Goal: Information Seeking & Learning: Check status

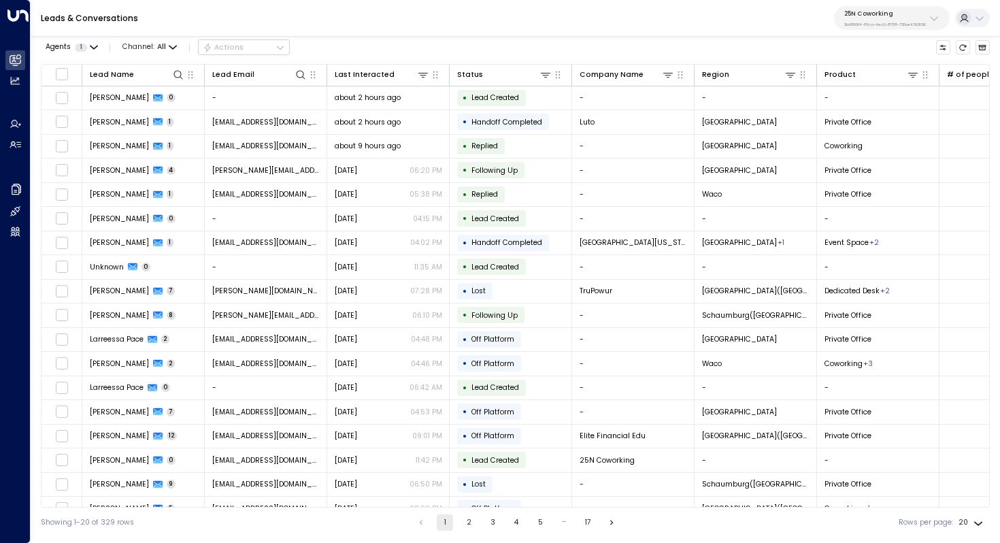
click at [880, 24] on p "3b9800f4-81ca-4ec0-8758-72fbe4763f36" at bounding box center [886, 24] width 82 height 5
click at [877, 76] on input "****" at bounding box center [904, 65] width 131 height 22
type input "****"
click at [876, 86] on div "Huckletree ID: b7af8320-f128-4349-a726-f388528d82b5" at bounding box center [907, 92] width 135 height 21
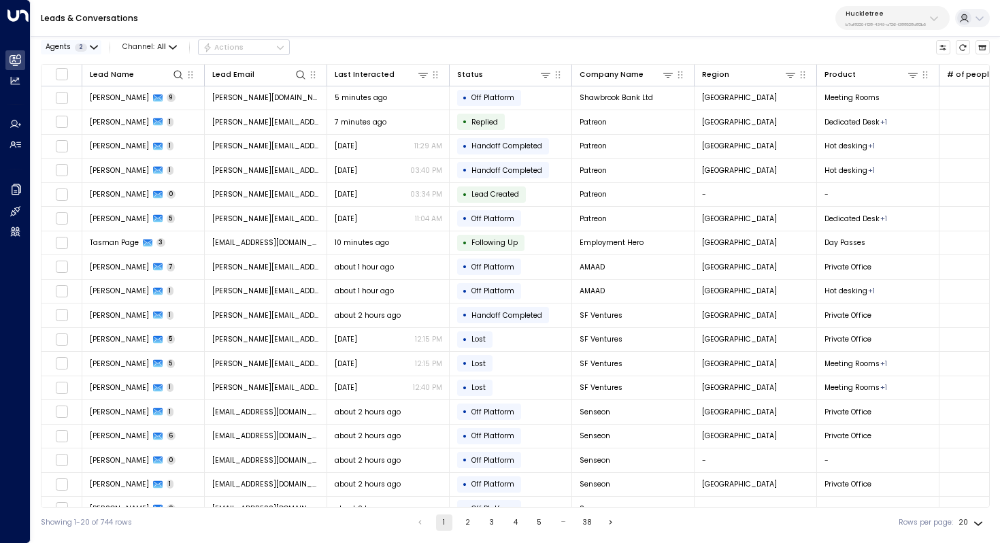
click at [95, 45] on icon "button" at bounding box center [94, 48] width 8 height 8
click at [66, 63] on div "[PERSON_NAME]" at bounding box center [88, 68] width 59 height 11
click at [63, 80] on div "[PERSON_NAME]" at bounding box center [88, 83] width 59 height 11
click at [63, 63] on div "[PERSON_NAME]" at bounding box center [88, 68] width 59 height 11
click at [178, 109] on button "Apply" at bounding box center [176, 109] width 30 height 14
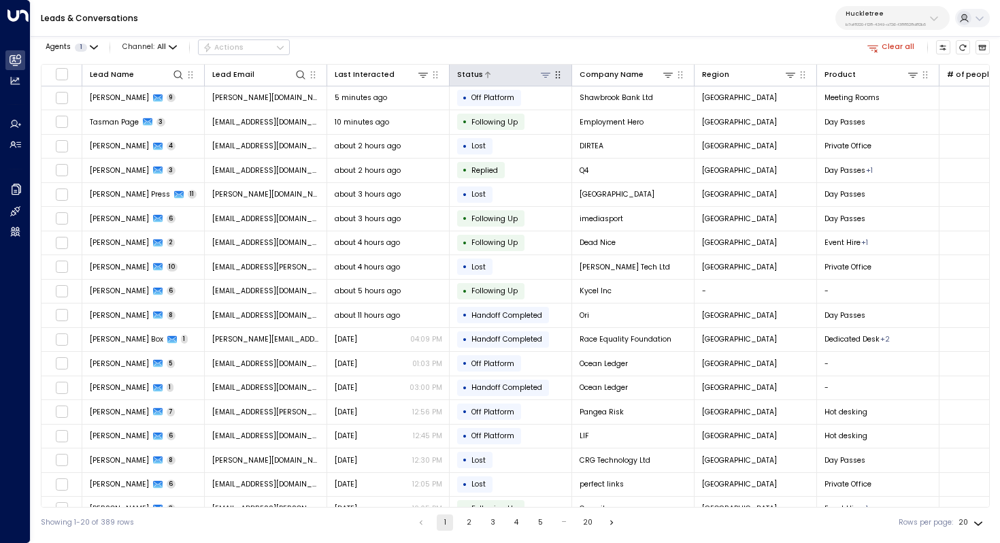
click at [543, 78] on icon at bounding box center [545, 74] width 11 height 11
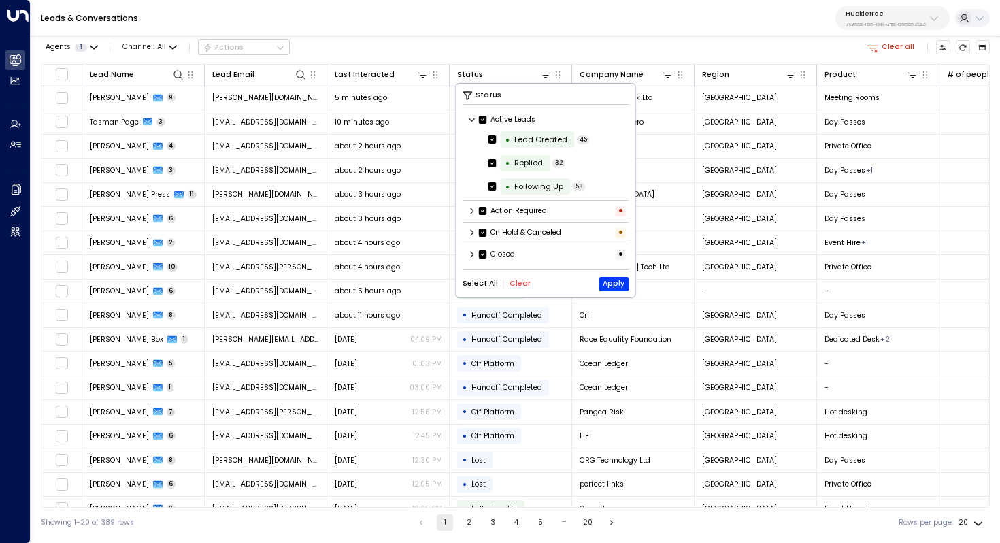
click at [475, 251] on icon at bounding box center [472, 254] width 8 height 8
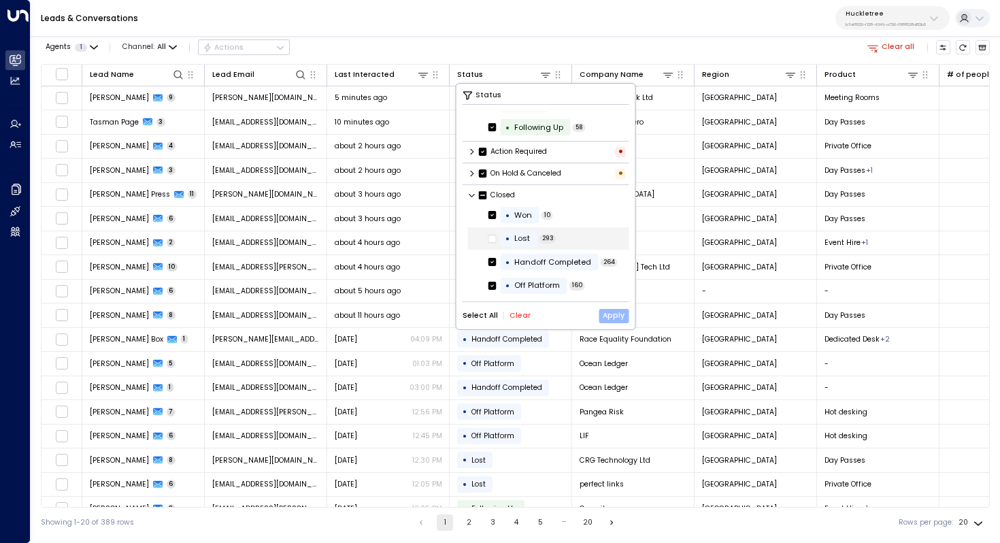
click at [613, 316] on button "Apply" at bounding box center [614, 316] width 30 height 14
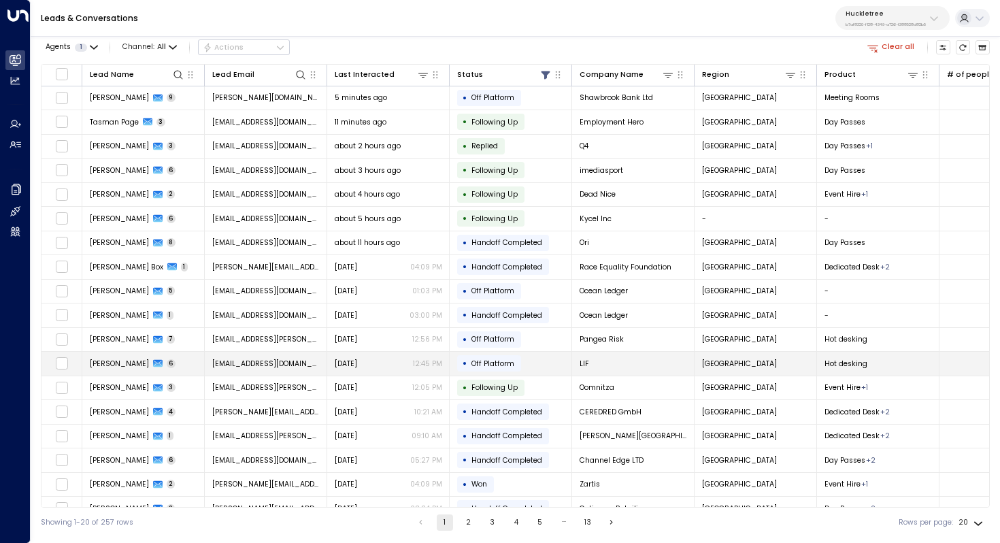
scroll to position [65, 0]
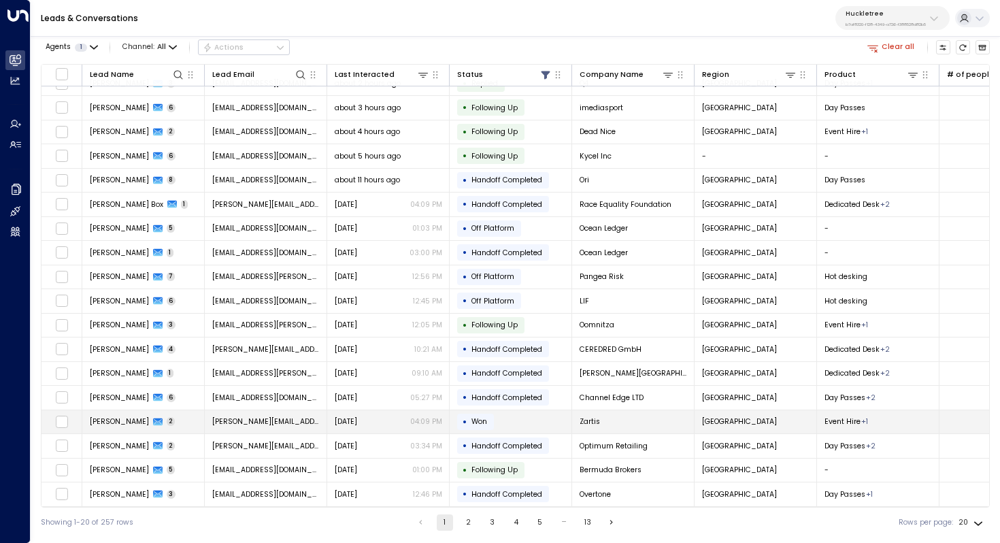
click at [518, 416] on td "• Won" at bounding box center [511, 422] width 122 height 24
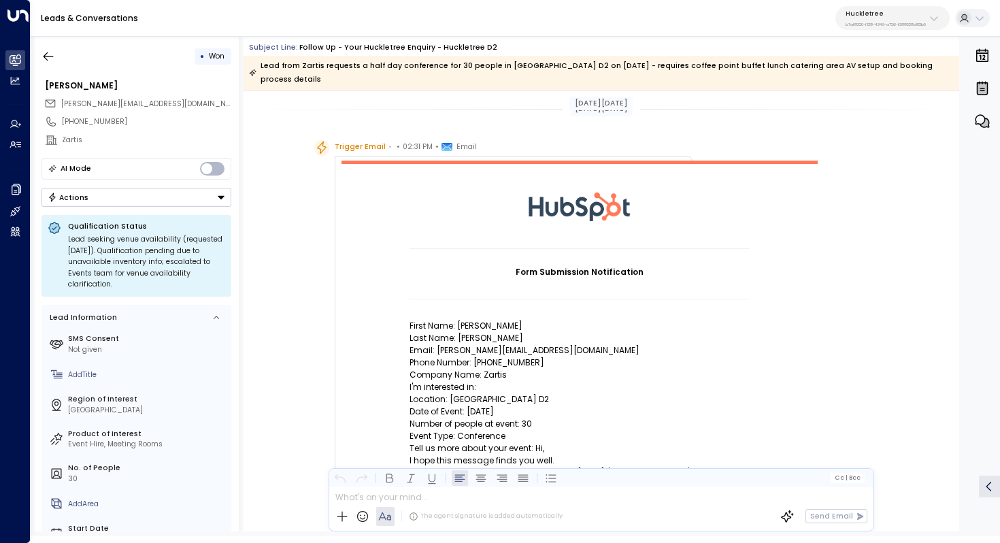
scroll to position [403, 0]
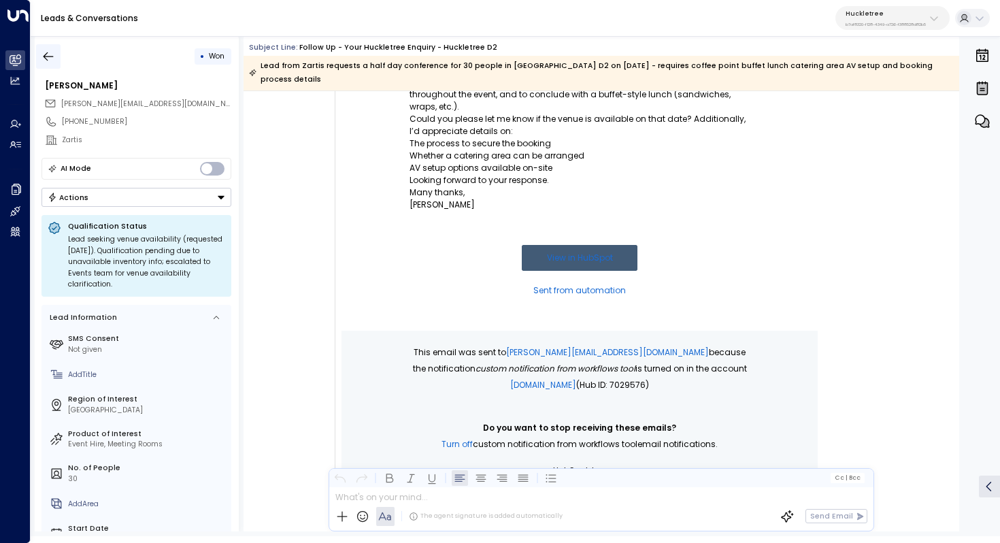
click at [46, 46] on button "button" at bounding box center [48, 56] width 24 height 24
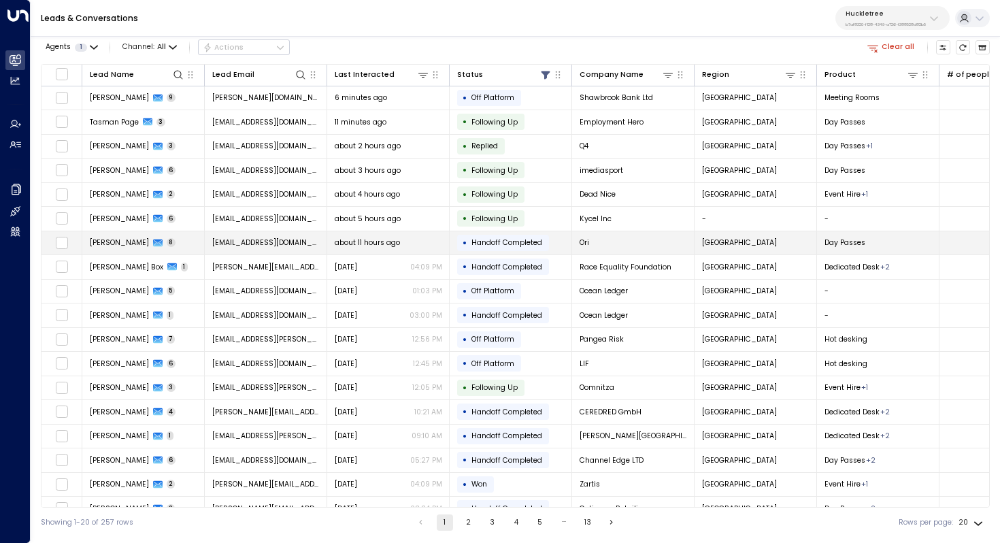
click at [412, 240] on div "about 11 hours ago" at bounding box center [389, 243] width 108 height 10
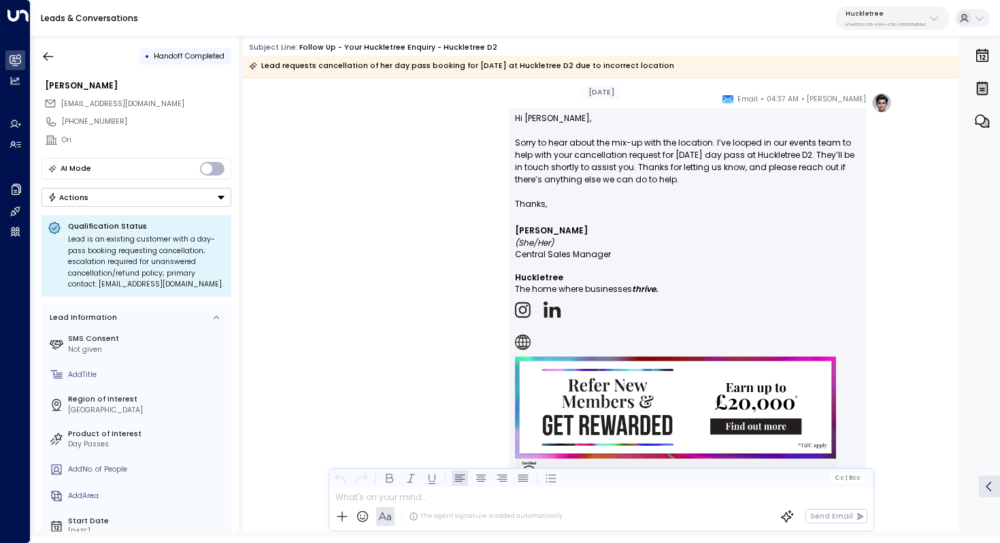
scroll to position [3118, 0]
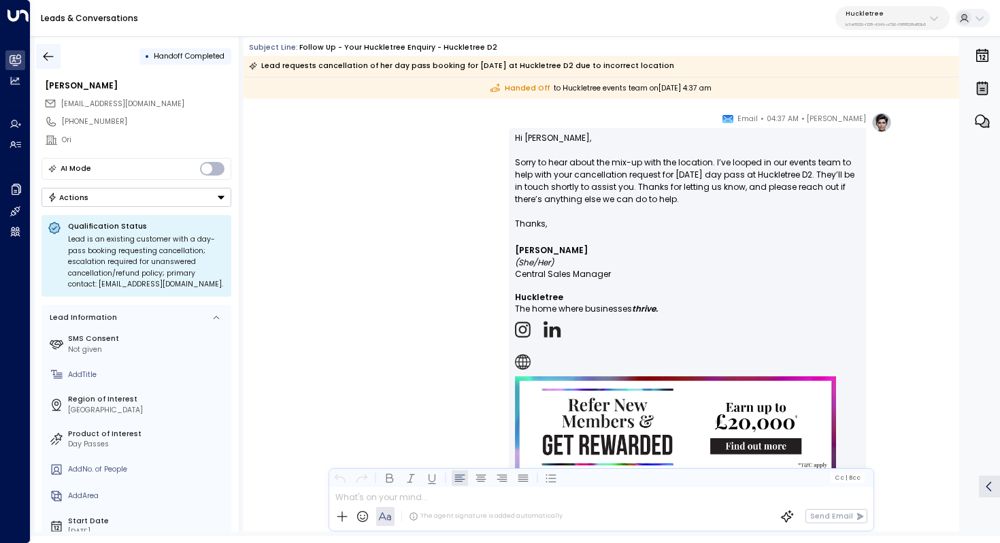
click at [37, 54] on button "button" at bounding box center [48, 56] width 24 height 24
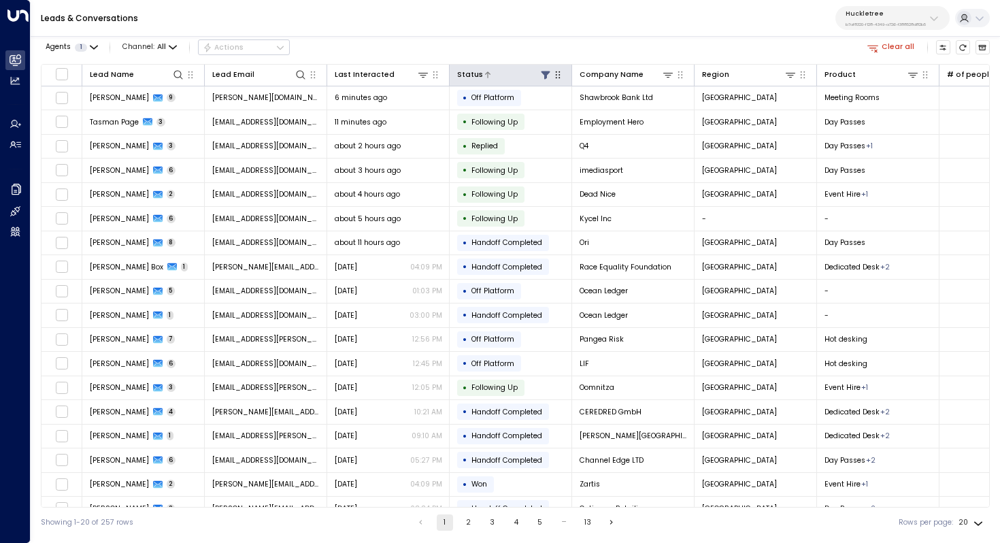
click at [543, 73] on icon at bounding box center [545, 75] width 9 height 8
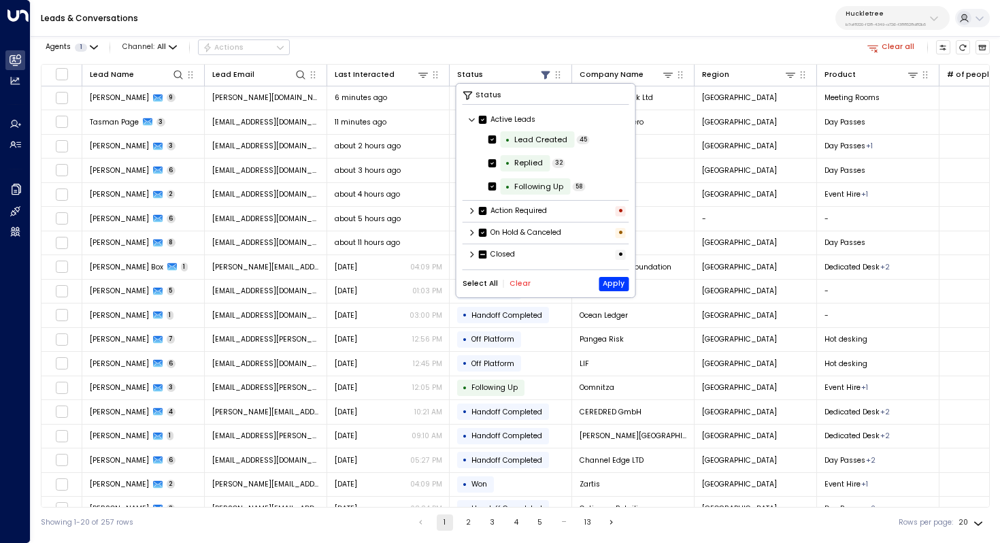
click at [471, 254] on icon at bounding box center [472, 254] width 8 height 8
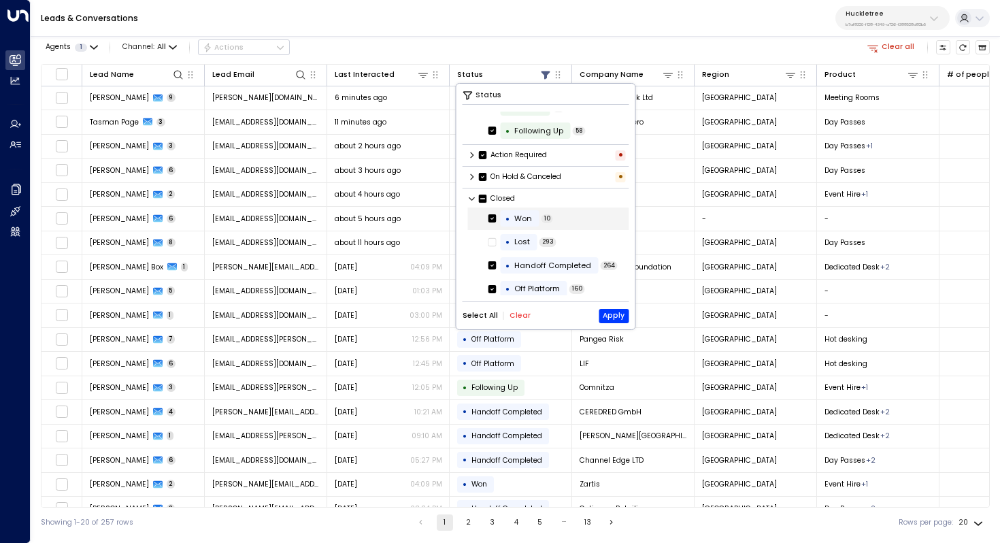
scroll to position [59, 0]
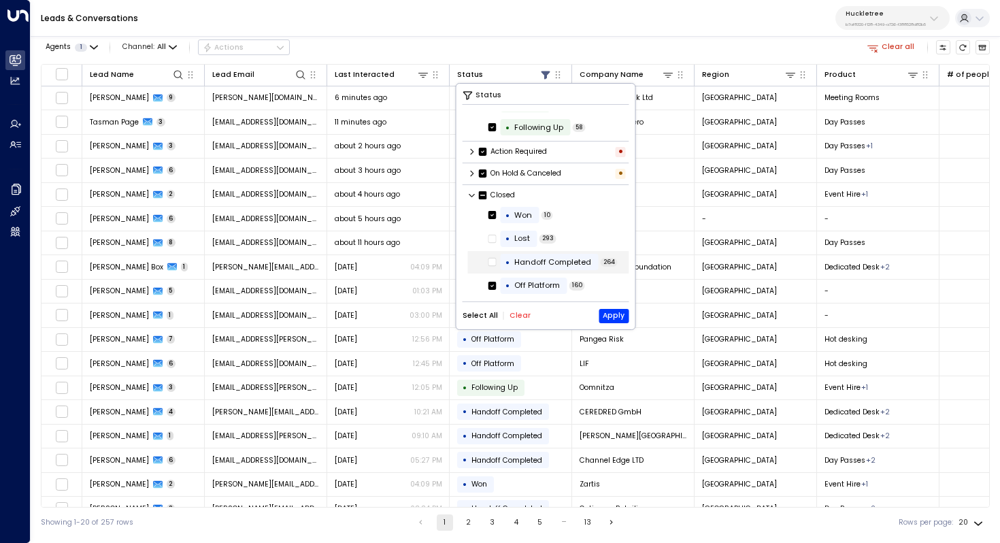
click at [491, 297] on div "Status Active Leads • Lead Created 45 • Replied 32 • Following Up 58 Action Req…" at bounding box center [546, 207] width 179 height 246
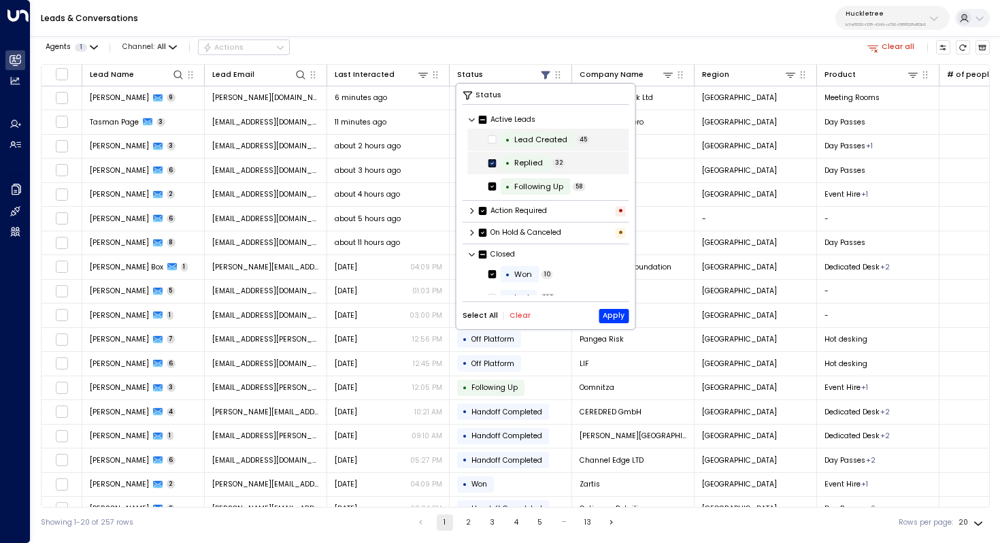
click at [490, 167] on icon at bounding box center [493, 163] width 8 height 12
click at [490, 190] on icon at bounding box center [493, 186] width 8 height 12
click at [616, 314] on button "Apply" at bounding box center [614, 316] width 30 height 14
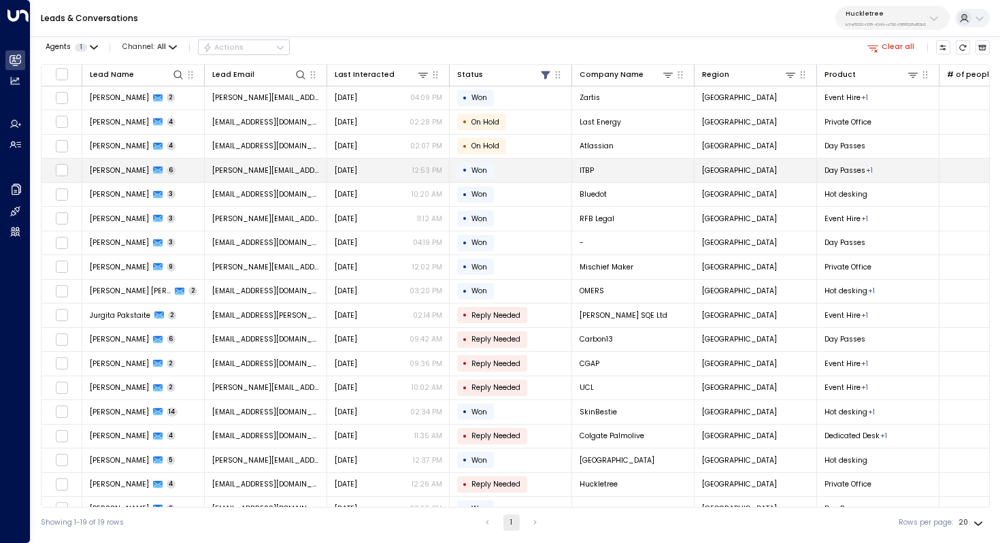
click at [516, 175] on td "• Won" at bounding box center [511, 171] width 122 height 24
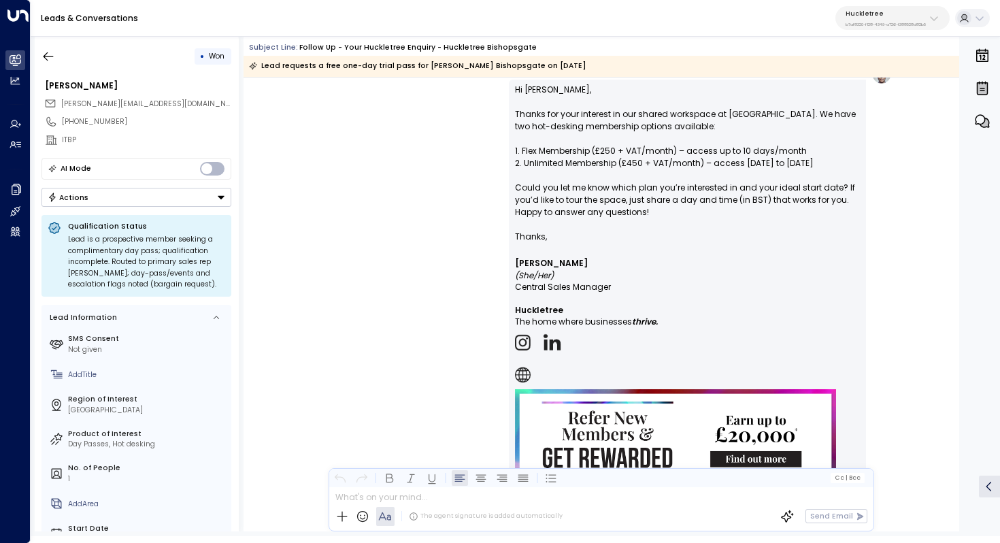
scroll to position [688, 0]
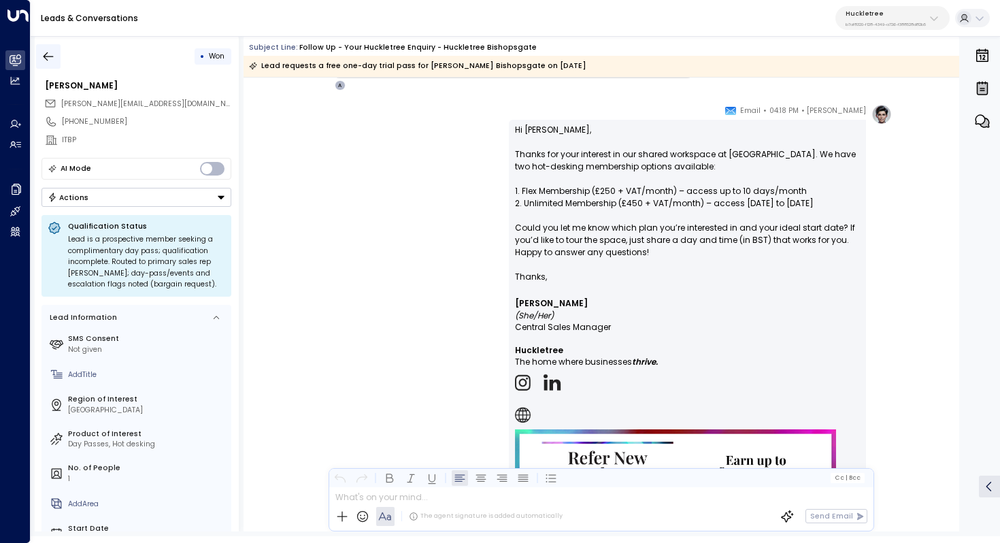
click at [54, 59] on icon "button" at bounding box center [49, 57] width 14 height 14
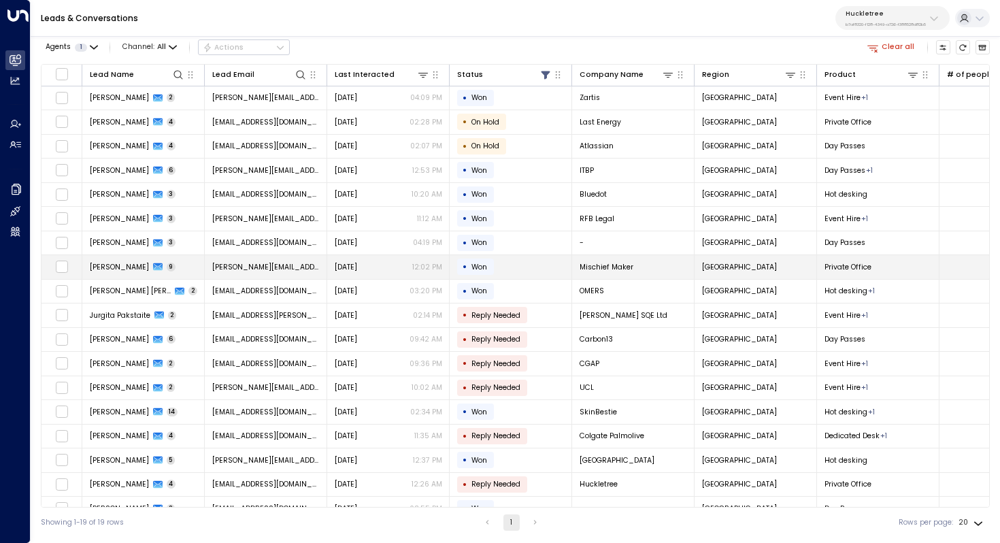
click at [527, 268] on td "• Won" at bounding box center [511, 267] width 122 height 24
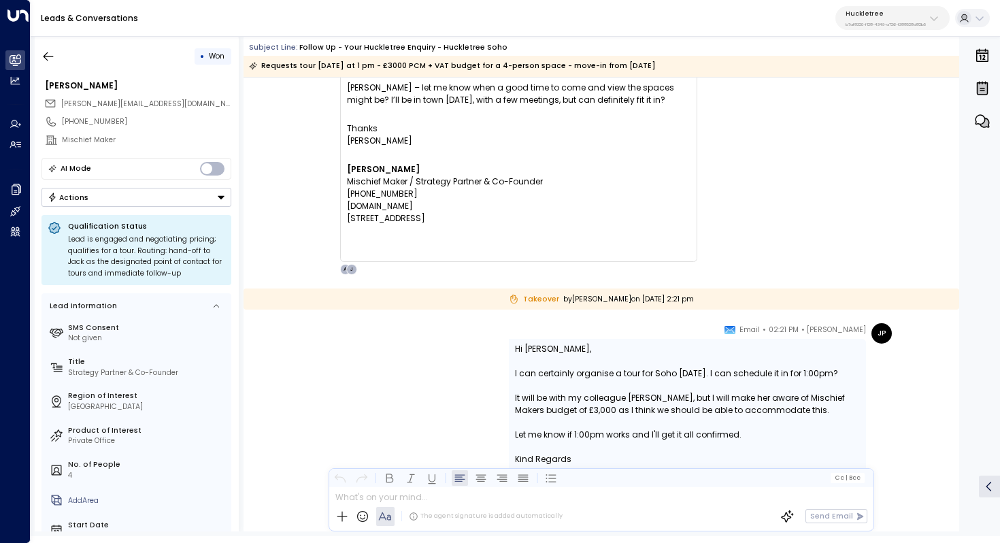
scroll to position [2266, 0]
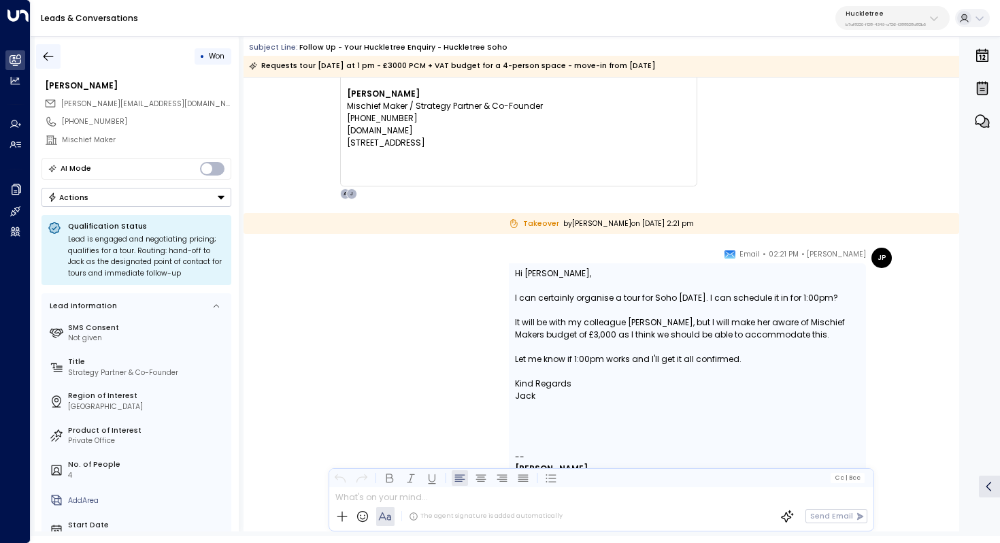
click at [53, 56] on icon "button" at bounding box center [49, 57] width 14 height 14
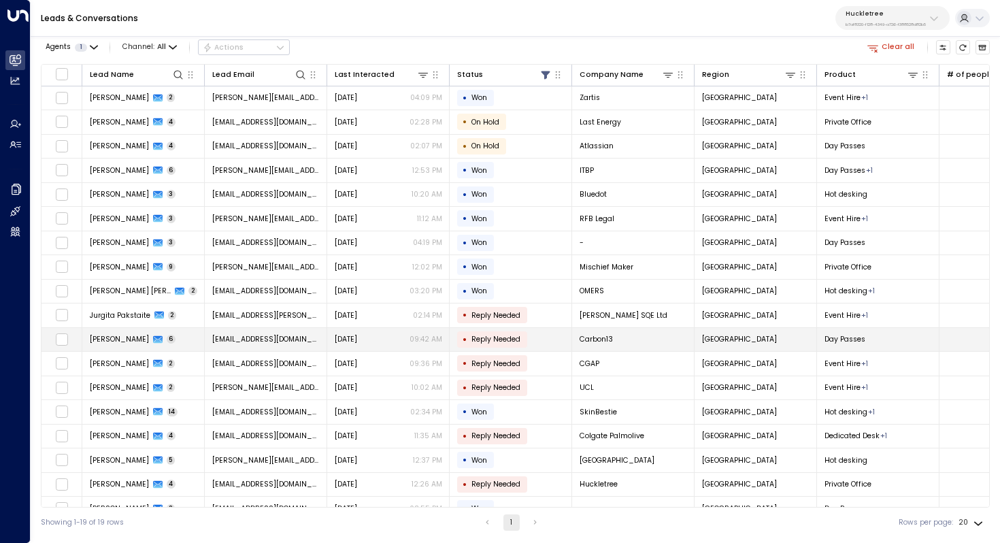
scroll to position [15, 0]
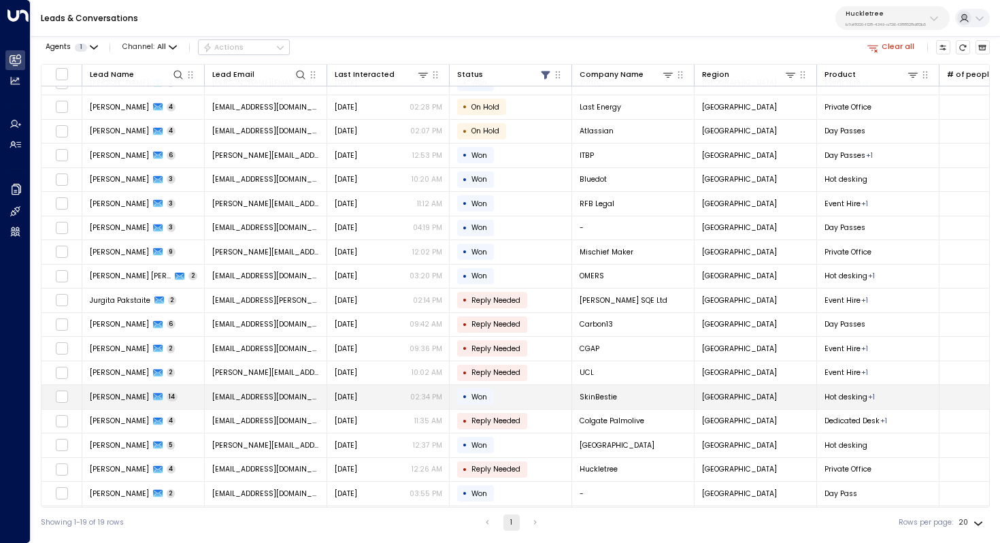
click at [390, 397] on div "[DATE] 02:34 PM" at bounding box center [389, 397] width 108 height 10
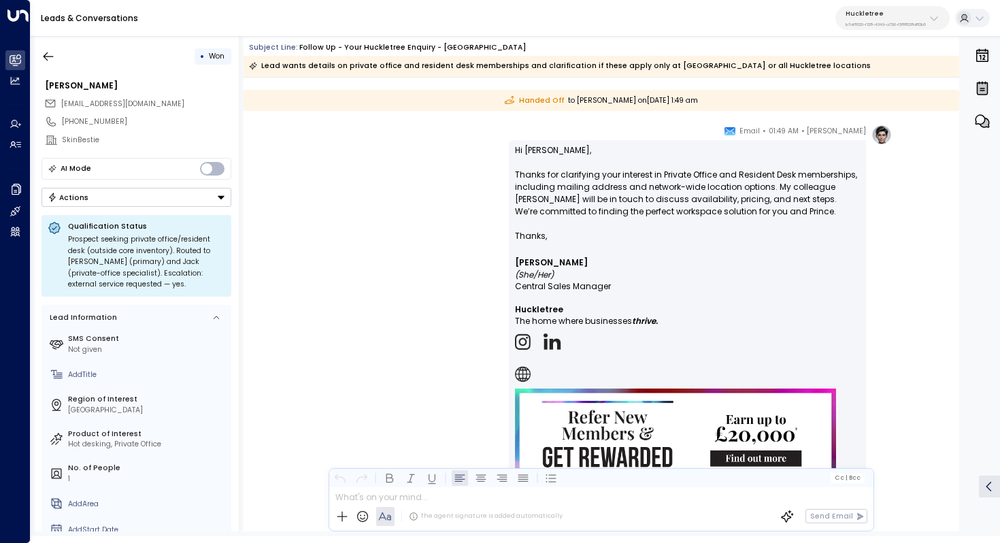
scroll to position [4240, 0]
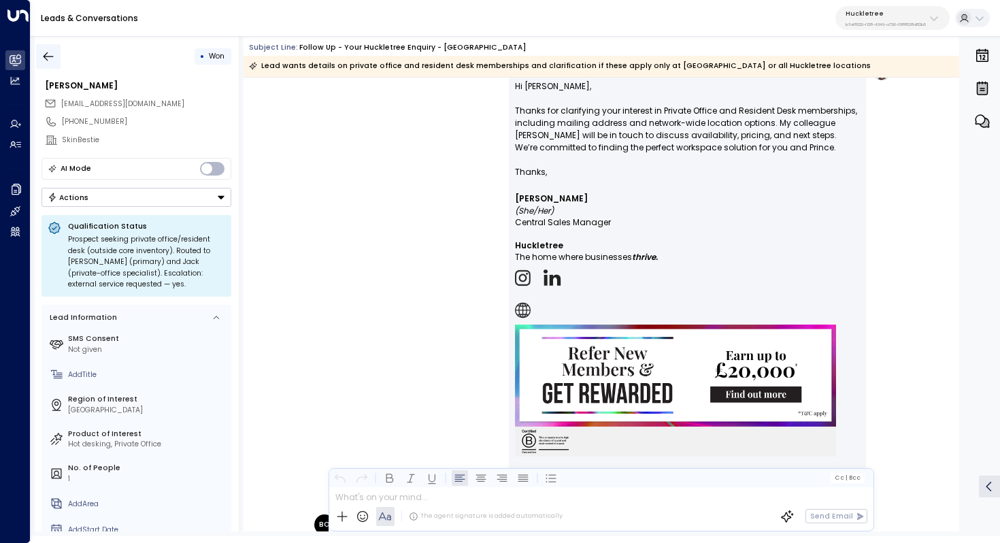
click at [52, 54] on icon "button" at bounding box center [49, 57] width 14 height 14
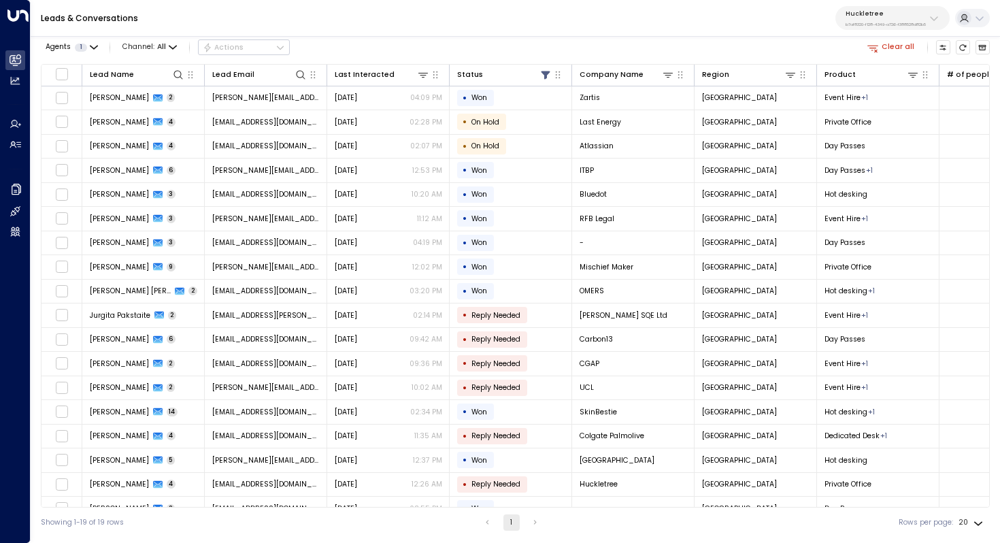
click at [862, 19] on div "Huckletree b7af8320-f128-4349-a726-f388528d82b5" at bounding box center [886, 19] width 80 height 18
type input "*****"
click at [889, 90] on div "Newflex ID: 0961307c-78f6-4b98-8ad0-173938f01974" at bounding box center [909, 92] width 138 height 21
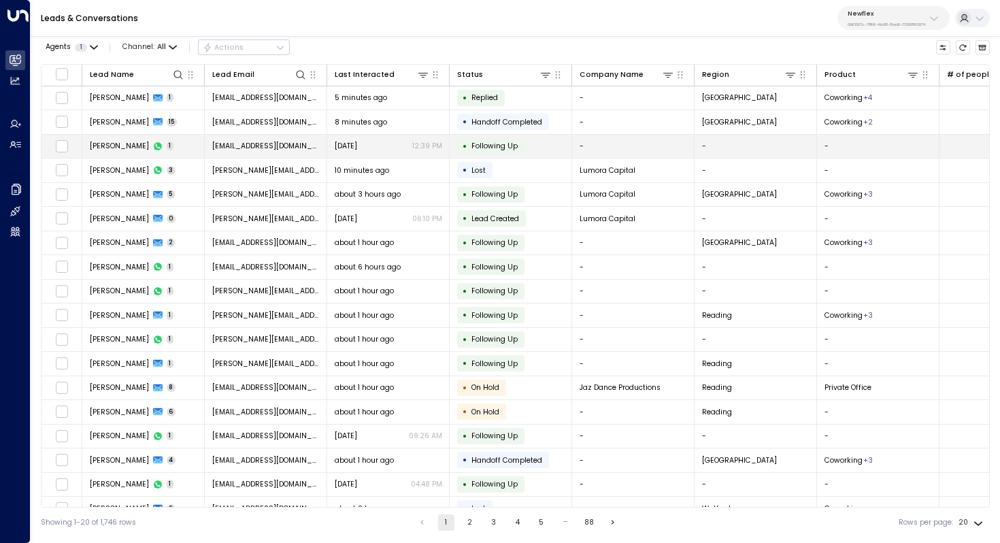
click at [277, 152] on td "[EMAIL_ADDRESS][DOMAIN_NAME]" at bounding box center [266, 147] width 122 height 24
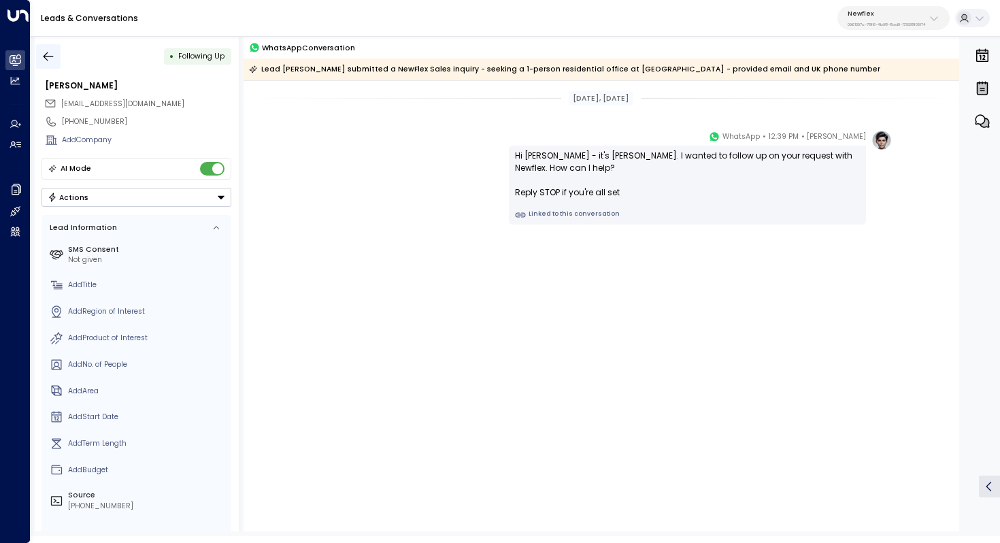
click at [55, 56] on button "button" at bounding box center [48, 56] width 24 height 24
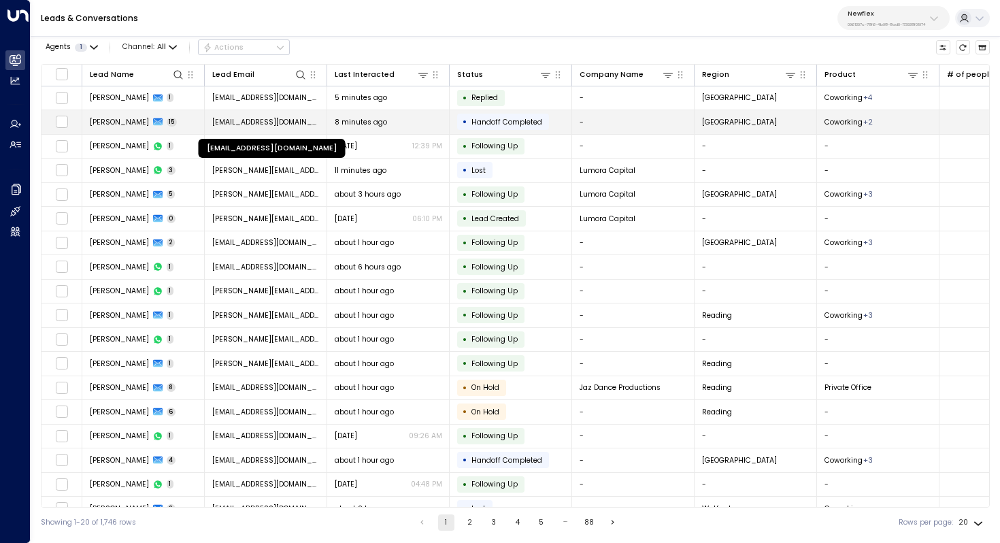
click at [266, 119] on span "[EMAIL_ADDRESS][DOMAIN_NAME]" at bounding box center [266, 122] width 108 height 10
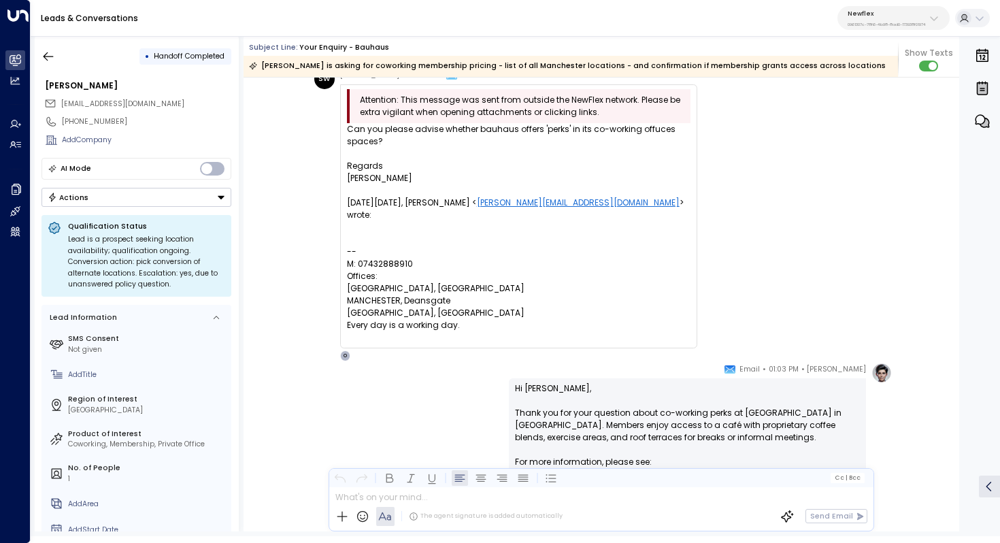
scroll to position [2959, 0]
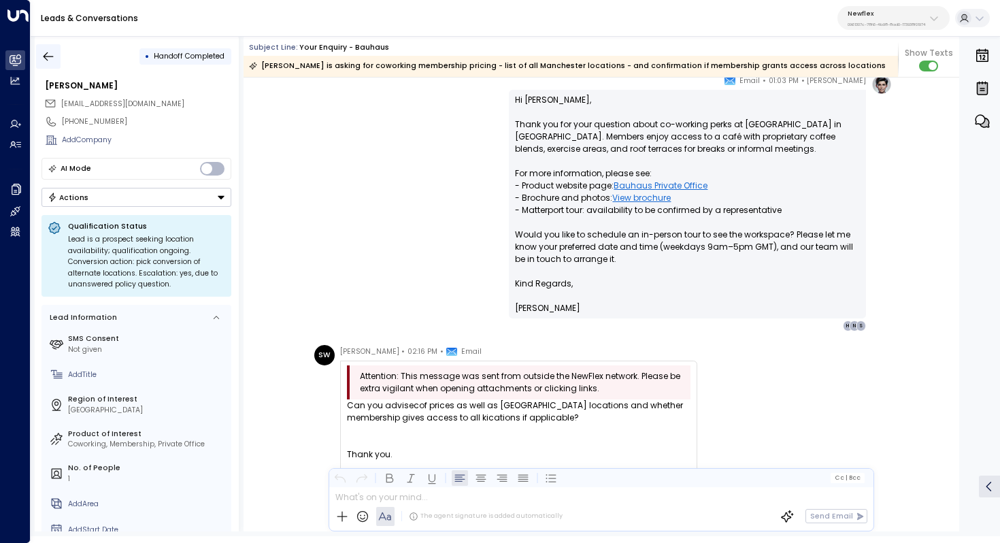
click at [48, 57] on icon "button" at bounding box center [49, 57] width 14 height 14
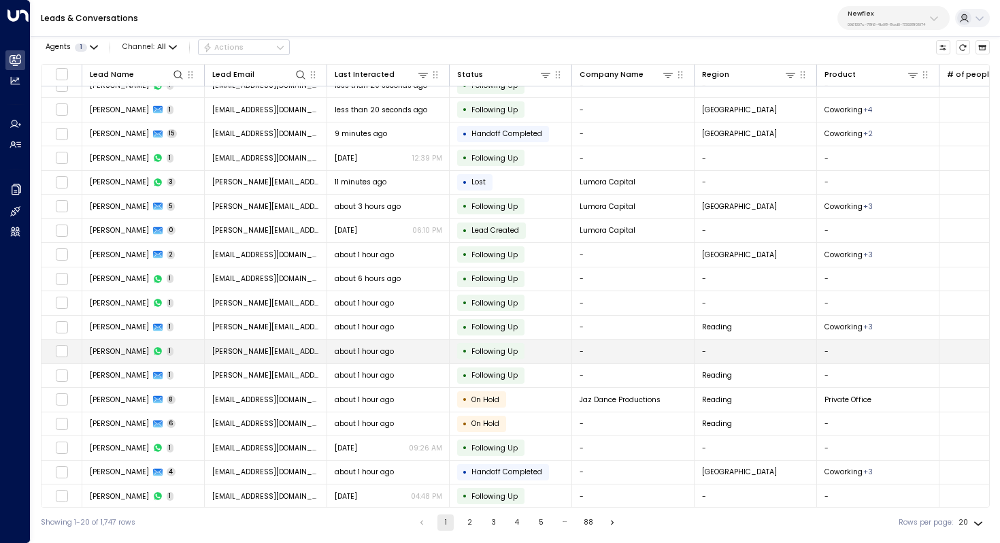
scroll to position [19, 0]
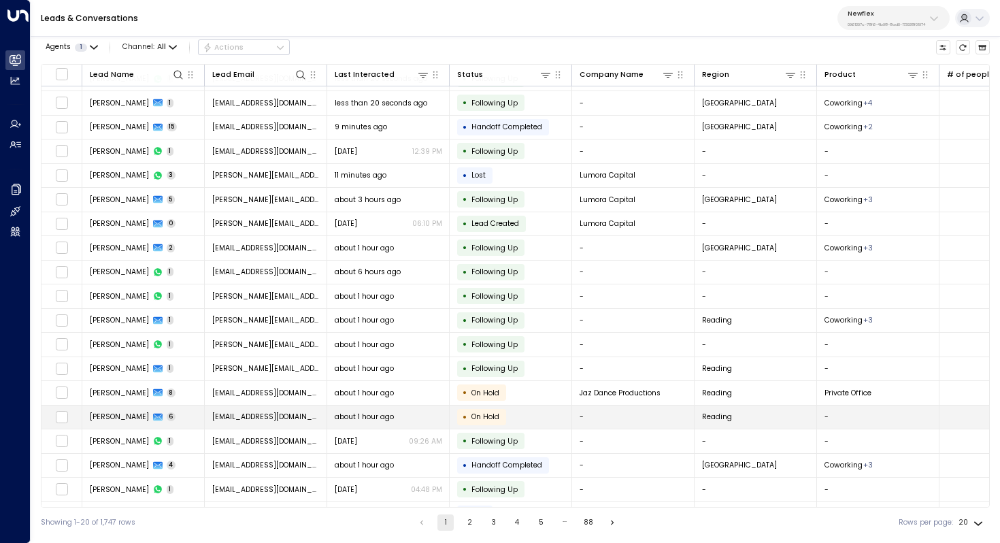
click at [229, 417] on span "[EMAIL_ADDRESS][DOMAIN_NAME]" at bounding box center [266, 417] width 108 height 10
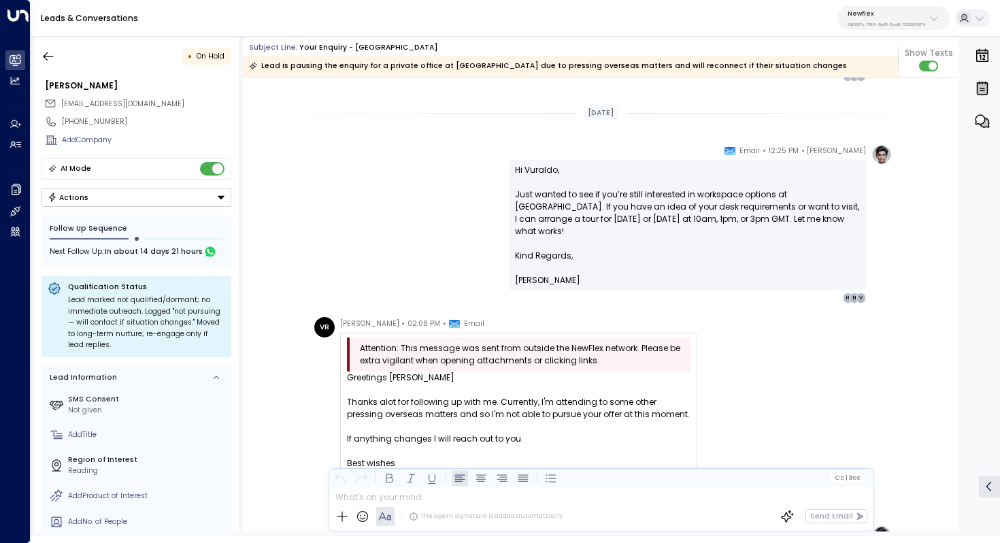
scroll to position [1236, 0]
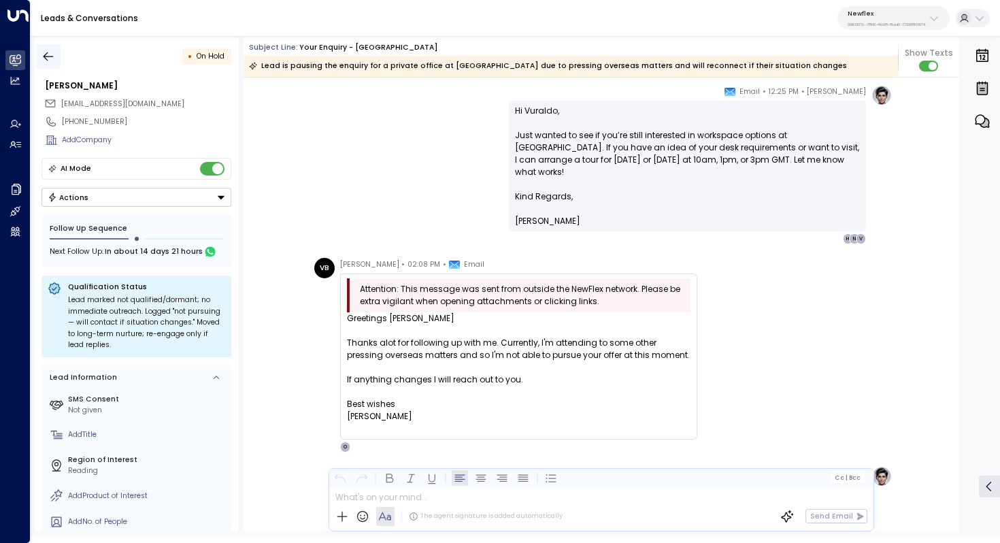
click at [43, 59] on icon "button" at bounding box center [49, 57] width 14 height 14
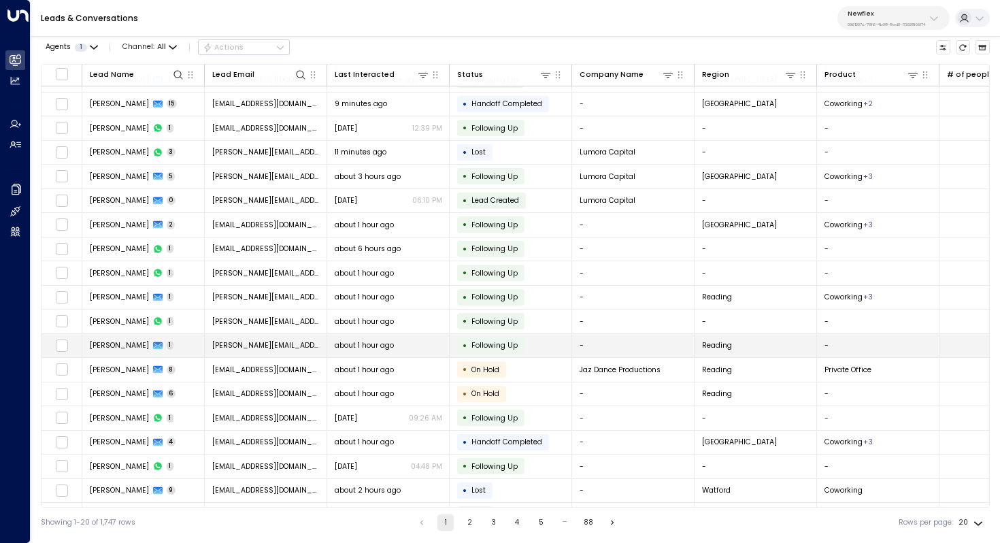
scroll to position [65, 0]
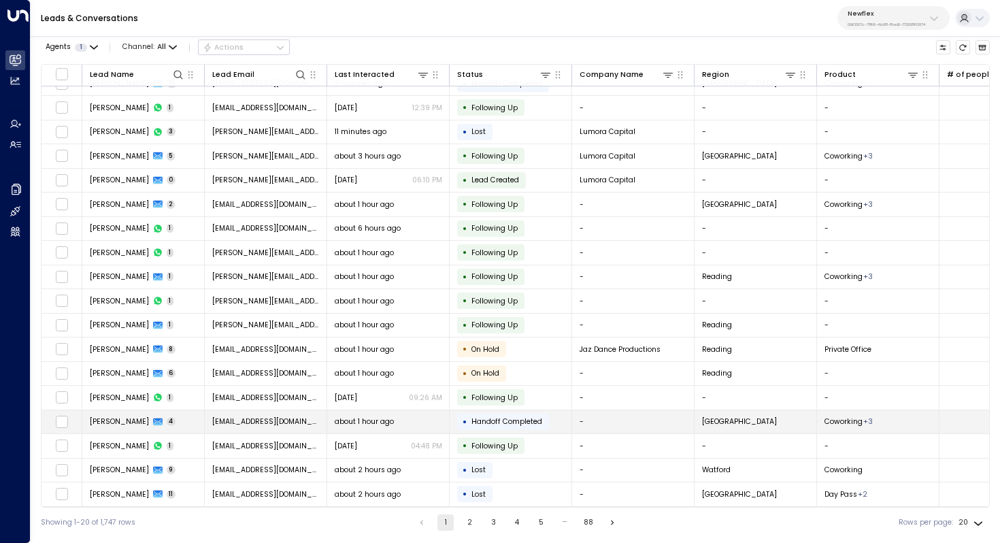
click at [359, 423] on span "about 1 hour ago" at bounding box center [364, 421] width 59 height 10
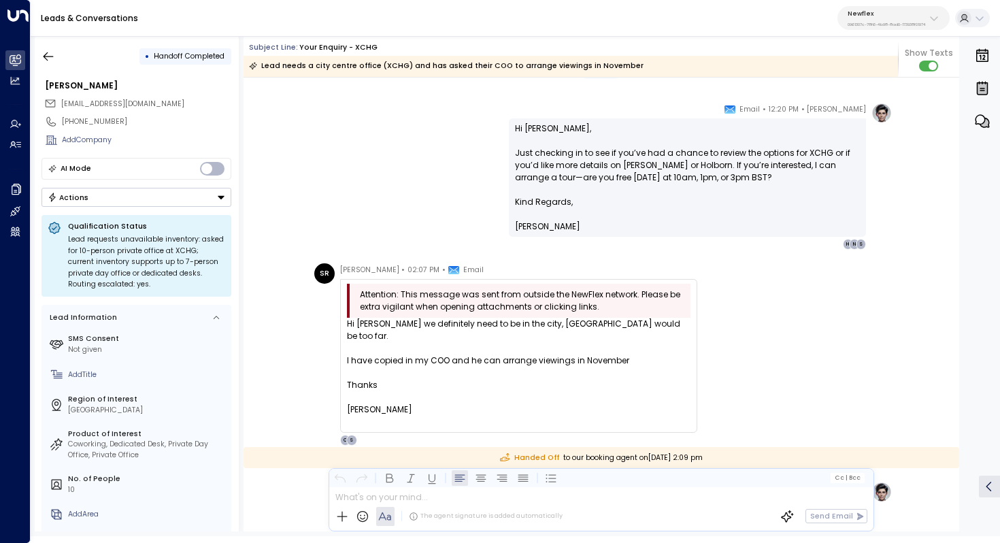
scroll to position [833, 0]
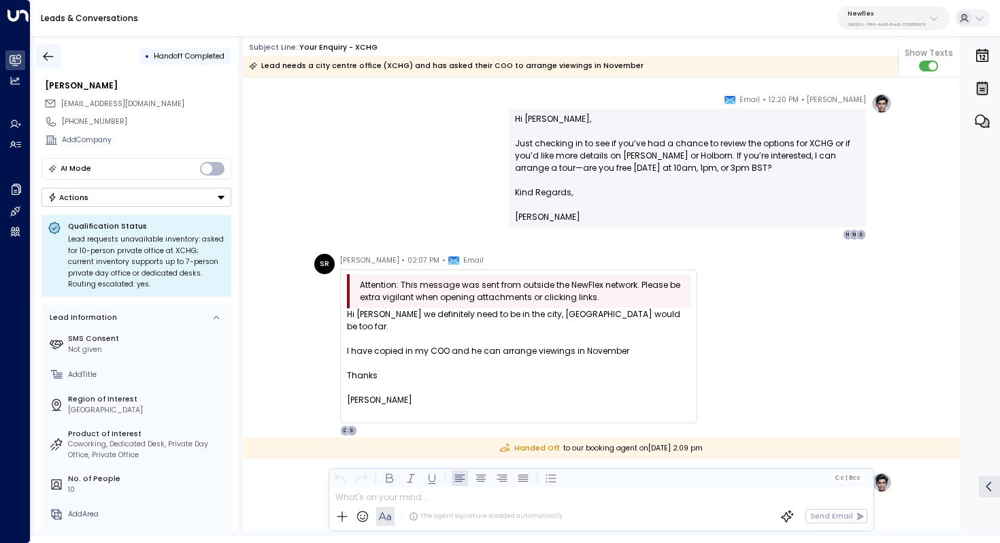
click at [46, 52] on icon "button" at bounding box center [49, 57] width 14 height 14
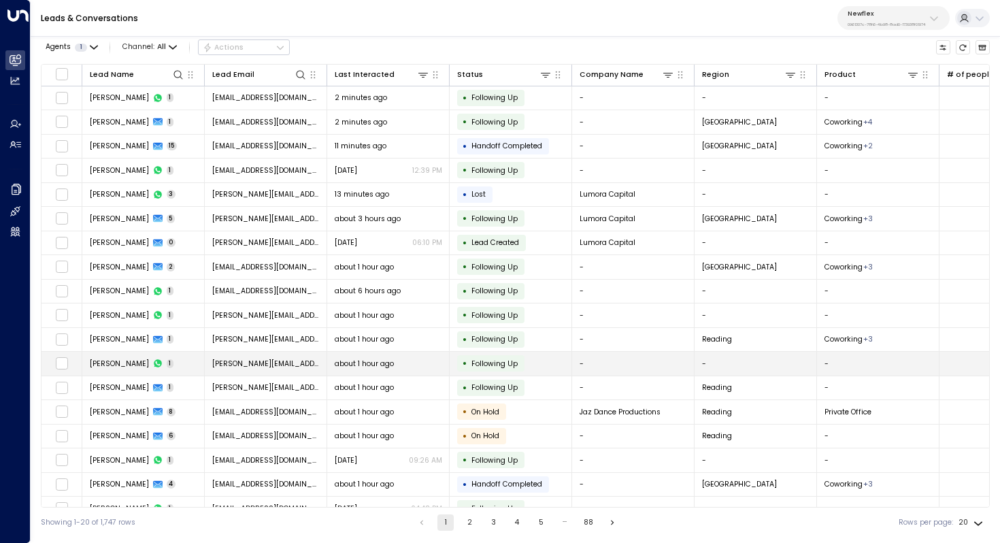
scroll to position [65, 0]
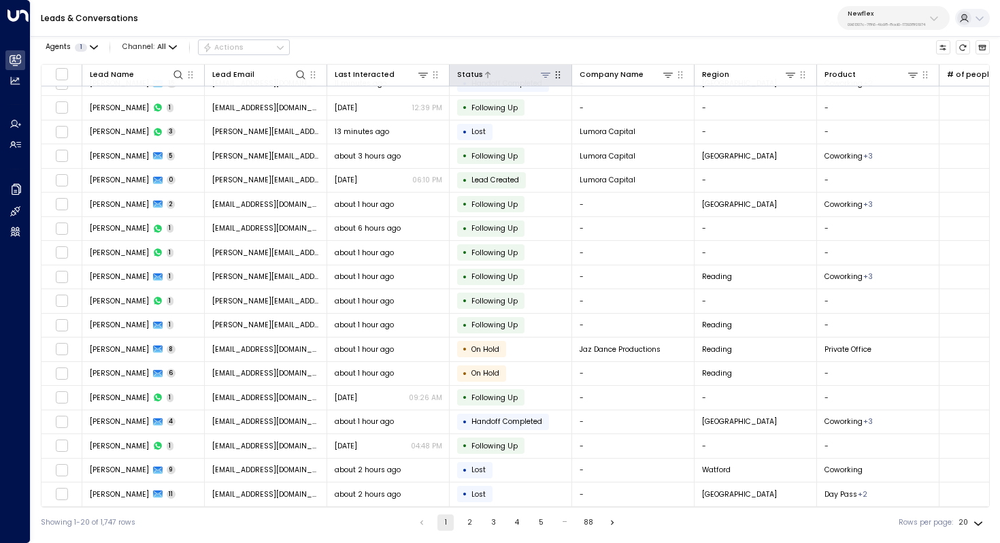
click at [545, 72] on icon at bounding box center [545, 74] width 11 height 11
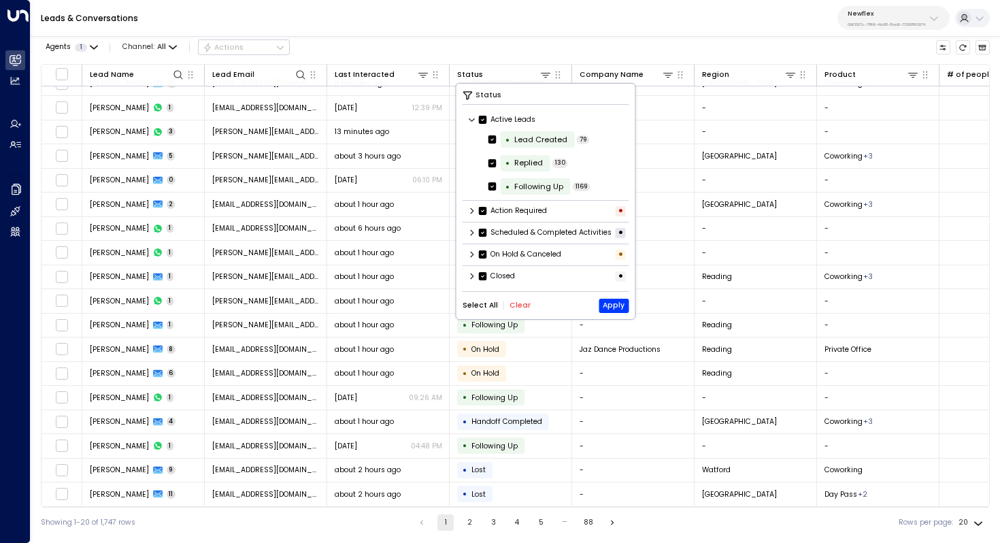
click at [472, 280] on icon at bounding box center [472, 277] width 3 height 6
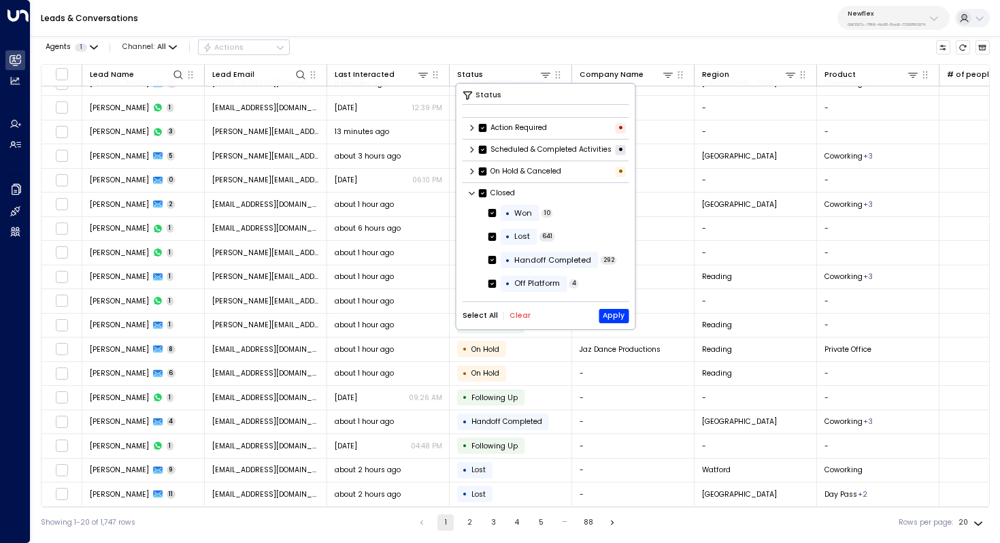
scroll to position [91, 0]
click at [489, 229] on label "• Lost" at bounding box center [513, 237] width 48 height 16
click at [489, 251] on div "• Handoff Completed 292" at bounding box center [548, 260] width 161 height 22
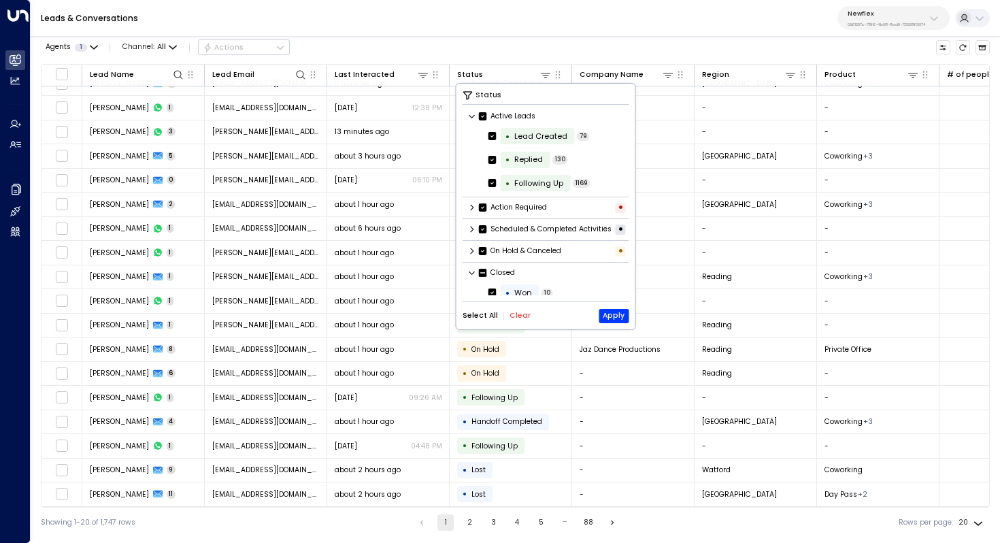
scroll to position [0, 0]
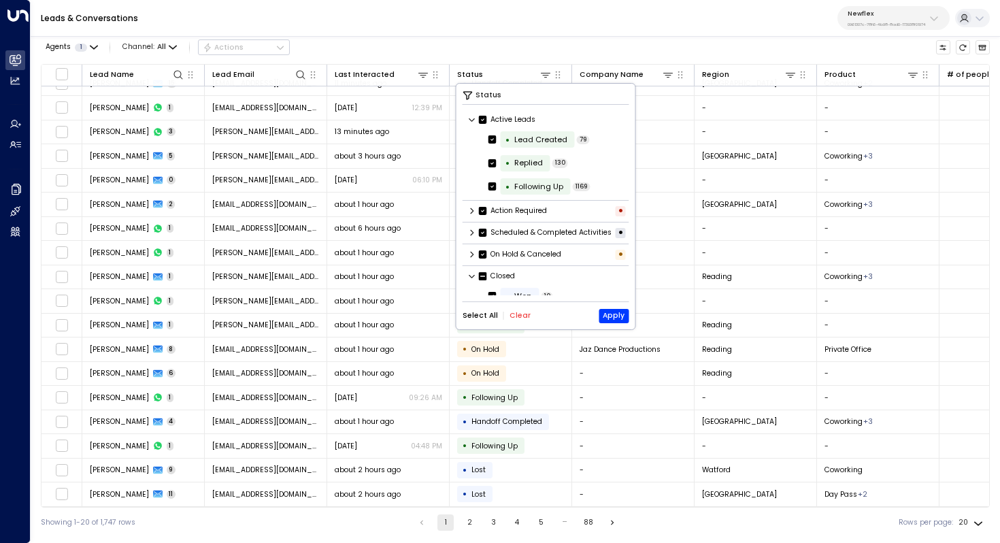
click at [520, 316] on button "Clear" at bounding box center [520, 316] width 21 height 8
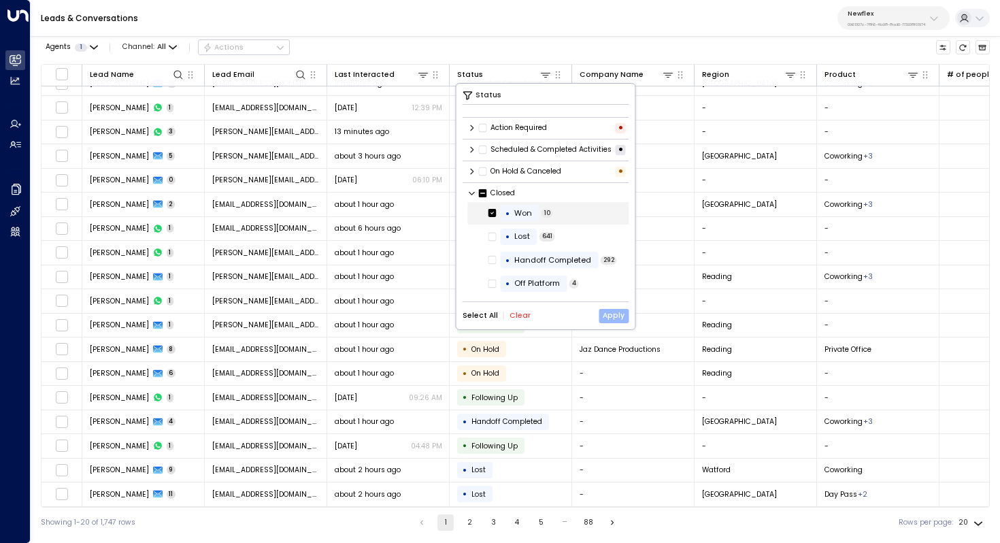
click at [609, 317] on button "Apply" at bounding box center [614, 316] width 30 height 14
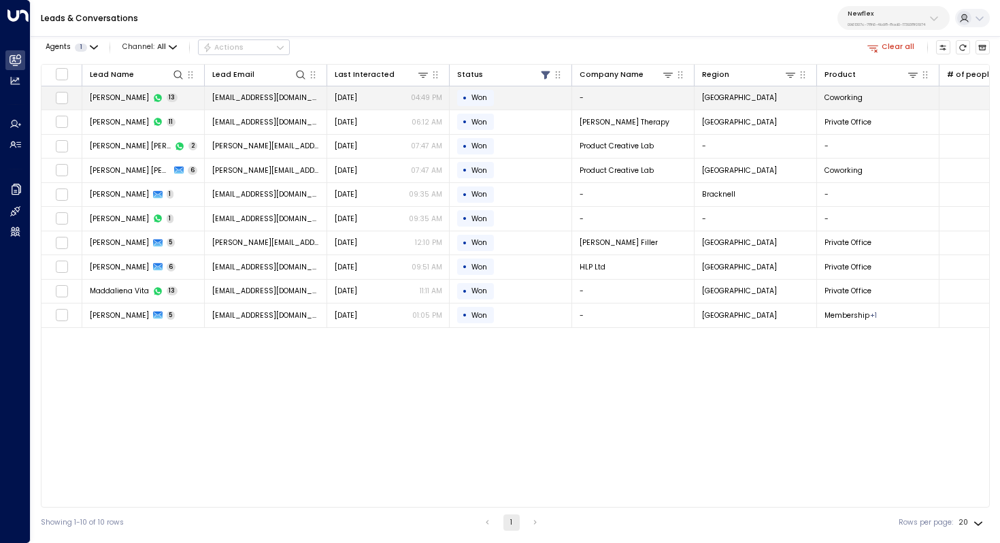
click at [379, 98] on div "[DATE] 04:49 PM" at bounding box center [389, 98] width 108 height 10
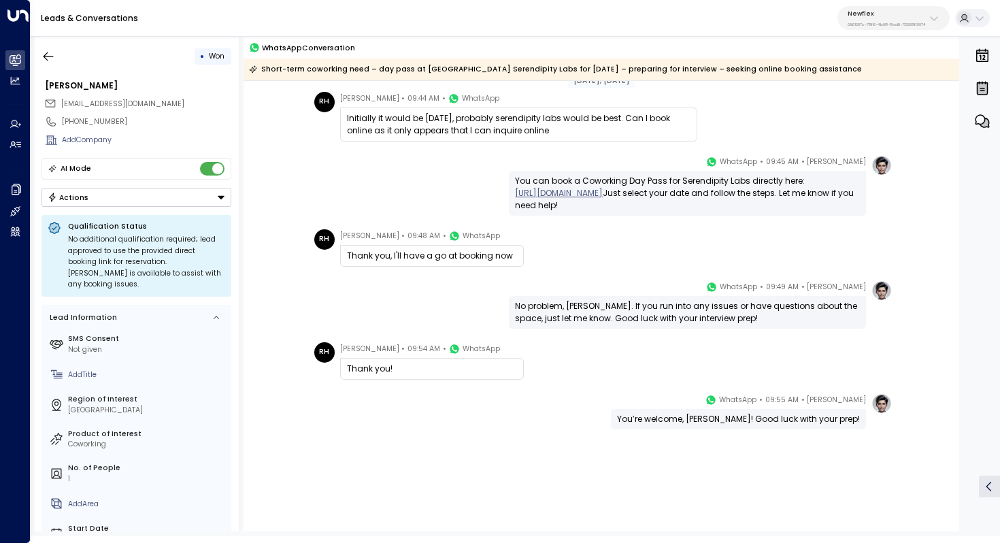
scroll to position [591, 0]
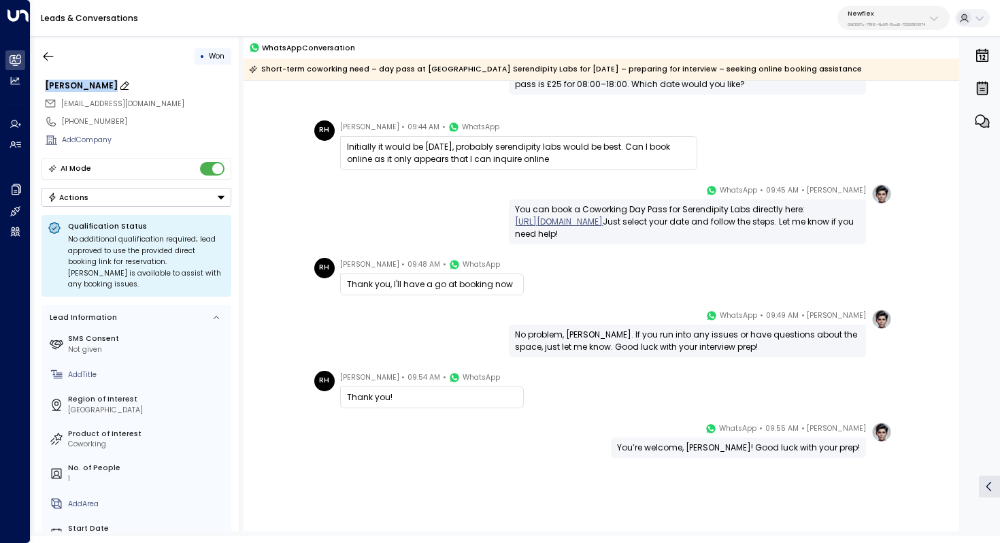
drag, startPoint x: 113, startPoint y: 87, endPoint x: 46, endPoint y: 89, distance: 66.7
click at [46, 89] on div "[PERSON_NAME]" at bounding box center [138, 86] width 186 height 12
click at [63, 87] on input "**********" at bounding box center [137, 86] width 184 height 12
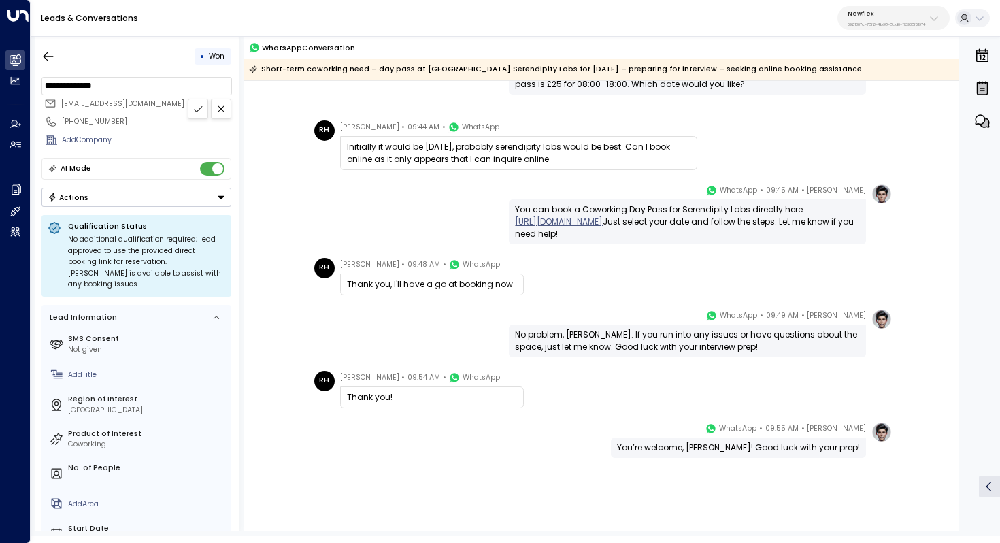
click at [216, 31] on div "Leads & Conversations Newflex 0961307c-78f6-4b98-8ad0-173938f01974" at bounding box center [516, 18] width 970 height 37
click at [887, 30] on div "Leads & Conversations Newflex 0961307c-78f6-4b98-8ad0-173938f01974" at bounding box center [516, 18] width 970 height 37
click at [881, 18] on div "Newflex 0961307c-78f6-4b98-8ad0-173938f01974" at bounding box center [887, 19] width 78 height 18
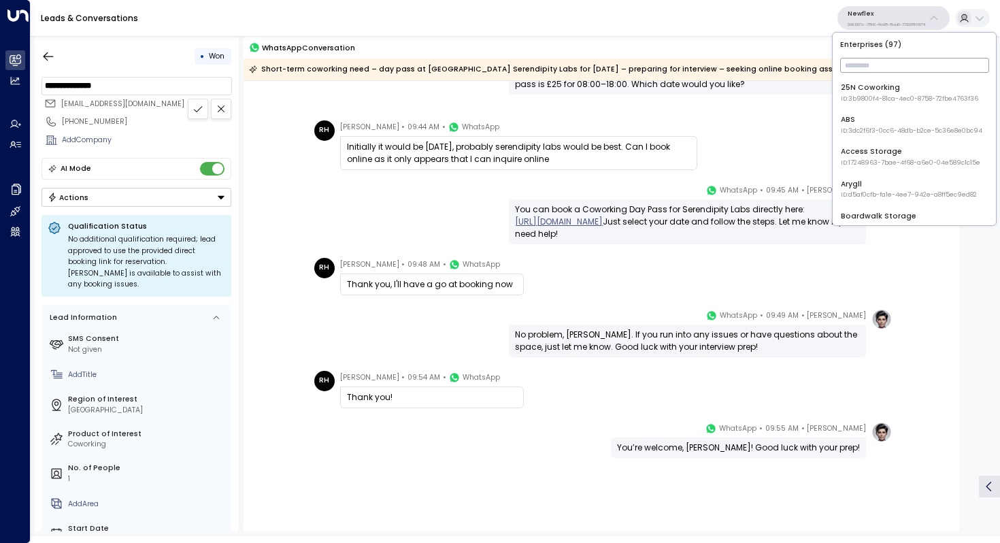
click at [378, 227] on div "[PERSON_NAME] • 09:45 AM • WhatsApp You can book a Coworking Day Pass for Seren…" at bounding box center [601, 214] width 582 height 61
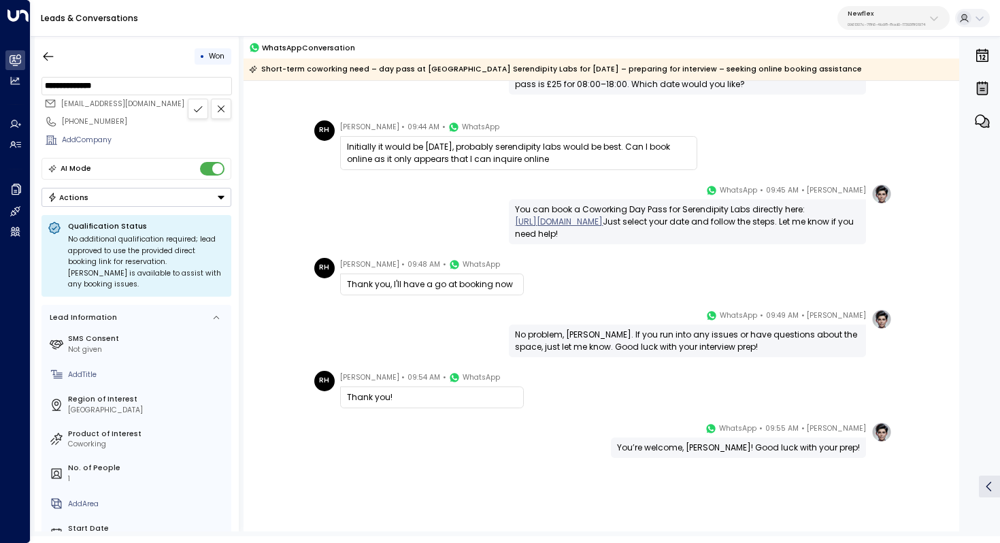
click at [885, 17] on p "Newflex" at bounding box center [887, 14] width 78 height 8
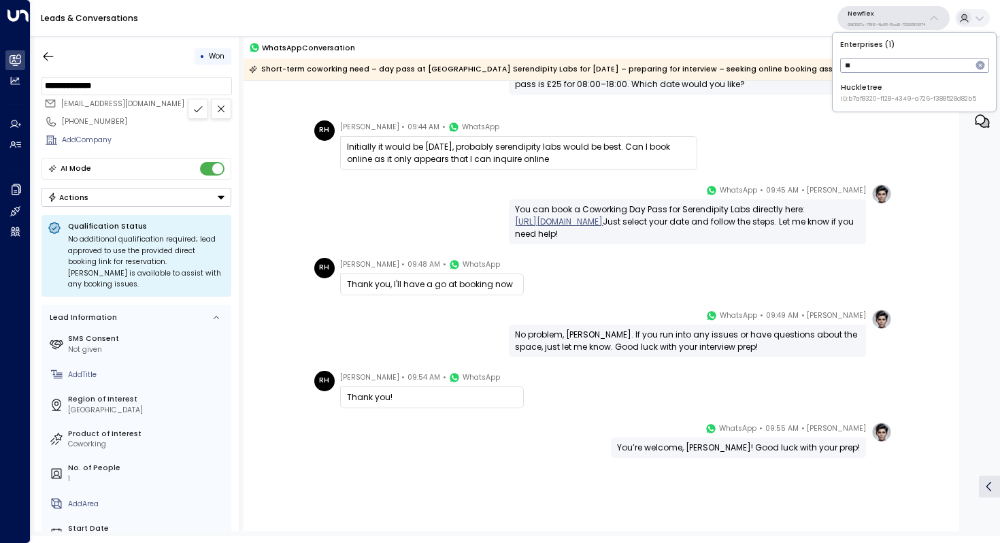
type input "*"
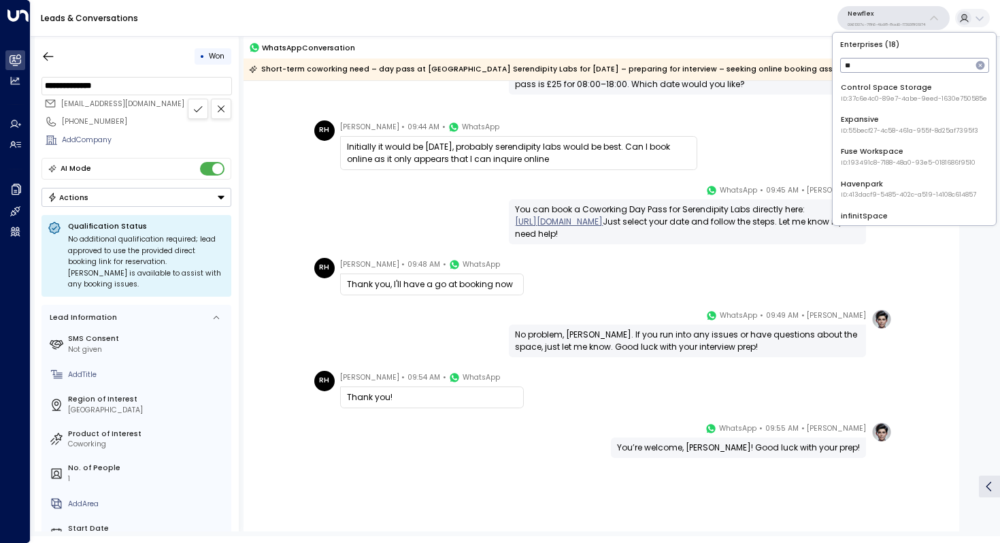
type input "*"
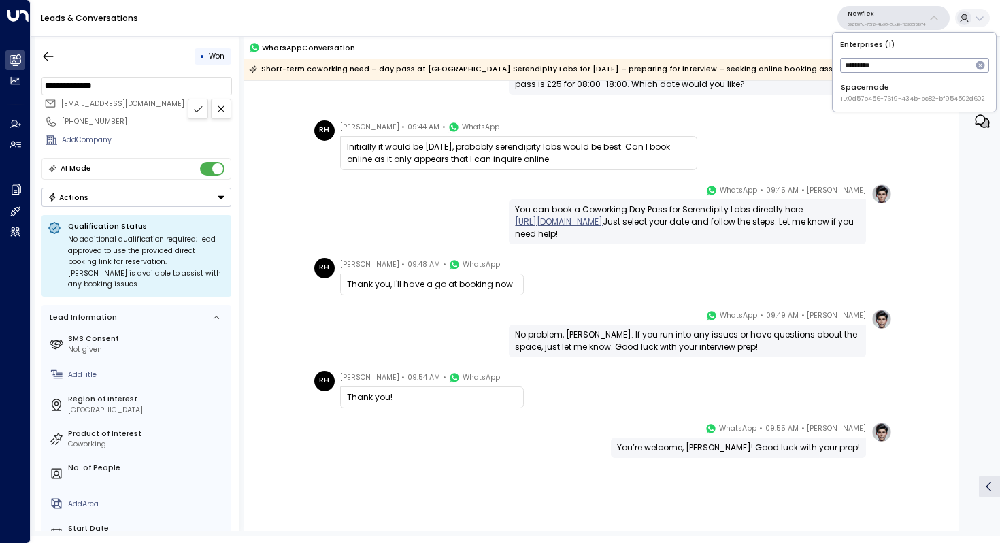
type input "*********"
click at [868, 98] on span "ID: 0d57b456-76f9-434b-bc82-bf954502d602" at bounding box center [913, 100] width 144 height 10
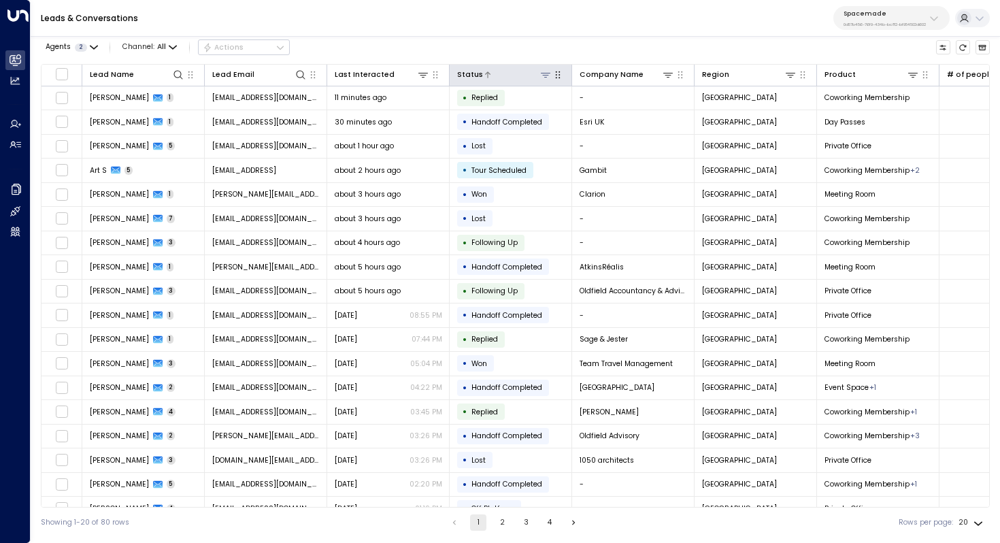
click at [547, 76] on icon at bounding box center [545, 74] width 11 height 11
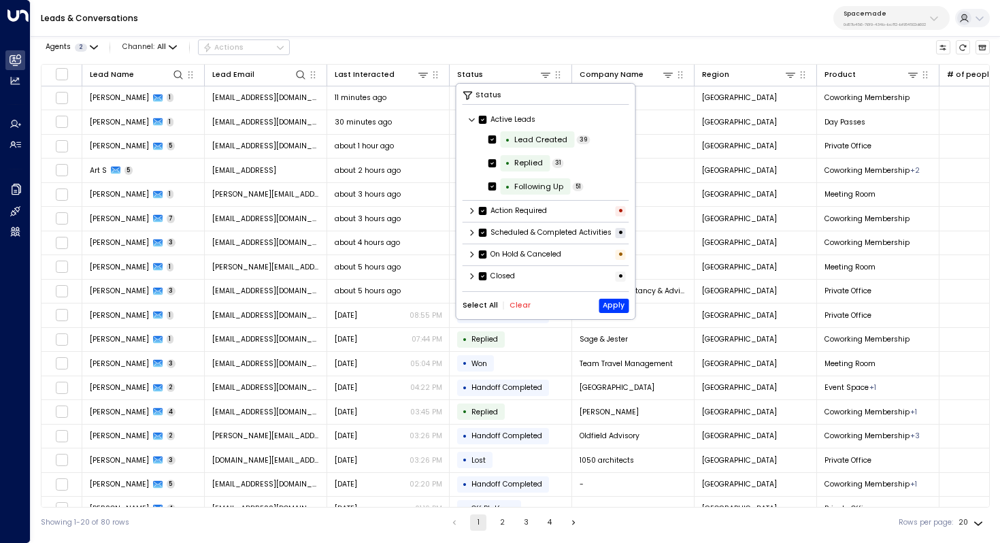
click at [472, 279] on div "Closed •" at bounding box center [546, 276] width 167 height 17
click at [472, 280] on icon at bounding box center [472, 276] width 8 height 8
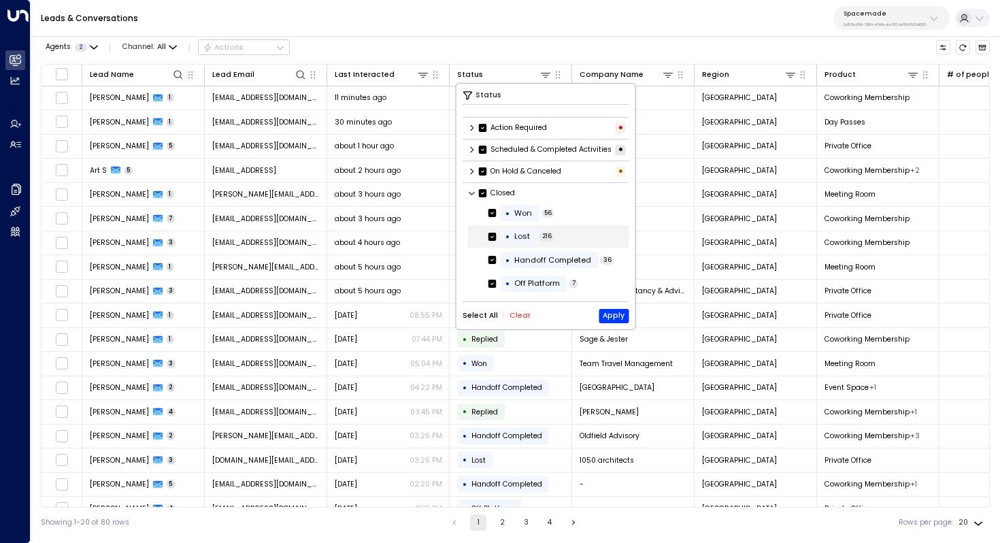
click at [489, 227] on div "• Lost 216" at bounding box center [548, 236] width 161 height 22
click at [487, 259] on div "• Handoff Completed 36" at bounding box center [548, 260] width 161 height 22
click at [519, 320] on button "Clear" at bounding box center [520, 316] width 21 height 8
click at [613, 313] on button "Apply" at bounding box center [614, 316] width 30 height 14
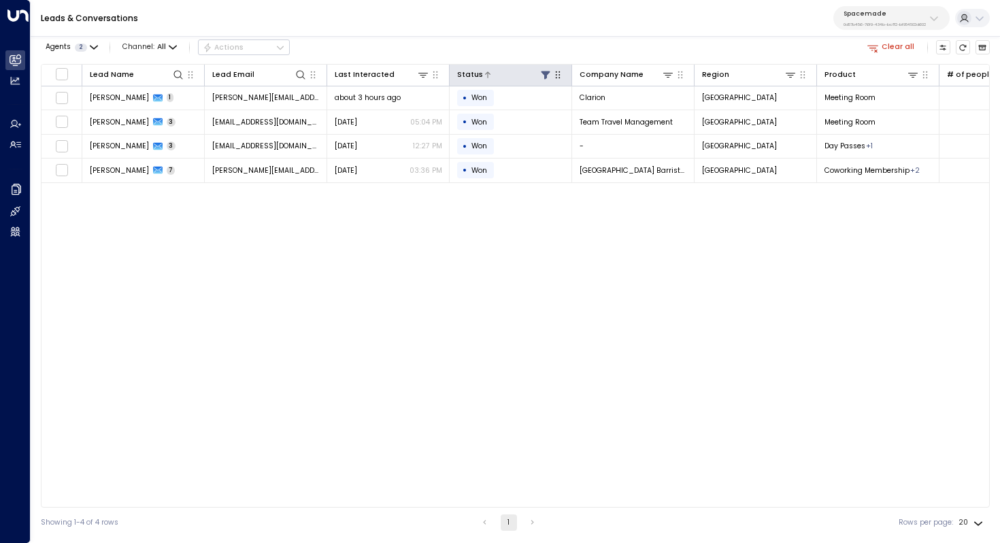
click at [544, 72] on icon at bounding box center [545, 75] width 9 height 8
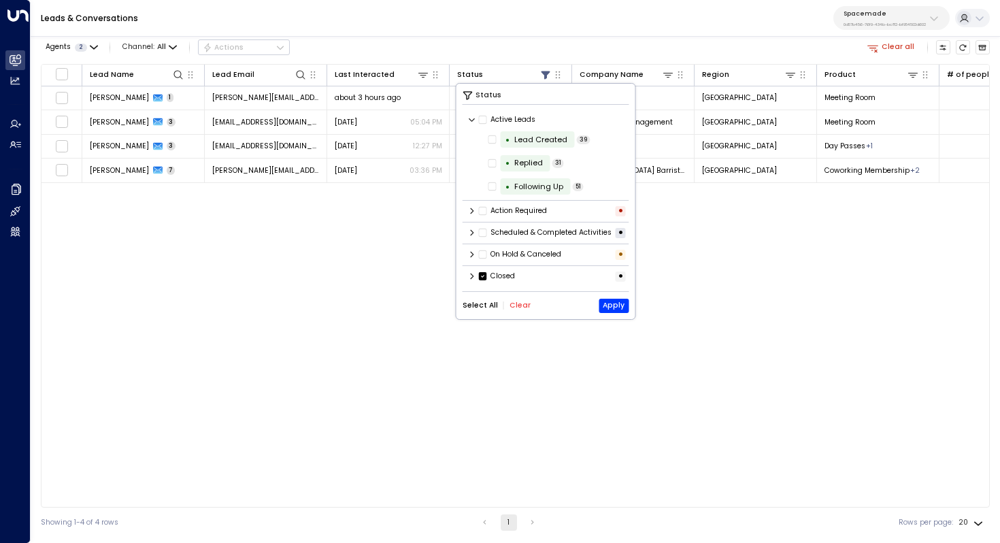
click at [480, 310] on button "Select All" at bounding box center [480, 305] width 35 height 8
click at [610, 313] on button "Apply" at bounding box center [614, 306] width 30 height 14
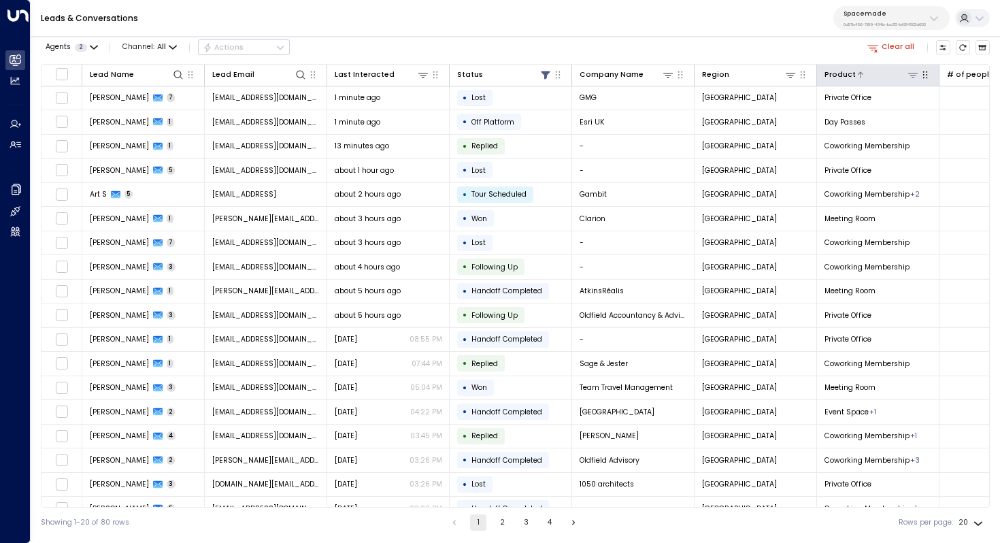
click at [915, 73] on icon at bounding box center [913, 74] width 11 height 11
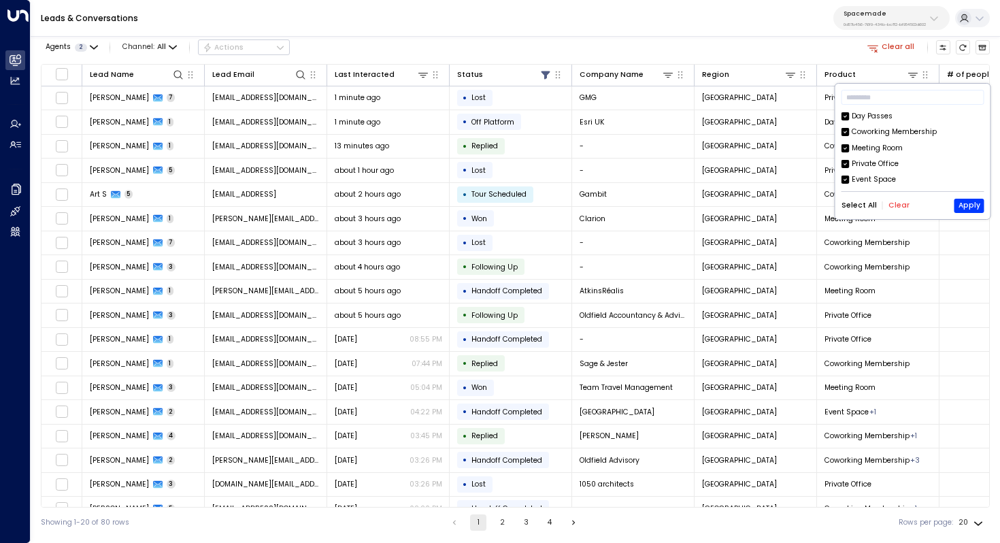
click at [894, 206] on button "Clear" at bounding box center [899, 205] width 21 height 8
click at [877, 165] on div "Private Office" at bounding box center [875, 164] width 47 height 11
click at [930, 203] on button "Apply" at bounding box center [970, 206] width 30 height 14
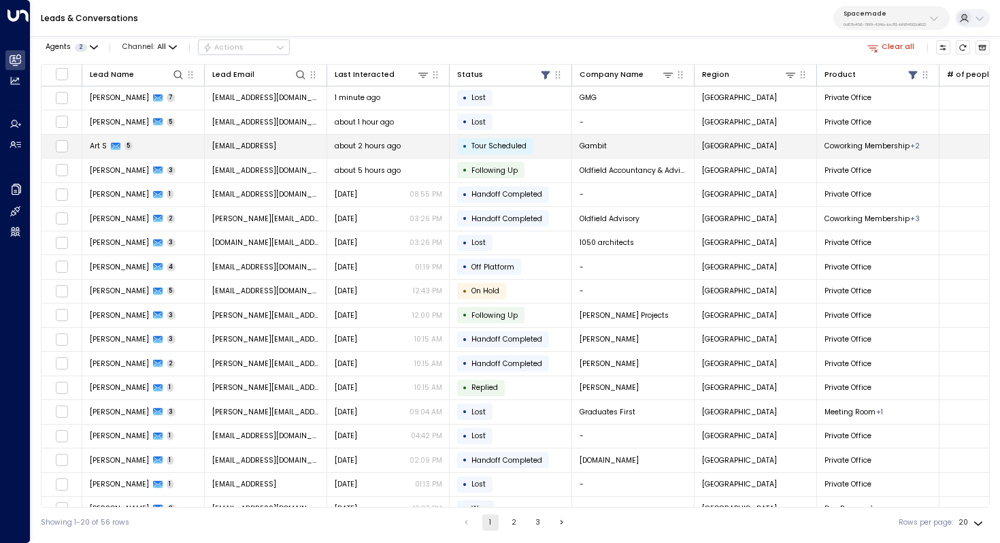
click at [276, 142] on span "[EMAIL_ADDRESS]" at bounding box center [244, 146] width 64 height 10
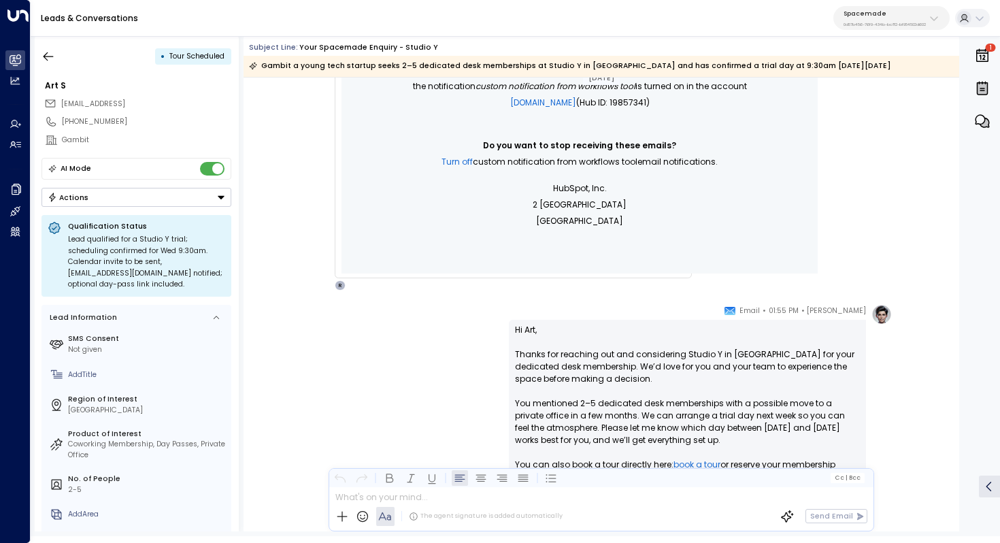
scroll to position [875, 0]
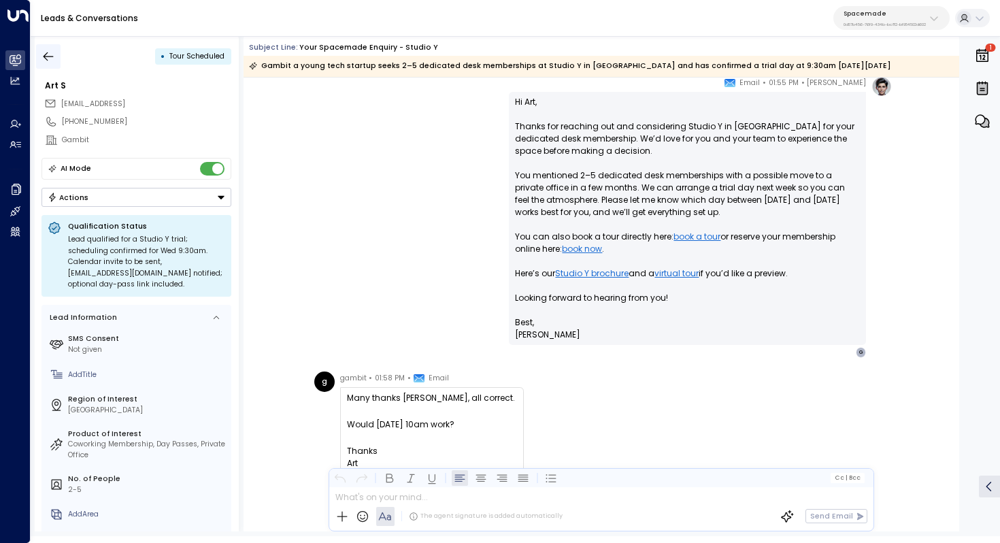
click at [46, 56] on icon "button" at bounding box center [49, 57] width 14 height 14
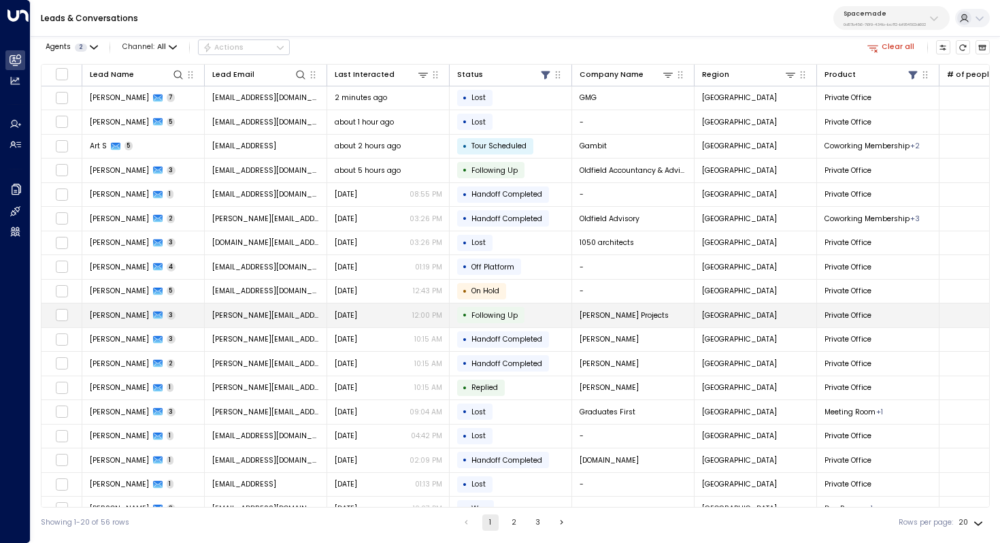
scroll to position [65, 0]
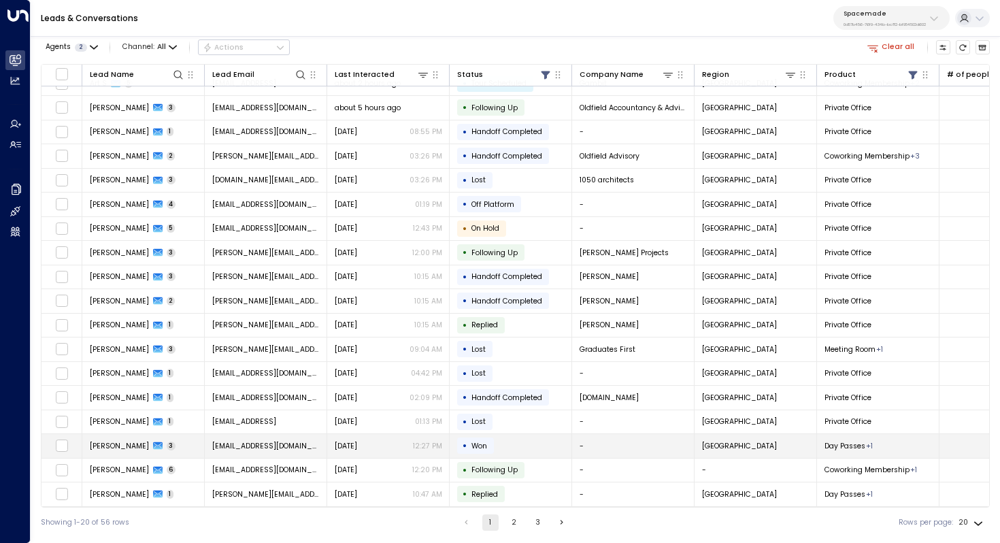
click at [376, 441] on div "[DATE] 12:27 PM" at bounding box center [389, 446] width 108 height 10
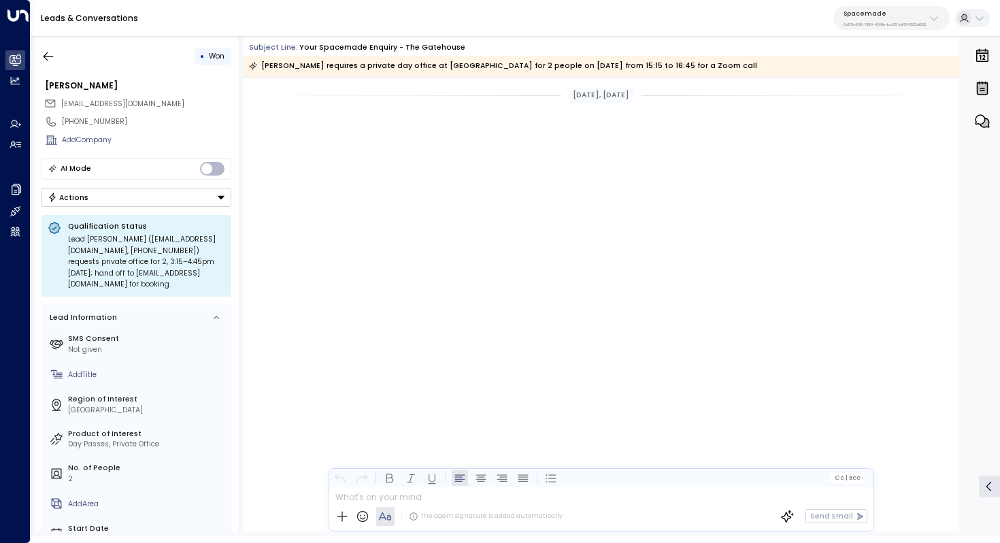
scroll to position [1075, 0]
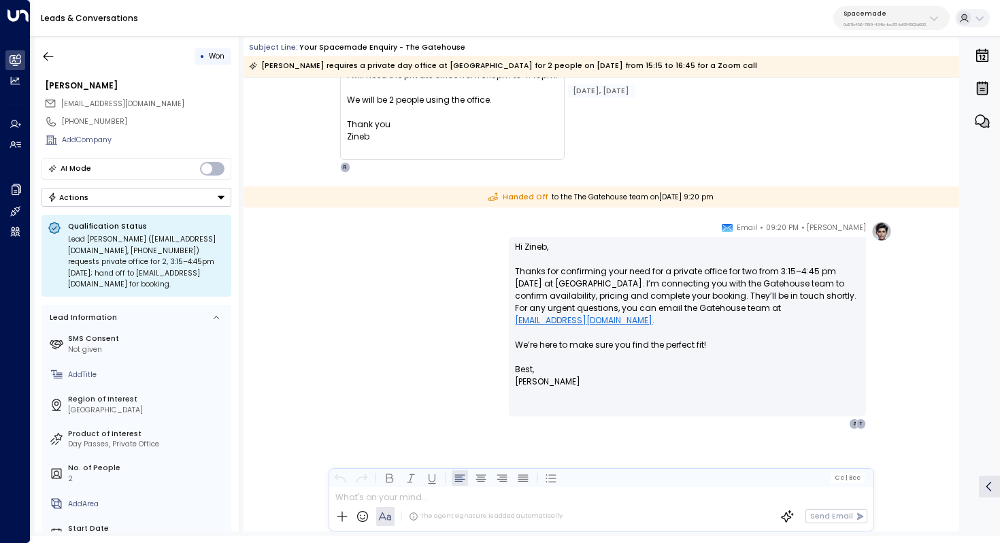
click at [875, 27] on button "Spacemade 0d57b456-76f9-434b-bc82-bf954502d602" at bounding box center [892, 18] width 116 height 24
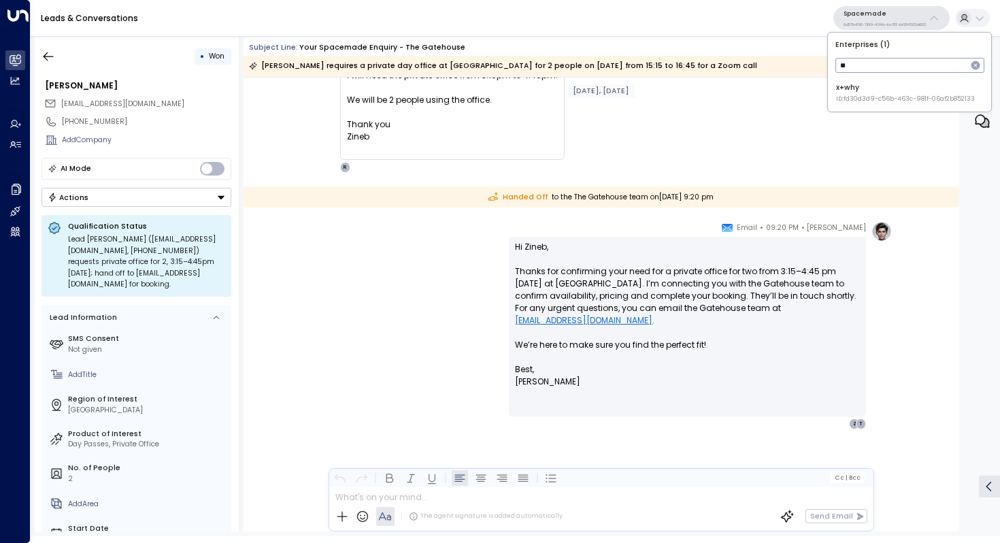
type input "**"
click at [849, 105] on li "x+why ID: fd30d3d9-c56b-463c-981f-06af2b852133" at bounding box center [909, 92] width 155 height 29
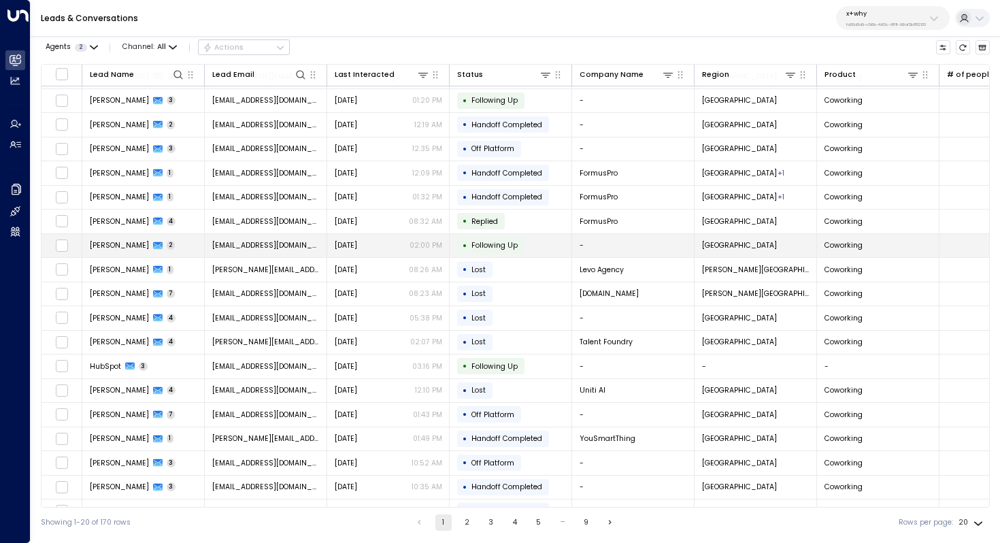
scroll to position [65, 0]
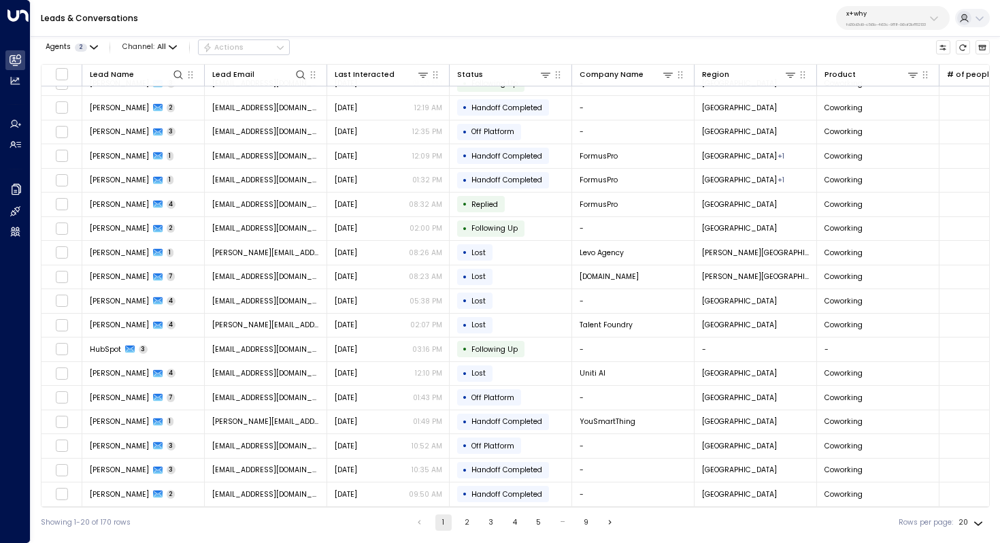
click at [463, 485] on div "Showing 1-20 of 170 rows 1 2 3 4 5 … 9 Rows per page: 20 **" at bounding box center [515, 523] width 949 height 30
click at [464, 485] on button "2" at bounding box center [467, 522] width 16 height 16
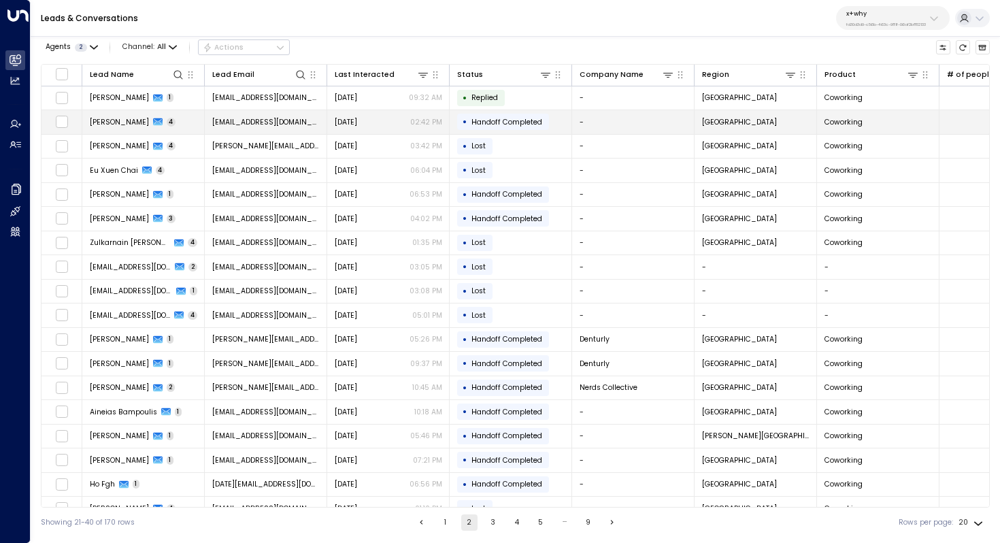
click at [268, 126] on span "[EMAIL_ADDRESS][DOMAIN_NAME]" at bounding box center [266, 122] width 108 height 10
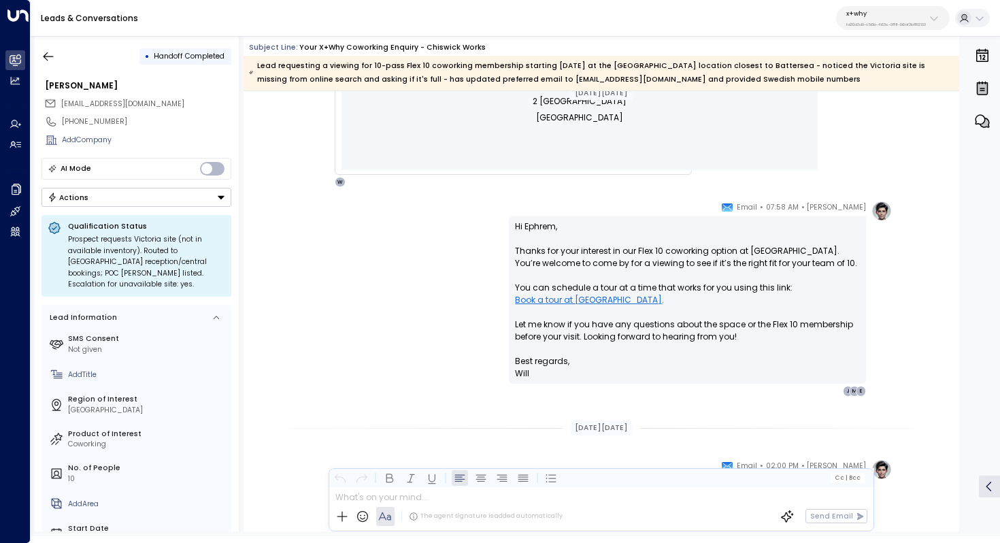
scroll to position [708, 0]
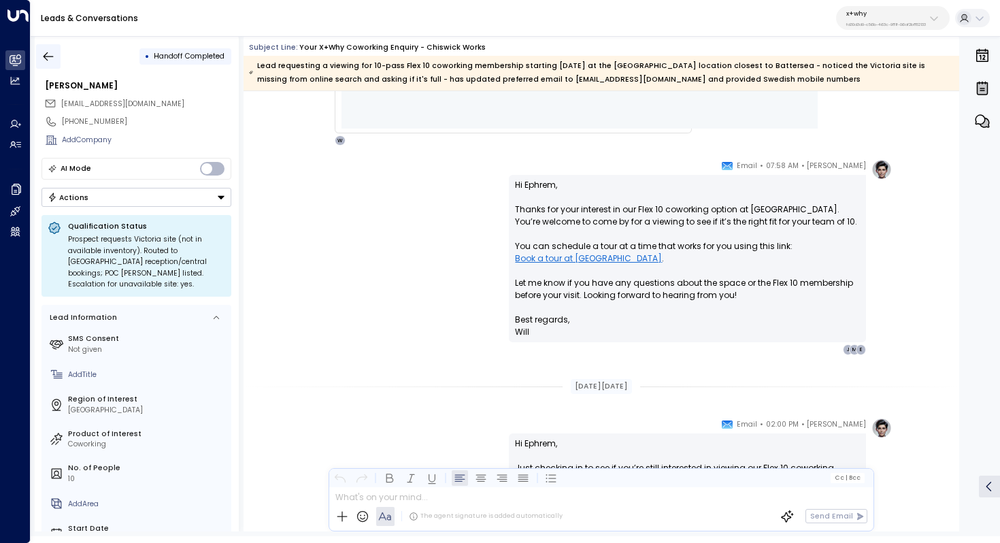
click at [50, 50] on icon "button" at bounding box center [49, 57] width 14 height 14
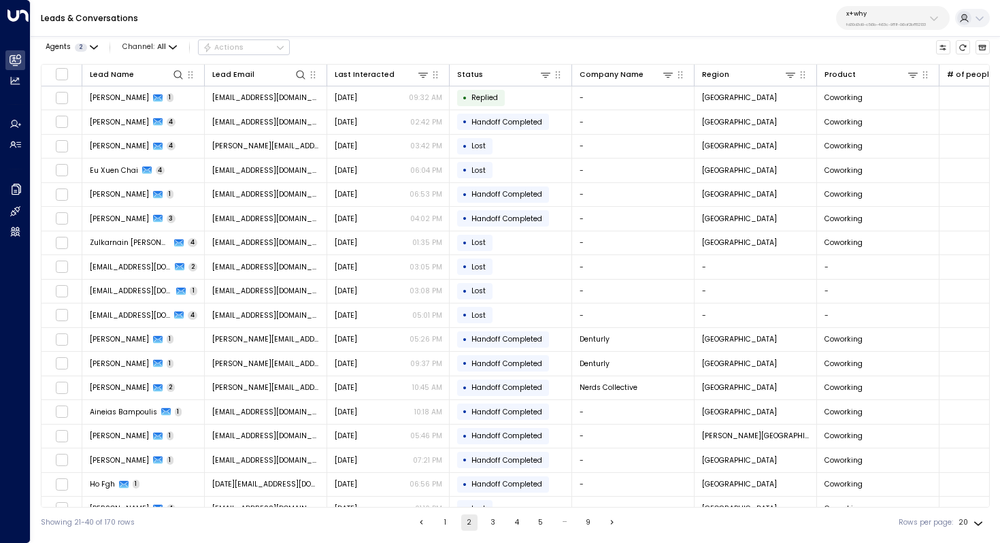
click at [873, 18] on div "x+why fd30d3d9-c56b-463c-981f-06af2b852133" at bounding box center [887, 19] width 80 height 18
type input "*********"
click at [863, 87] on div "Spacemade ID: 0d57b456-76f9-434b-bc82-bf954502d602" at bounding box center [912, 92] width 144 height 21
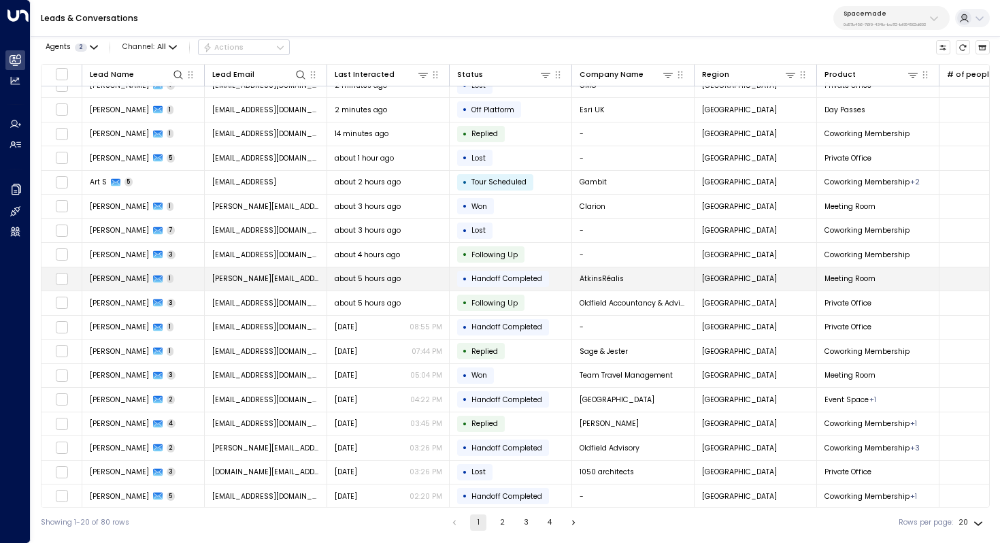
scroll to position [65, 0]
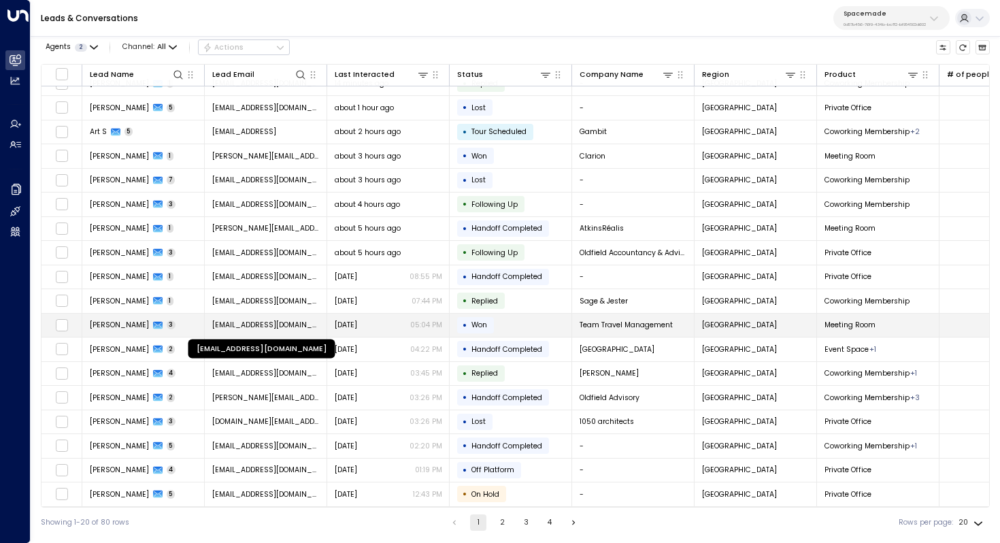
click at [297, 321] on span "[EMAIL_ADDRESS][DOMAIN_NAME]" at bounding box center [266, 325] width 108 height 10
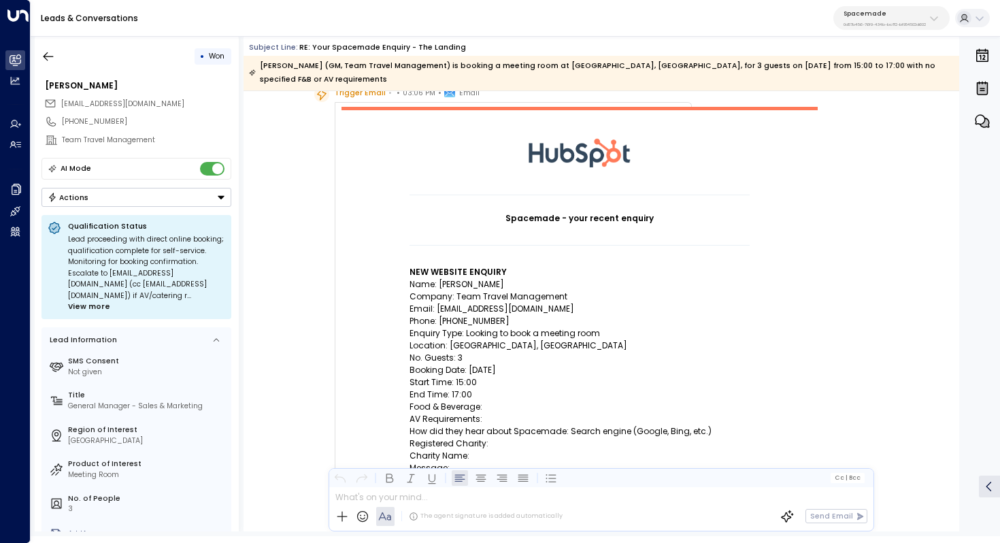
scroll to position [76, 0]
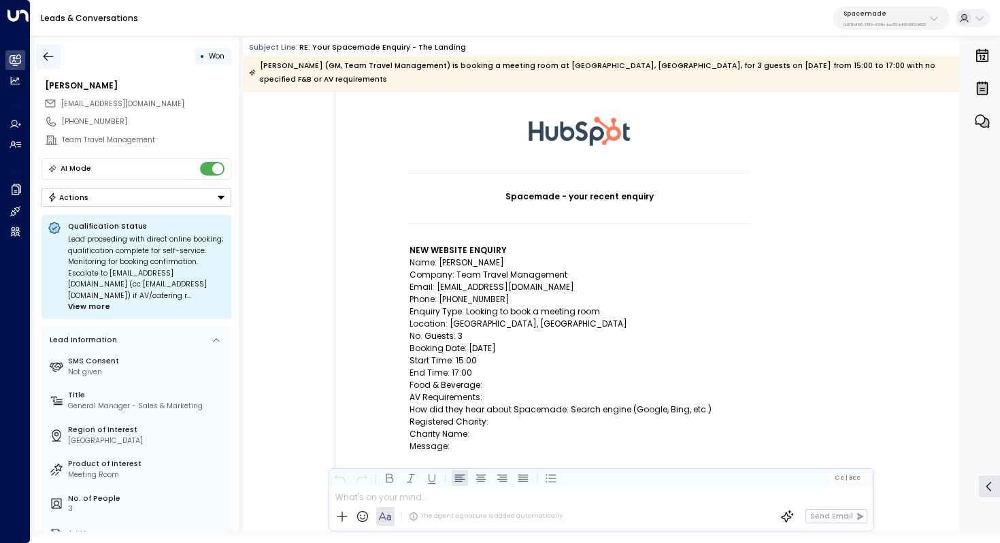
click at [51, 51] on icon "button" at bounding box center [49, 57] width 14 height 14
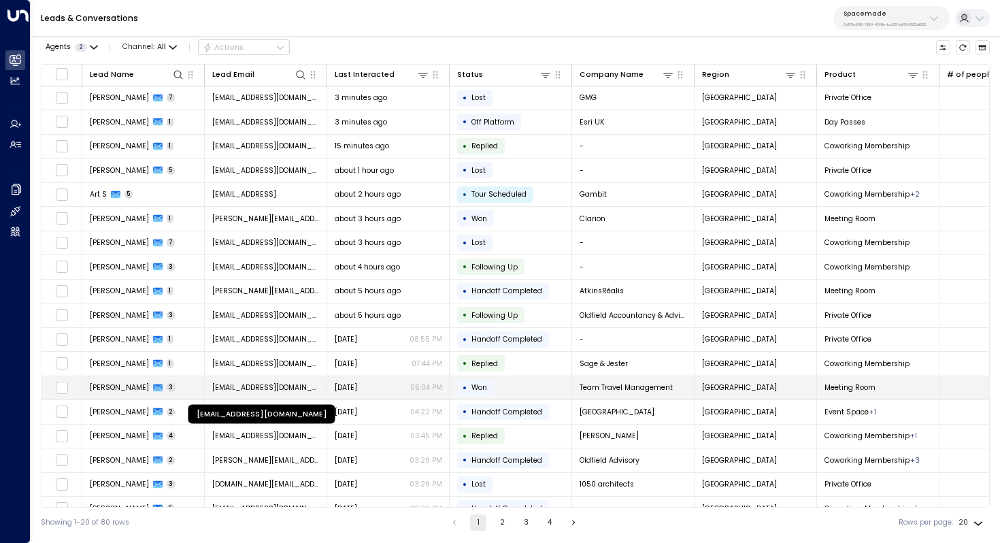
scroll to position [65, 0]
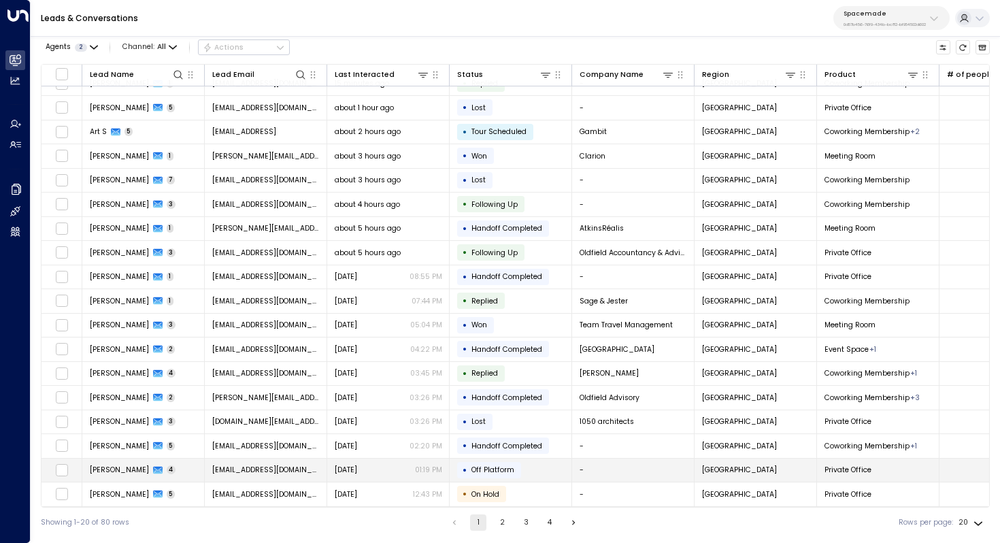
click at [297, 463] on td "[EMAIL_ADDRESS][DOMAIN_NAME]" at bounding box center [266, 471] width 122 height 24
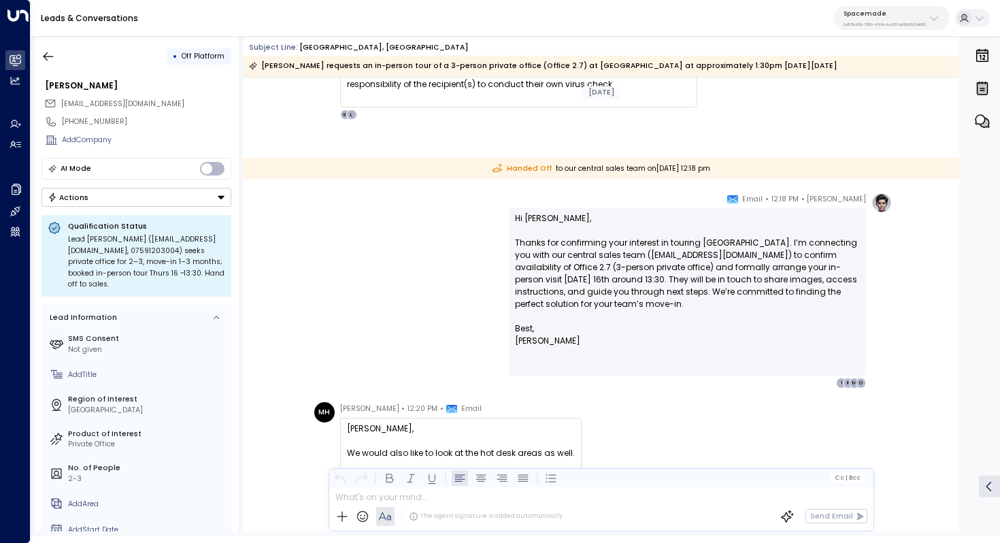
scroll to position [599, 0]
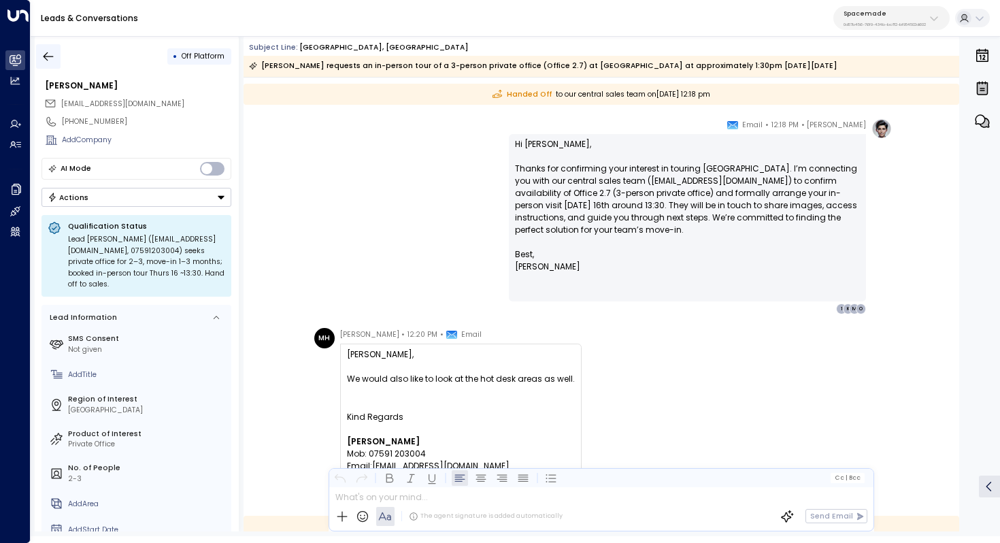
click at [46, 61] on icon "button" at bounding box center [49, 57] width 14 height 14
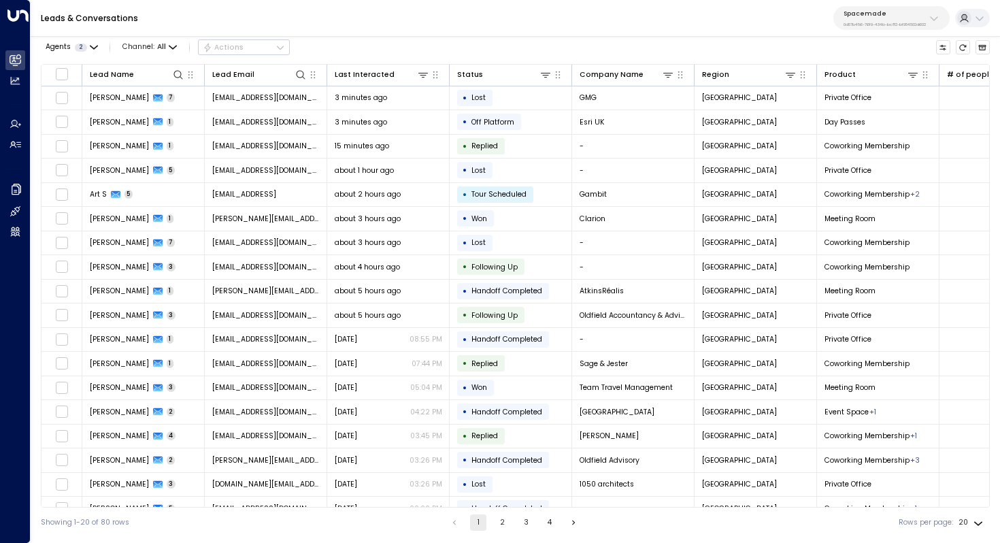
click at [497, 485] on button "2" at bounding box center [502, 522] width 16 height 16
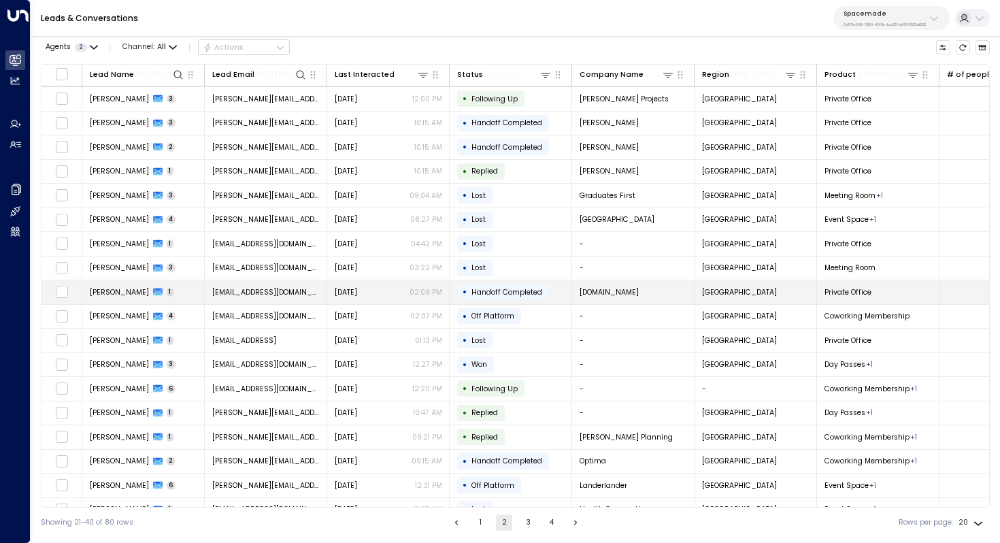
scroll to position [55, 0]
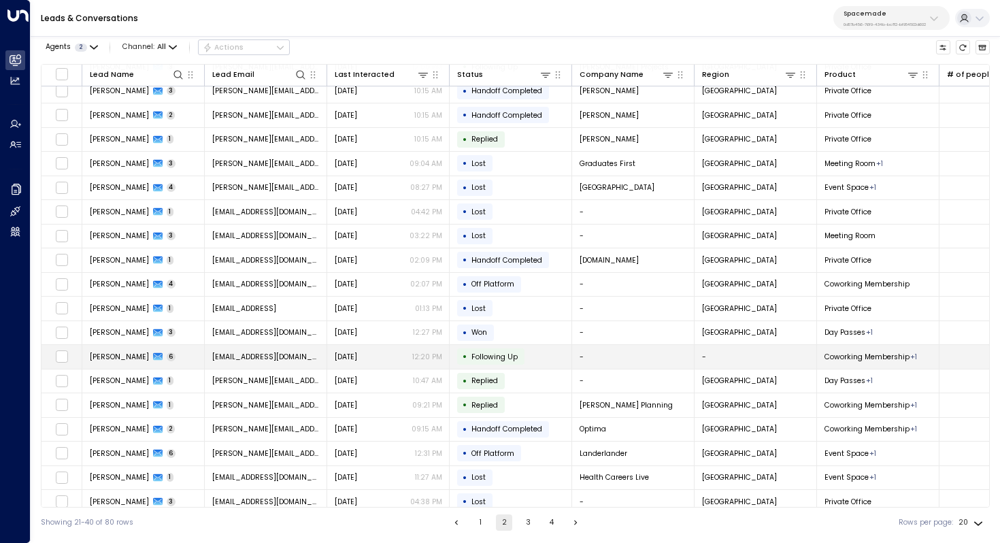
click at [352, 354] on span "[DATE]" at bounding box center [346, 357] width 22 height 10
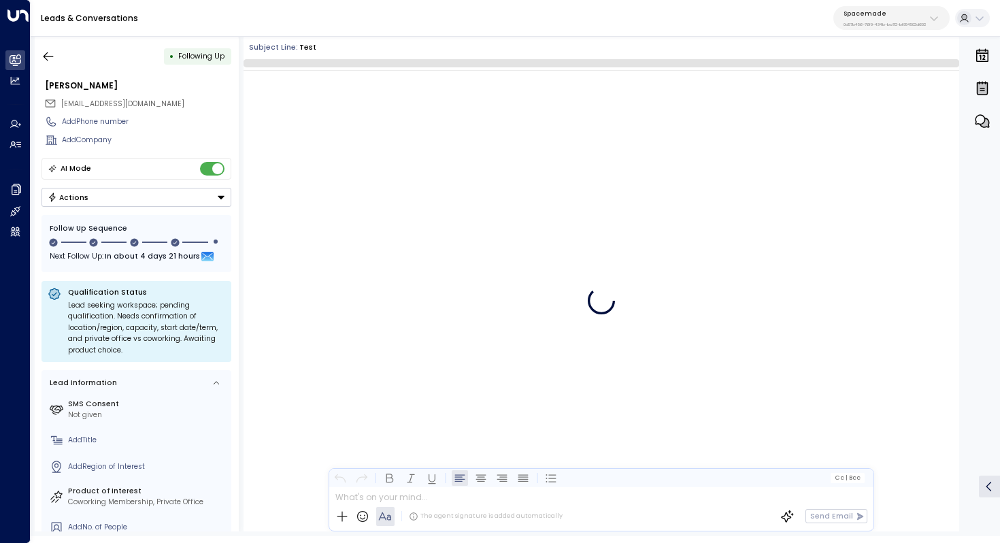
scroll to position [862, 0]
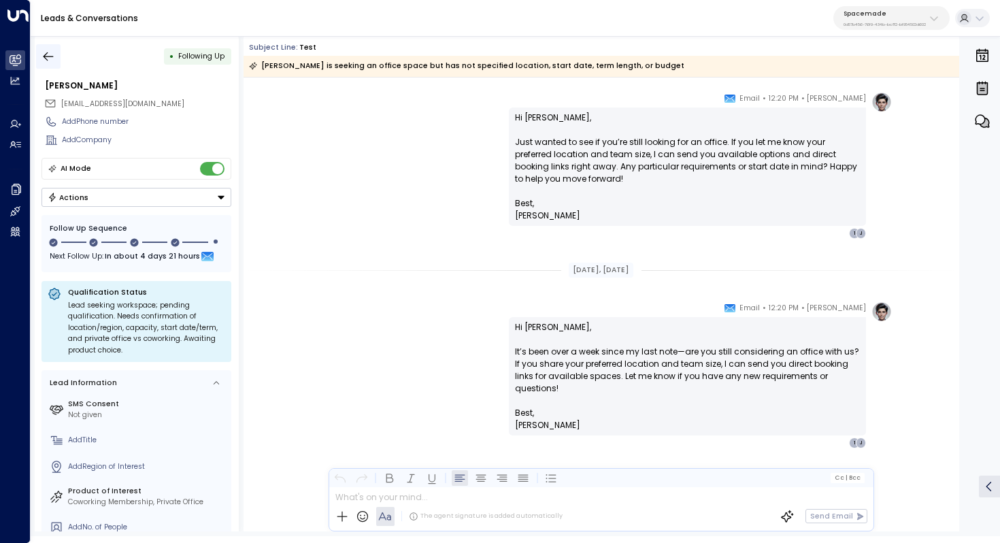
click at [47, 54] on icon "button" at bounding box center [49, 57] width 14 height 14
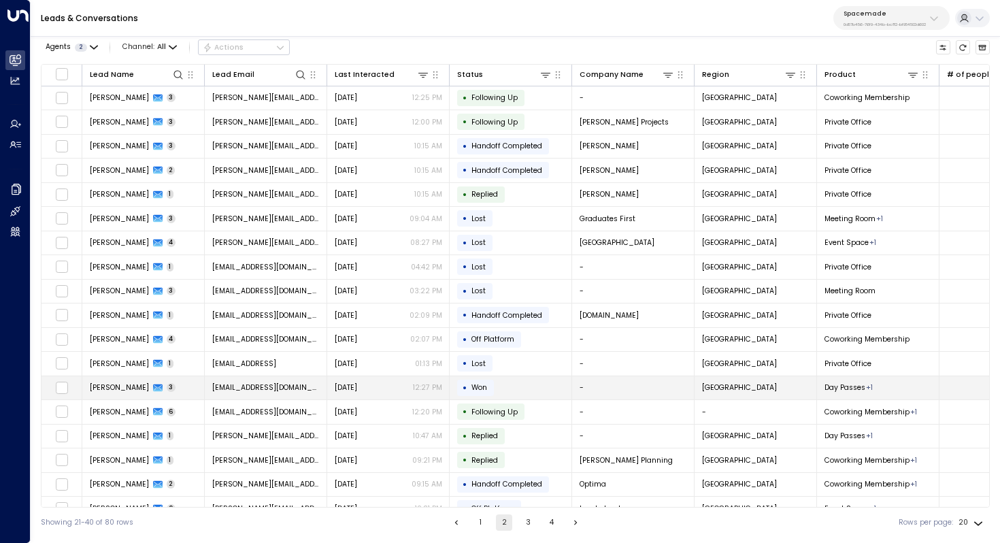
click at [291, 382] on td "[EMAIL_ADDRESS][DOMAIN_NAME]" at bounding box center [266, 388] width 122 height 24
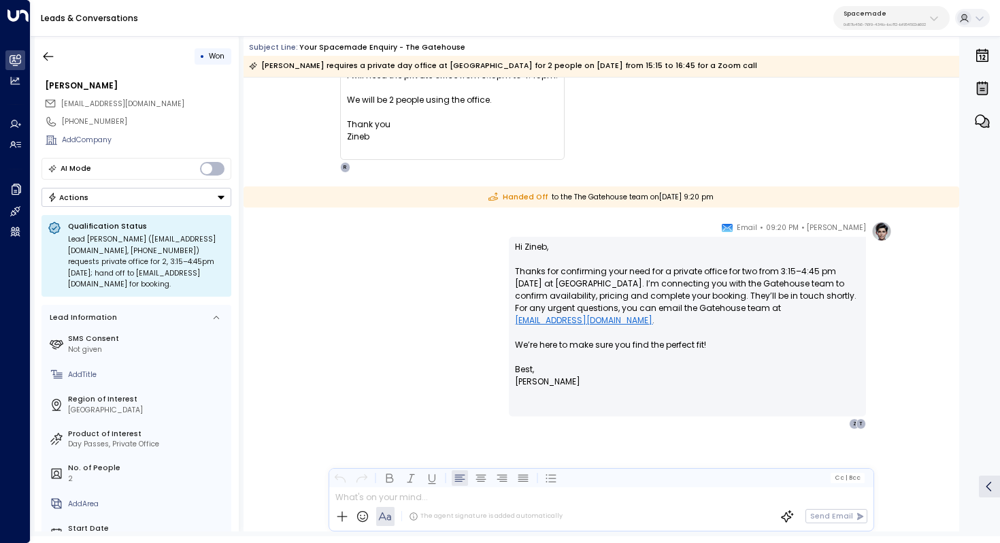
scroll to position [1075, 0]
click at [886, 23] on p "0d57b456-76f9-434b-bc82-bf954502d602" at bounding box center [885, 24] width 82 height 5
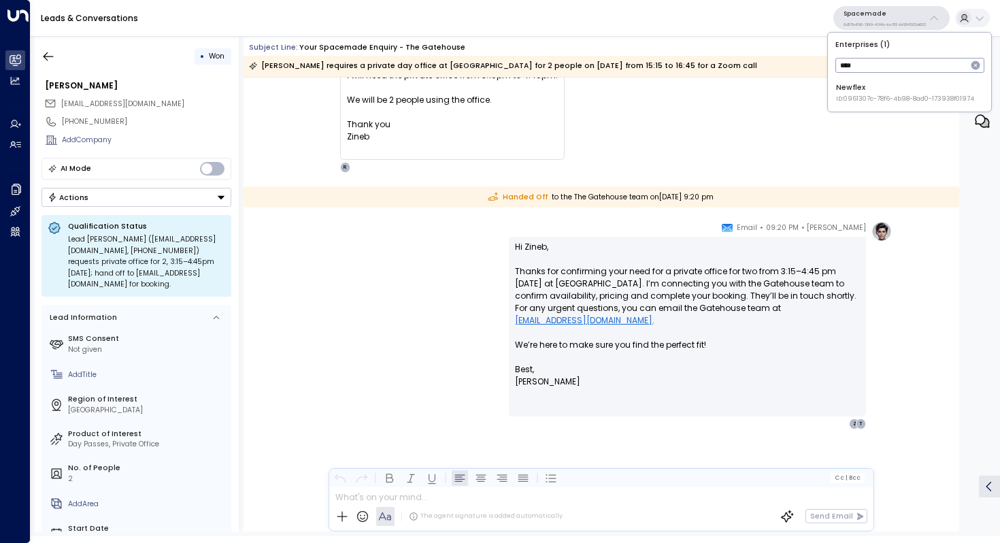
type input "****"
click at [877, 100] on span "ID: 0961307c-78f6-4b98-8ad0-173938f01974" at bounding box center [905, 100] width 138 height 10
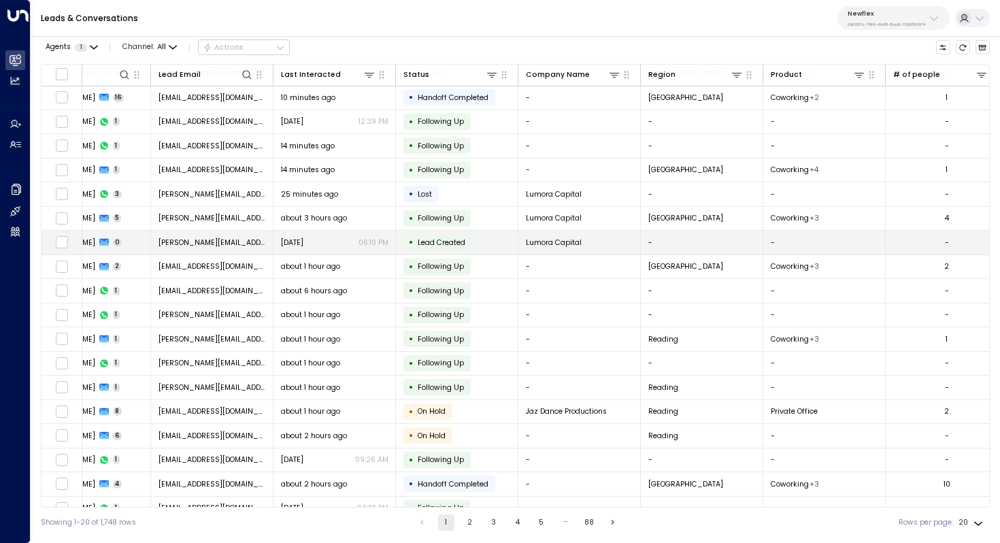
scroll to position [65, 54]
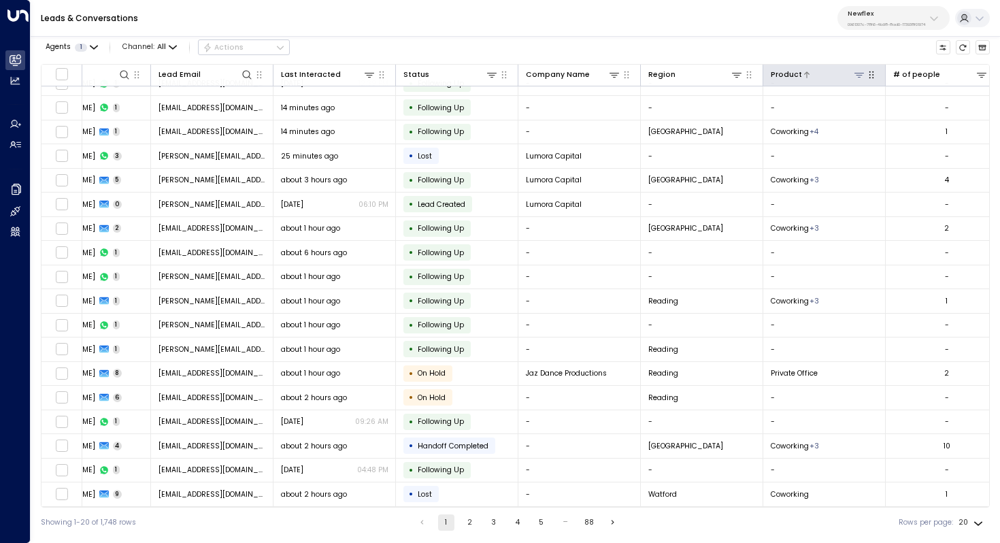
click at [860, 75] on icon at bounding box center [859, 74] width 11 height 11
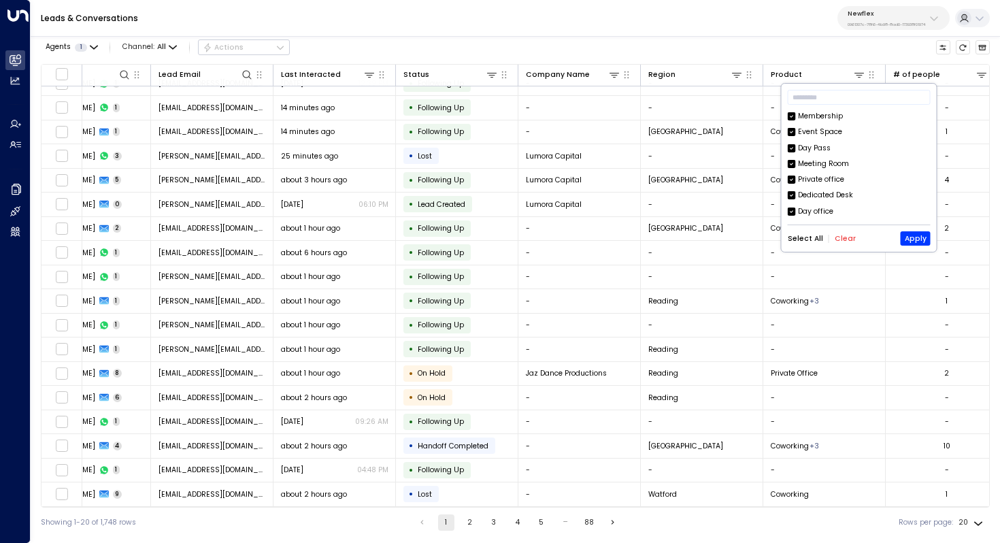
click at [840, 239] on button "Clear" at bounding box center [845, 239] width 21 height 8
click at [813, 179] on div "Private office" at bounding box center [821, 179] width 46 height 11
click at [917, 237] on button "Apply" at bounding box center [916, 238] width 30 height 14
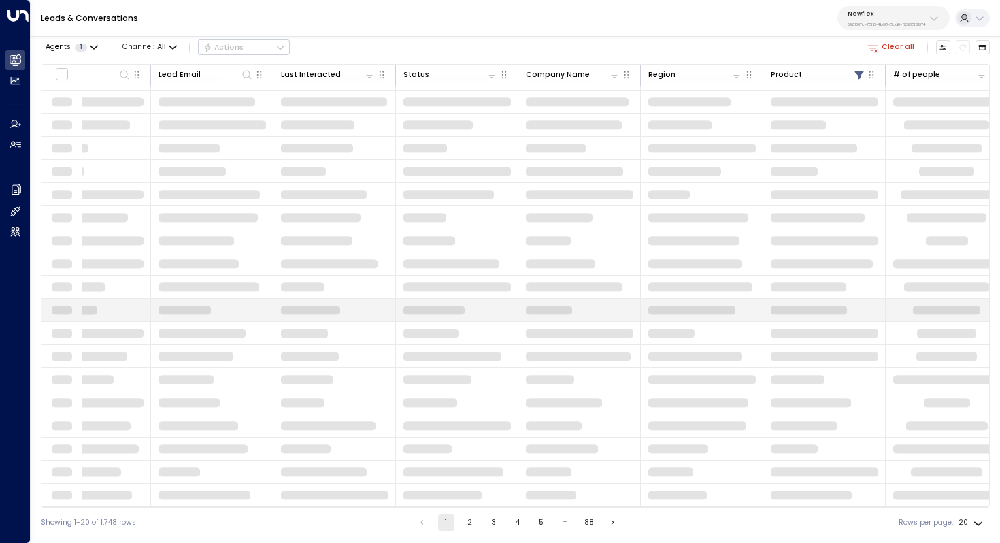
scroll to position [0, 54]
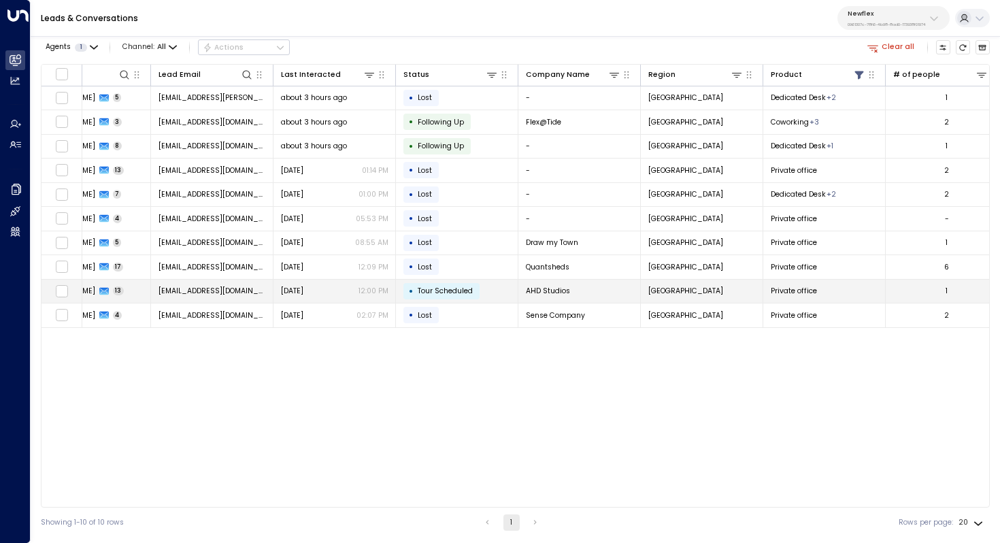
click at [597, 286] on td "AHD Studios" at bounding box center [580, 292] width 122 height 24
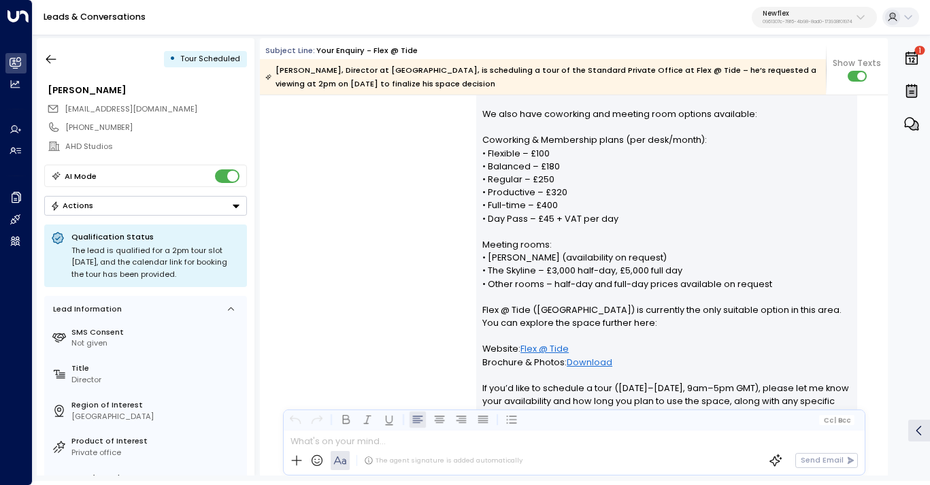
scroll to position [365, 0]
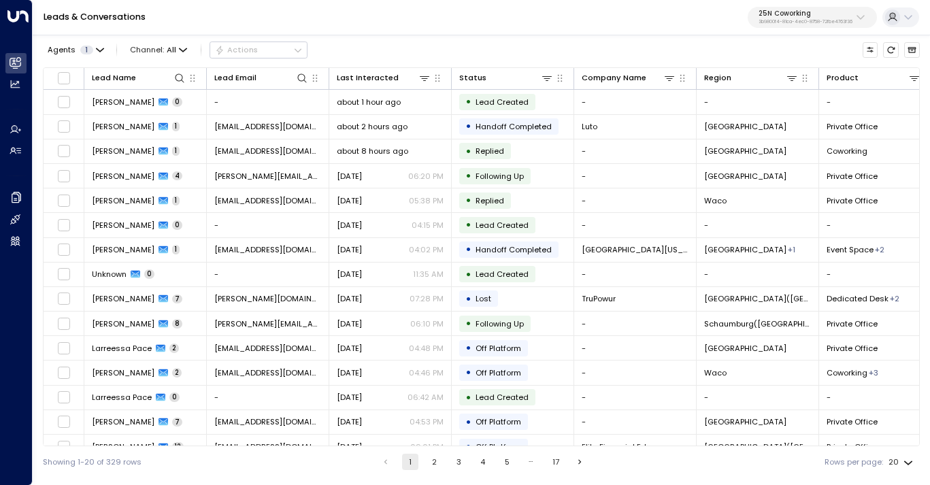
click at [803, 14] on p "25N Coworking" at bounding box center [806, 14] width 94 height 8
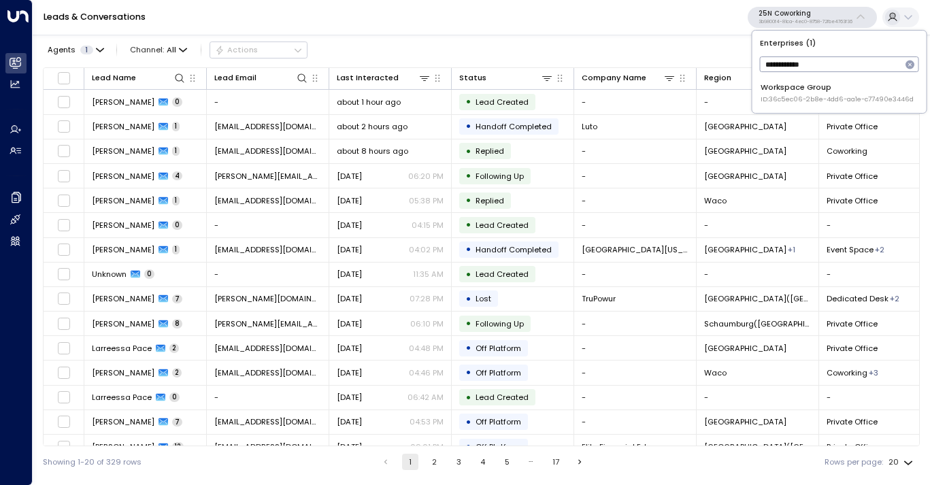
type input "**********"
click at [805, 95] on span "ID: 36c5ec06-2b8e-4dd6-aa1e-c77490e3446d" at bounding box center [837, 100] width 153 height 10
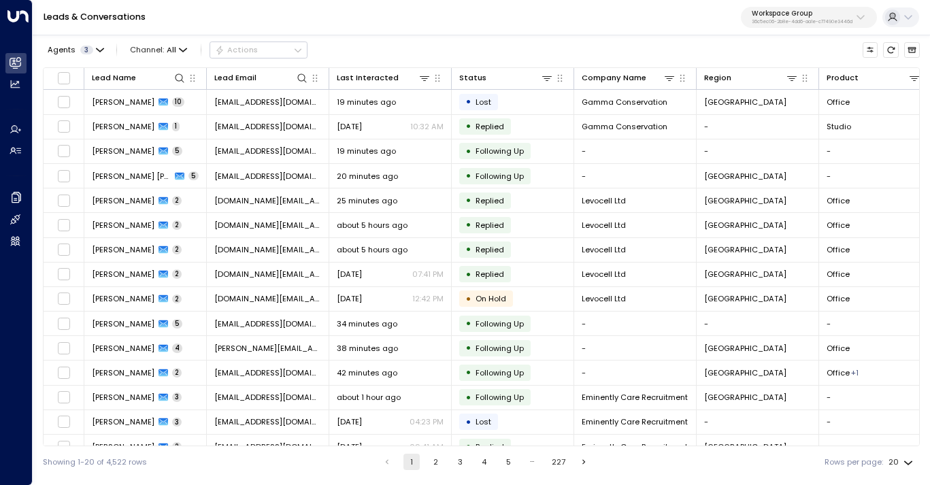
click at [771, 16] on p "Workspace Group" at bounding box center [802, 14] width 101 height 8
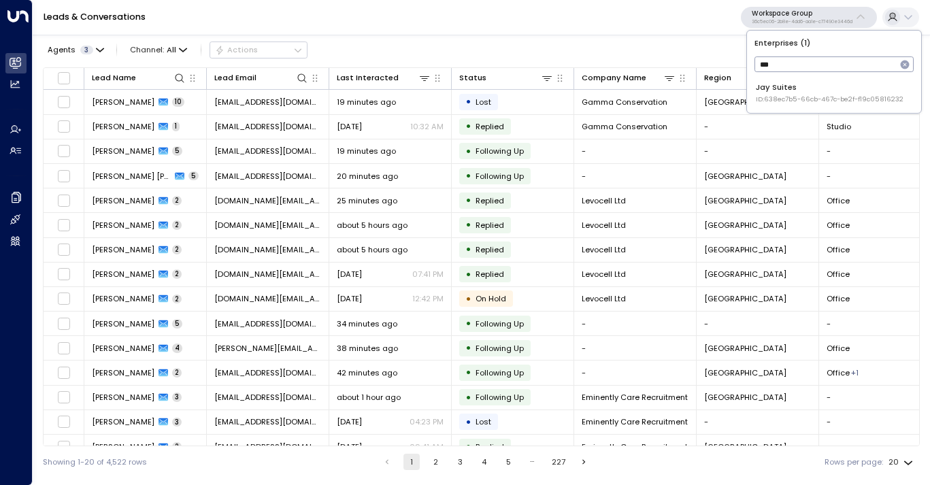
type input "***"
click at [793, 88] on div "Jay Suites ID: 638ec7b5-66cb-467c-be2f-f19c05816232" at bounding box center [830, 93] width 148 height 22
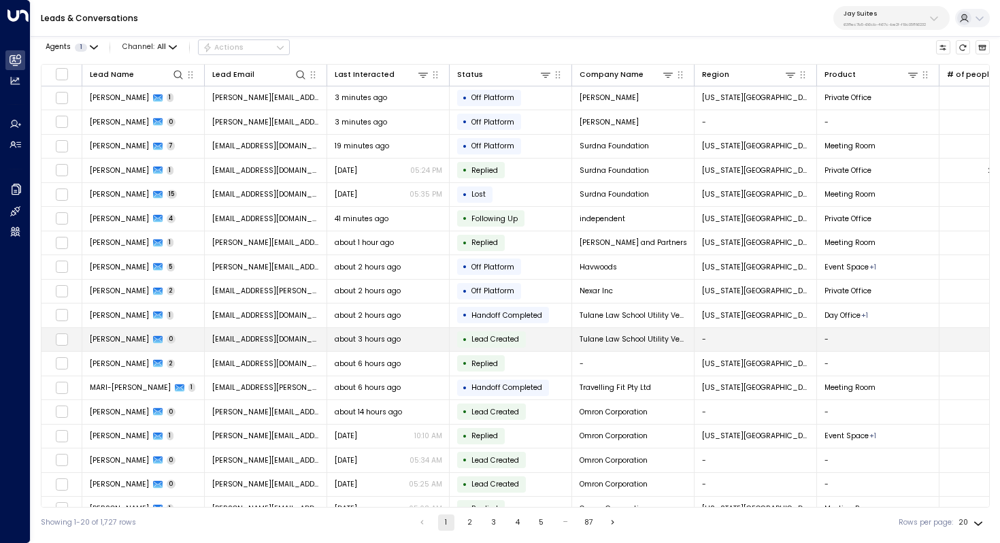
scroll to position [65, 0]
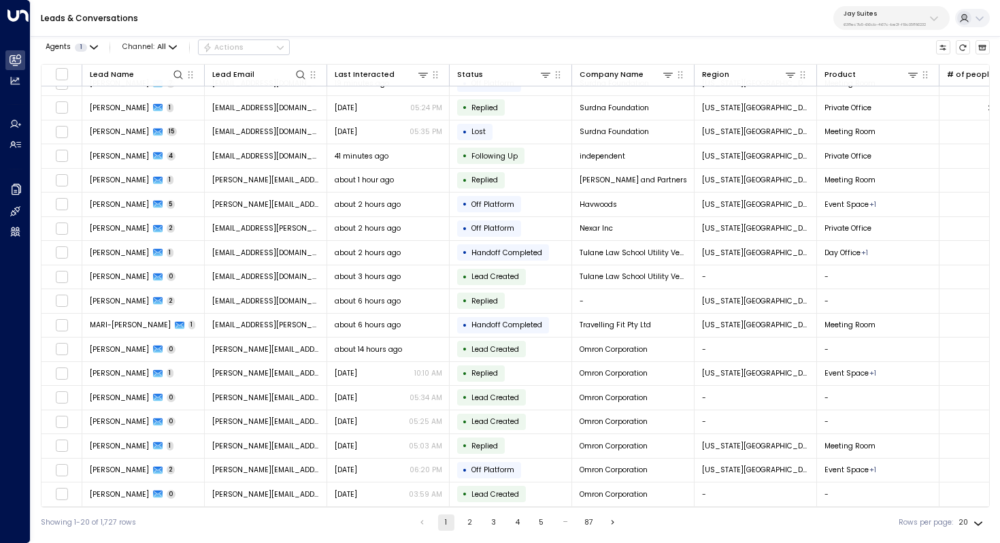
click at [470, 485] on button "2" at bounding box center [470, 522] width 16 height 16
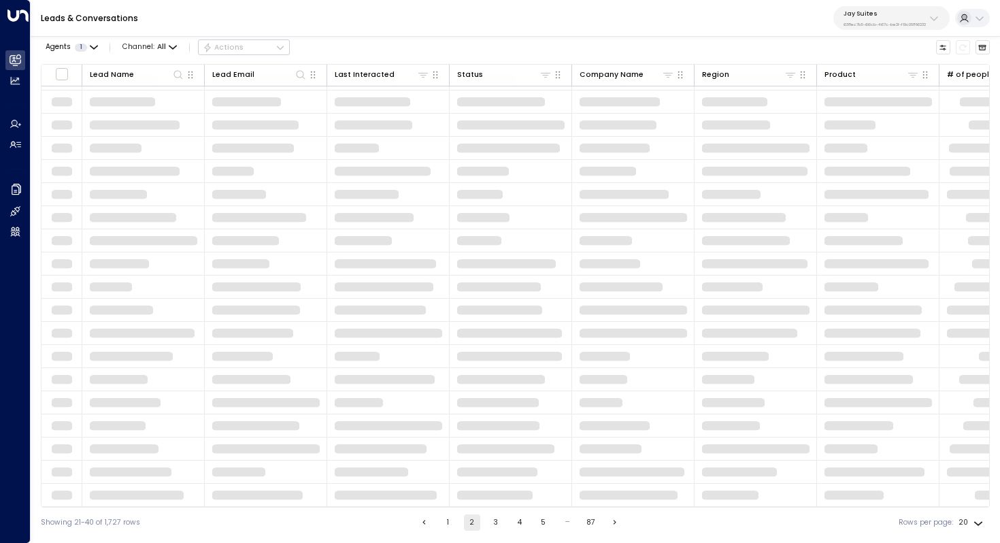
scroll to position [65, 0]
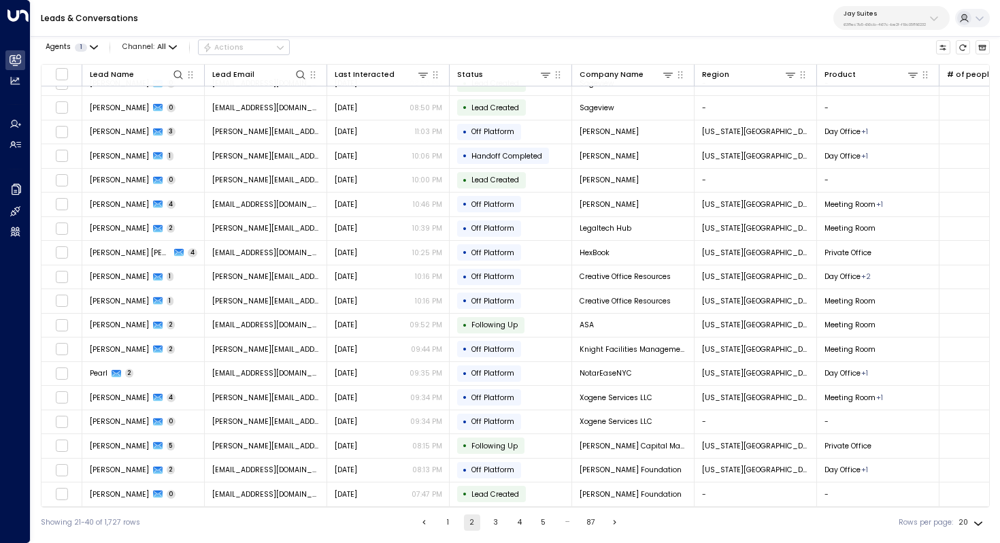
click at [872, 13] on p "Jay Suites" at bounding box center [885, 14] width 82 height 8
type input "*****"
click at [859, 89] on div "Orega ID: d62b4f3b-a803-4355-9bc8-4e5b658db589" at bounding box center [913, 92] width 147 height 21
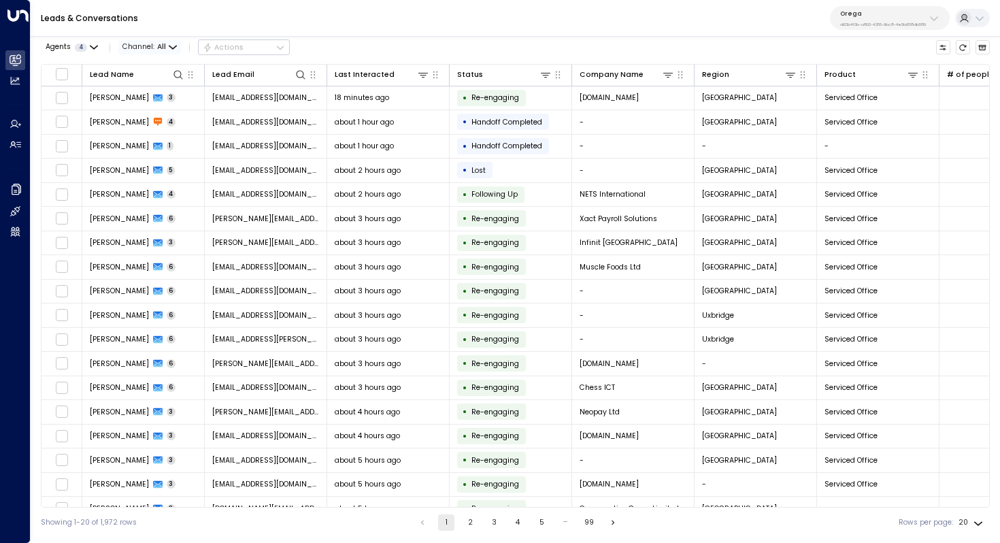
click at [165, 51] on span "All" at bounding box center [161, 47] width 9 height 8
click at [151, 109] on span "Web Chat" at bounding box center [143, 106] width 29 height 6
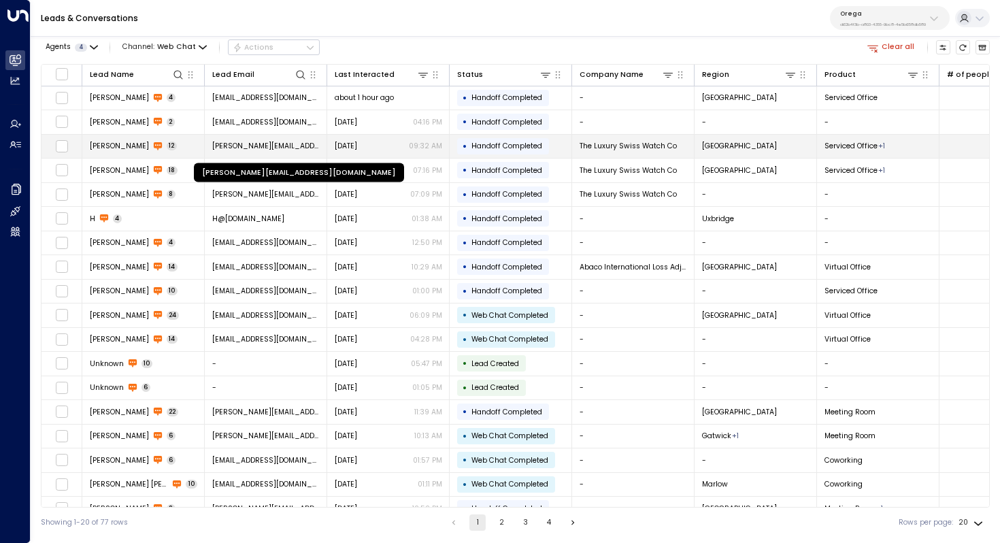
click at [266, 145] on span "Scott@theluxuryswisswatchco.com" at bounding box center [266, 146] width 108 height 10
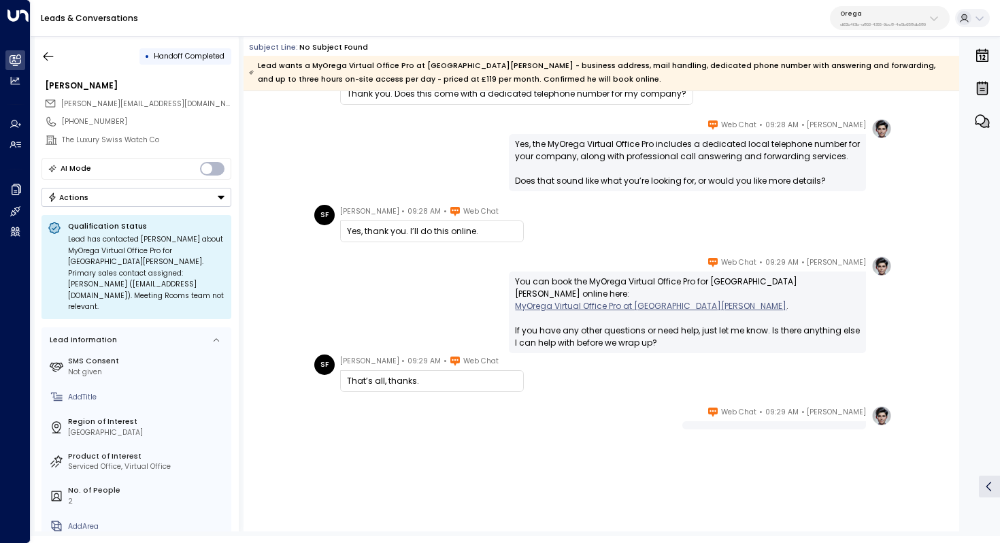
scroll to position [473, 0]
click at [768, 424] on div at bounding box center [775, 425] width 184 height 8
click at [39, 54] on button "button" at bounding box center [48, 56] width 24 height 24
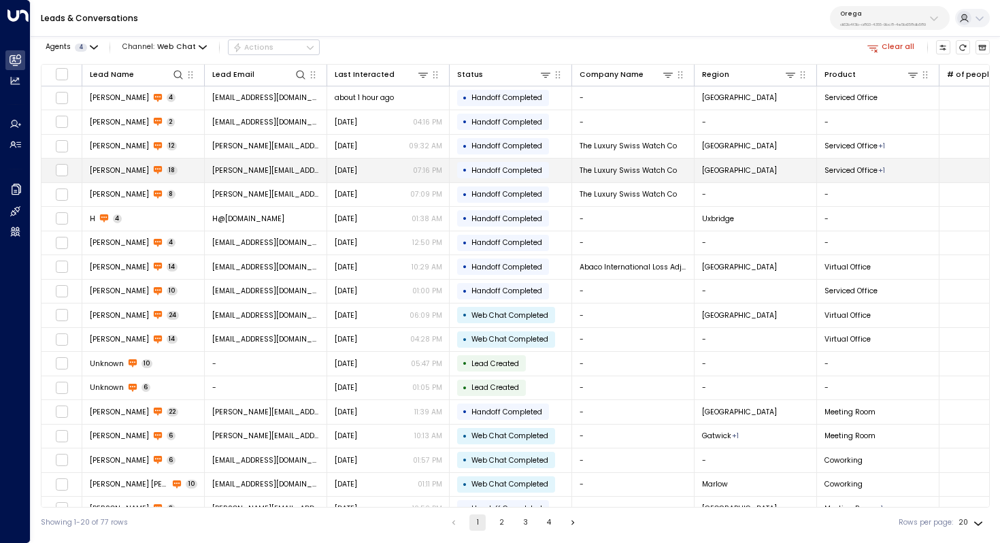
click at [235, 163] on td "Scott@theluxuryswisswatchco.com" at bounding box center [266, 171] width 122 height 24
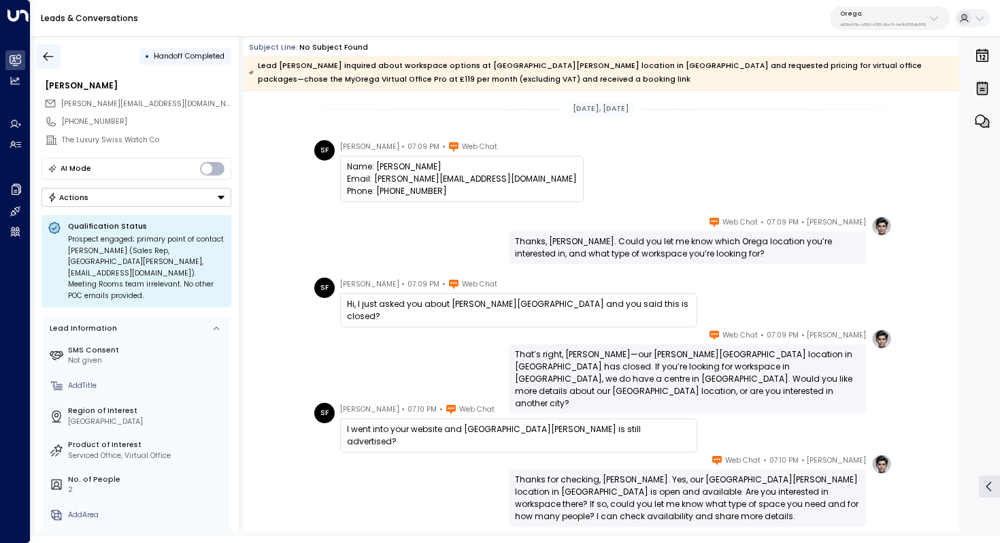
click at [42, 53] on icon "button" at bounding box center [49, 57] width 14 height 14
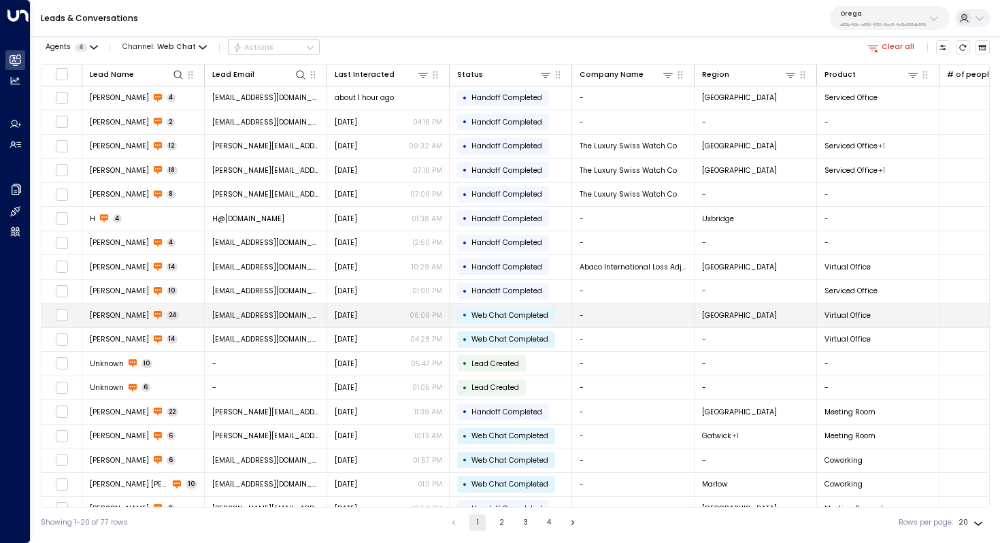
click at [191, 313] on td "Vignessh 24" at bounding box center [143, 316] width 122 height 24
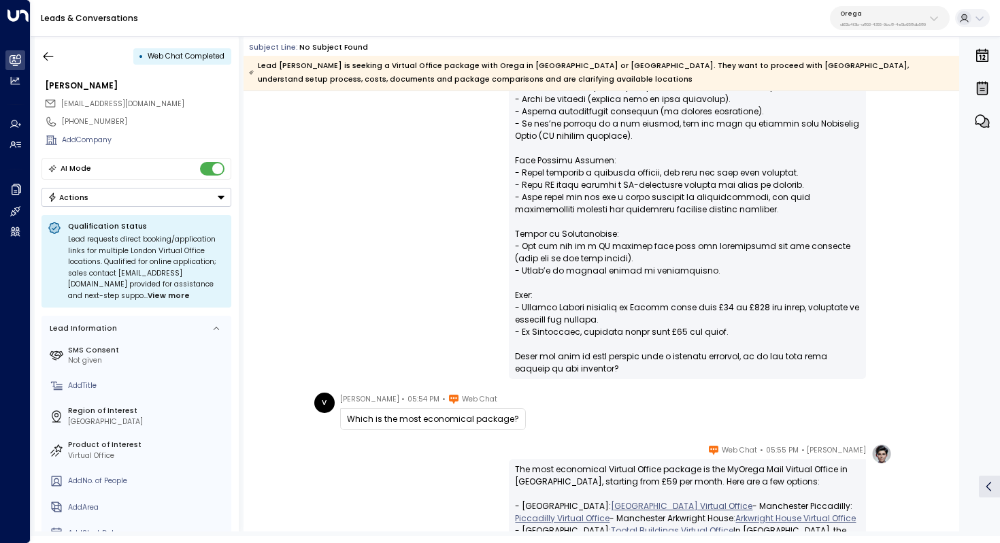
scroll to position [1391, 0]
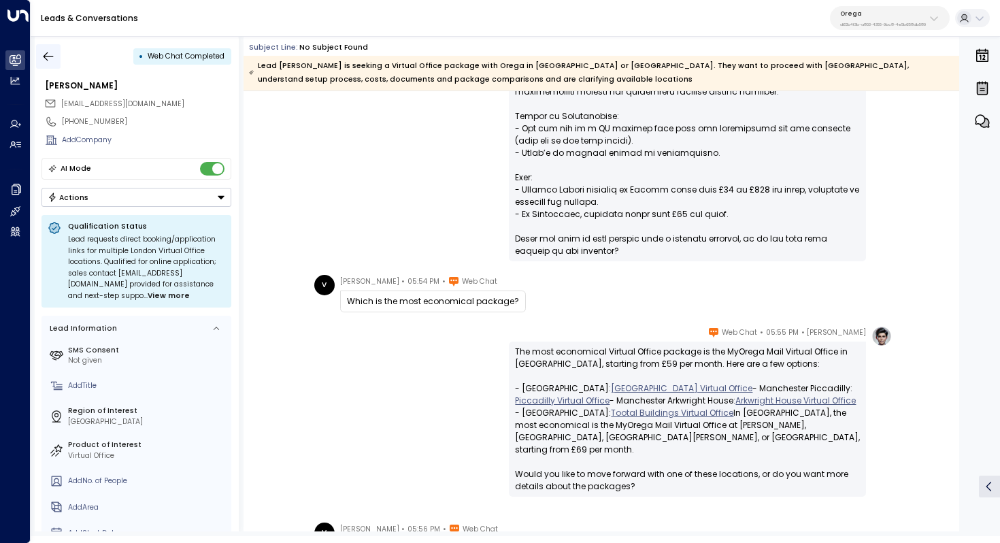
click at [45, 55] on icon "button" at bounding box center [49, 56] width 10 height 9
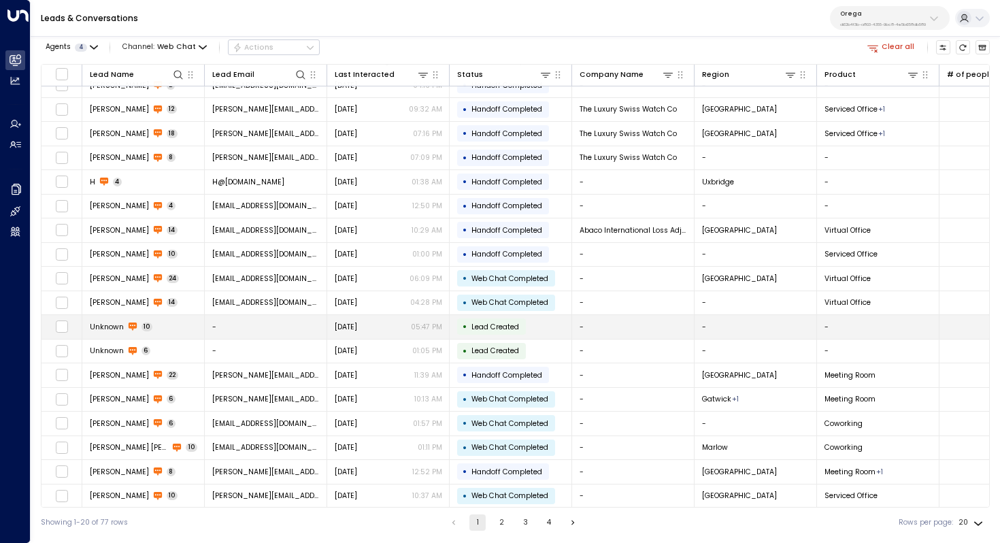
scroll to position [42, 0]
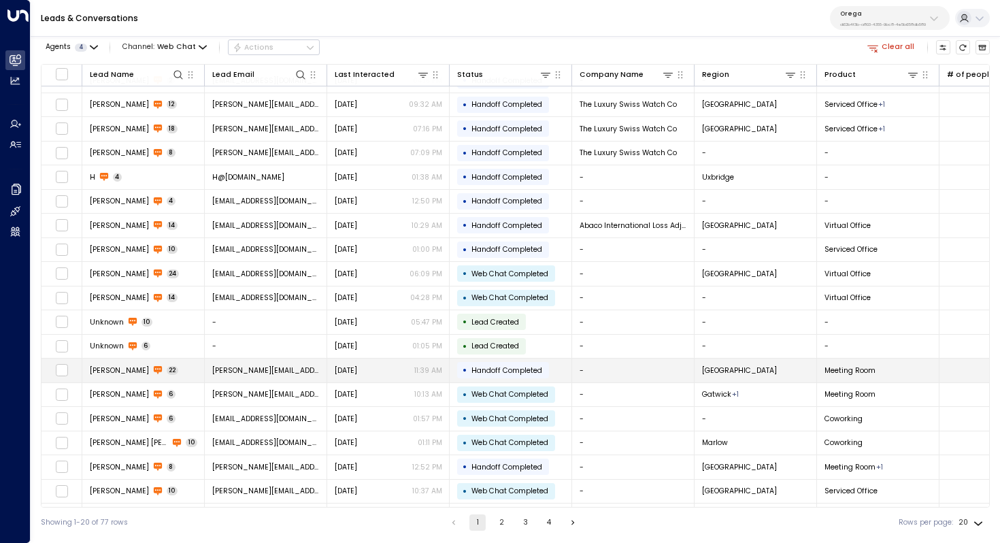
click at [236, 368] on span "martin.groves@amey.co.uk" at bounding box center [266, 370] width 108 height 10
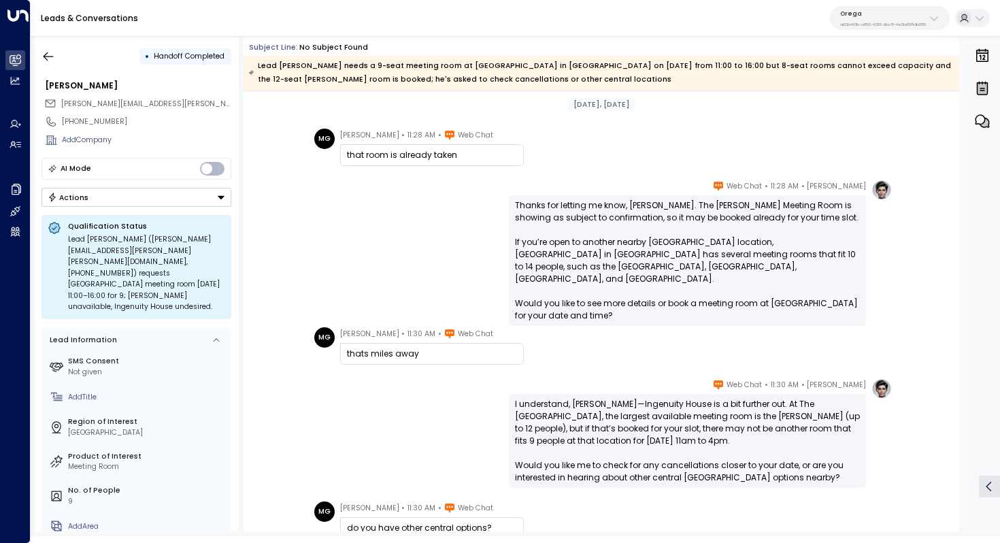
scroll to position [1084, 0]
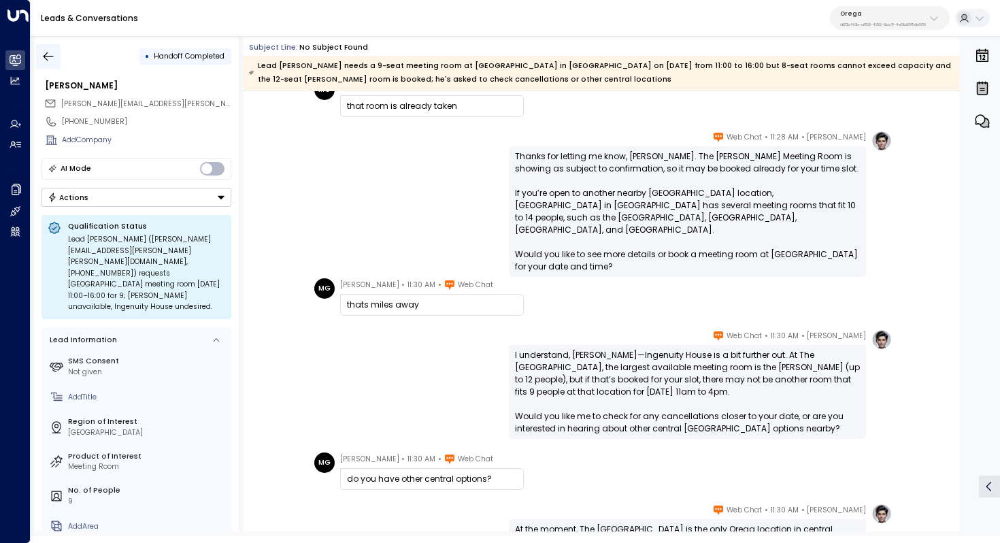
click at [50, 56] on icon "button" at bounding box center [49, 56] width 10 height 9
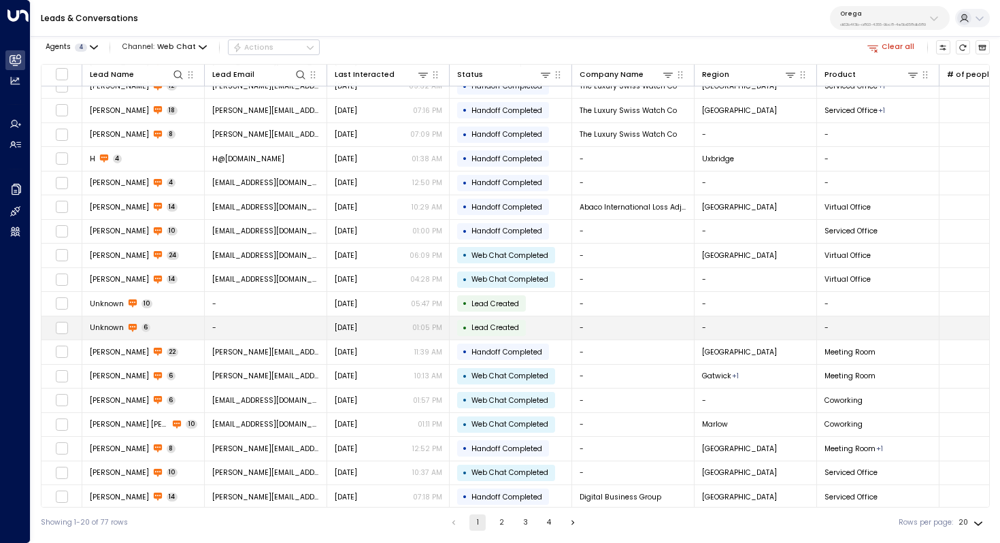
scroll to position [65, 0]
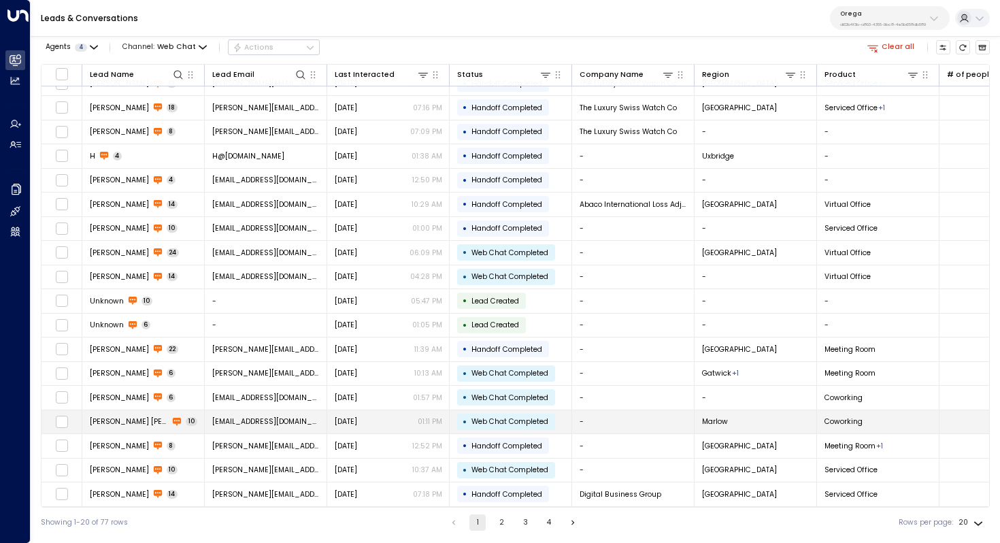
click at [240, 424] on td "abenharb@yahoo.com" at bounding box center [266, 422] width 122 height 24
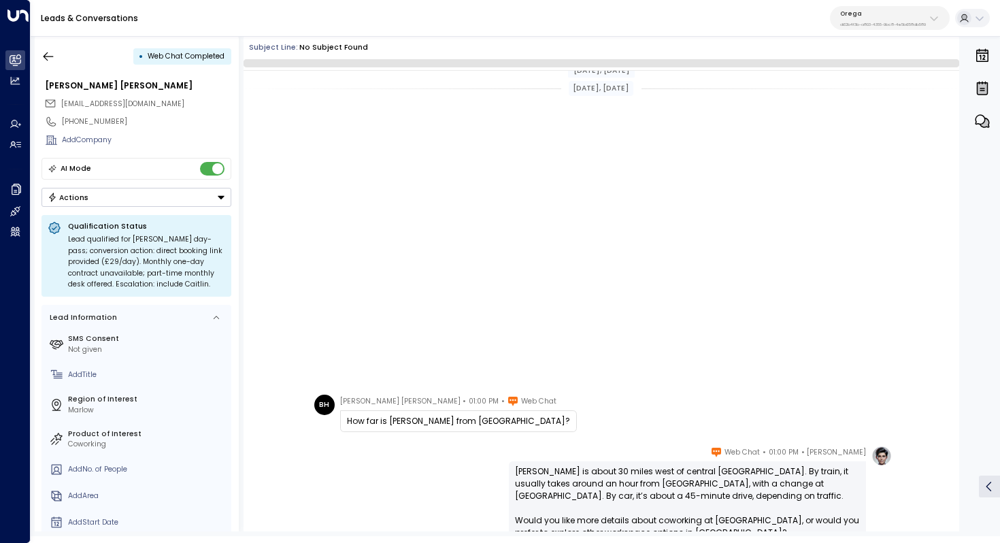
scroll to position [462, 0]
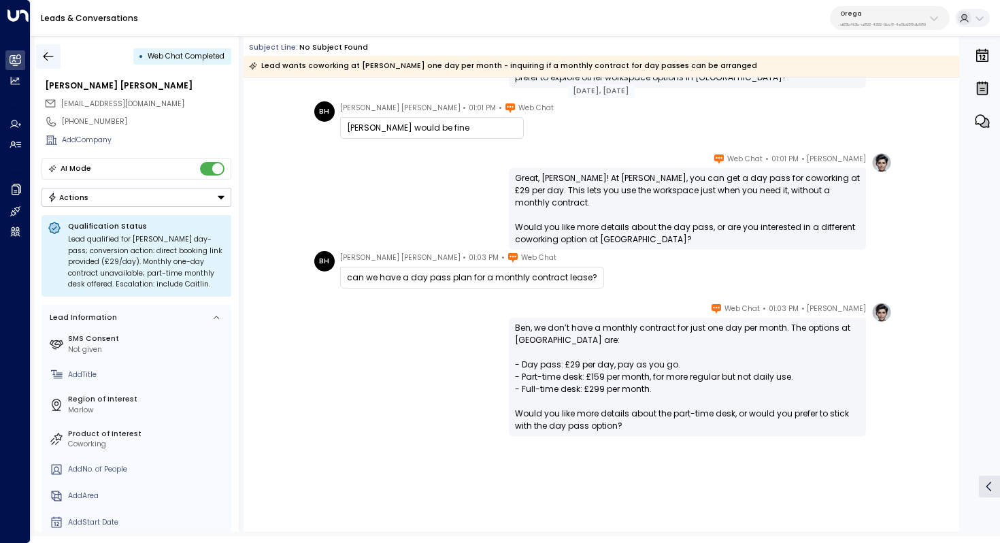
click at [55, 54] on icon "button" at bounding box center [49, 57] width 14 height 14
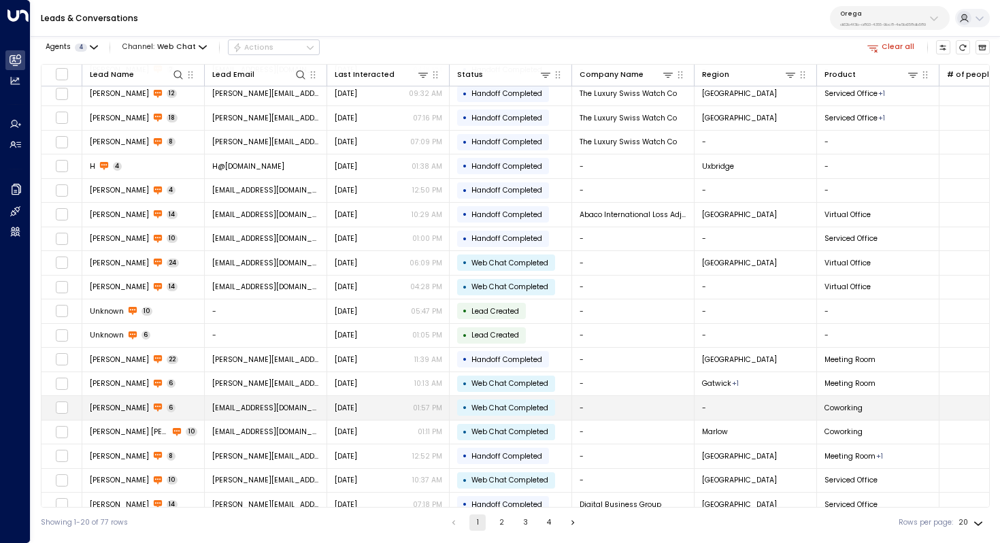
scroll to position [65, 0]
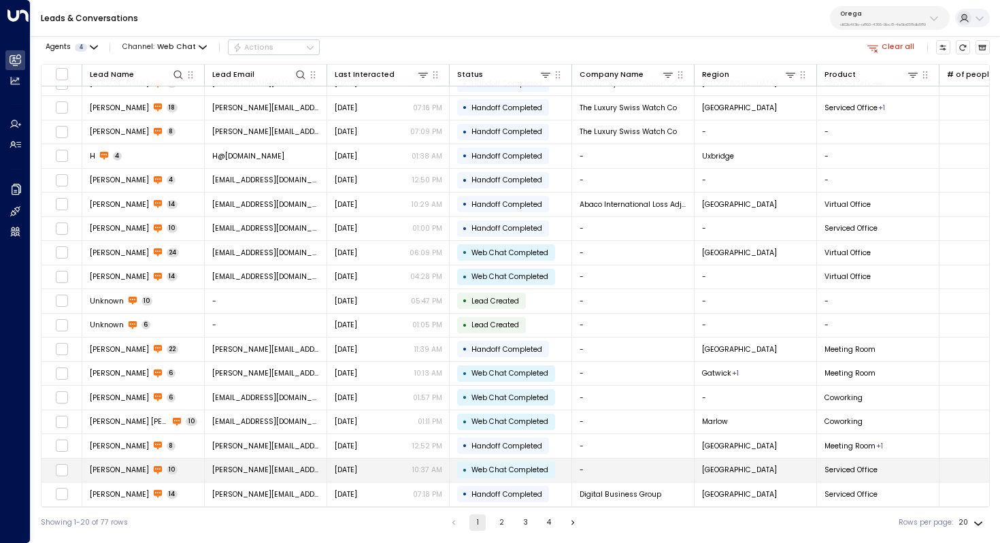
click at [254, 465] on span "john.horne@gmail.com" at bounding box center [266, 470] width 108 height 10
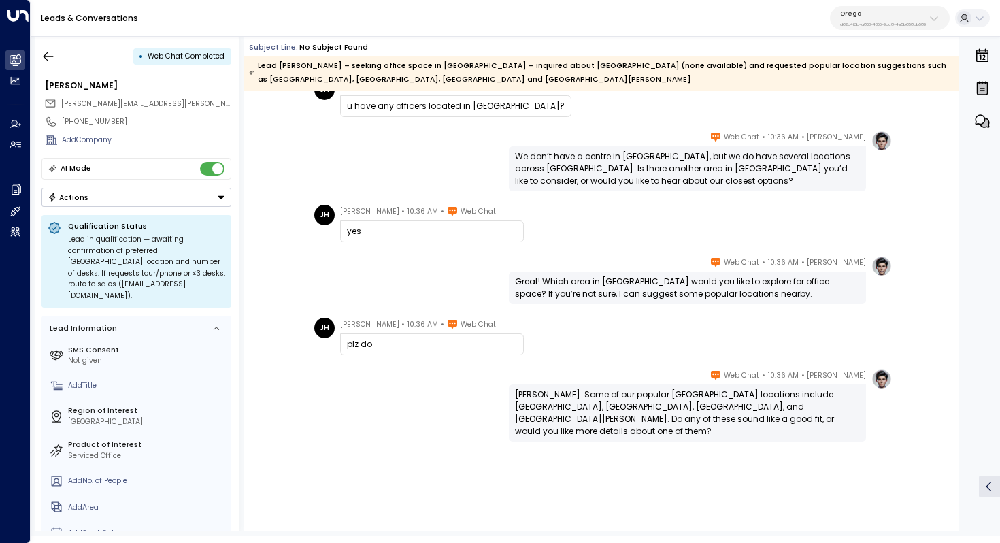
scroll to position [311, 0]
click at [48, 51] on icon "button" at bounding box center [49, 57] width 14 height 14
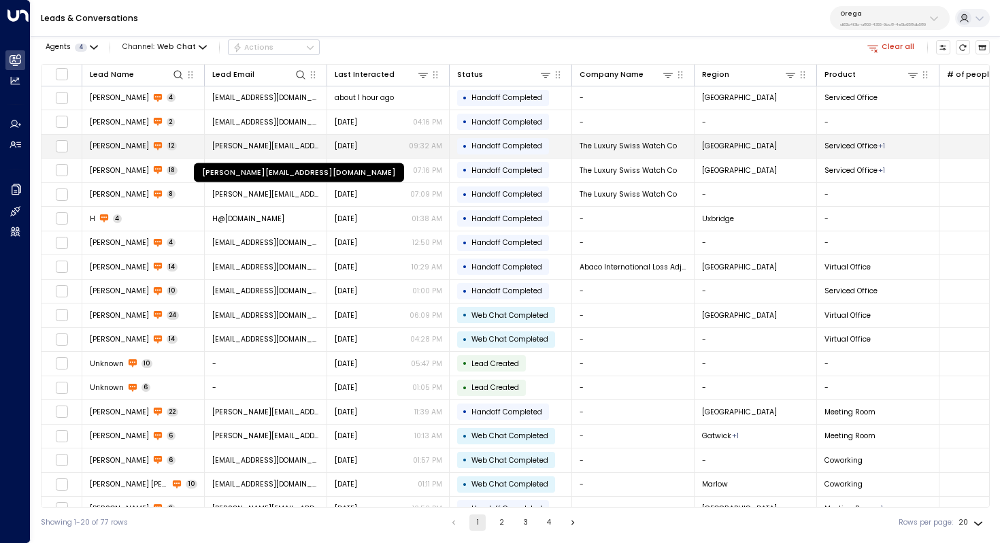
click at [276, 144] on span "Scott@theluxuryswisswatchco.com" at bounding box center [266, 146] width 108 height 10
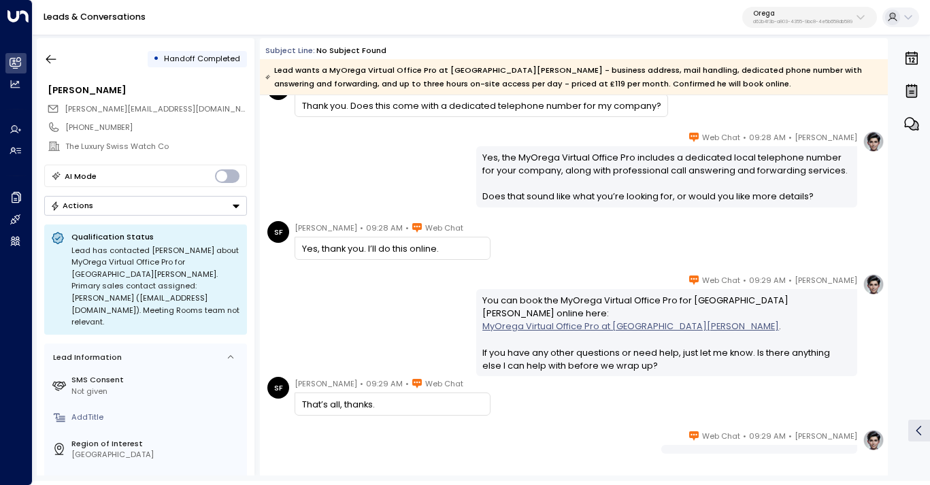
scroll to position [481, 0]
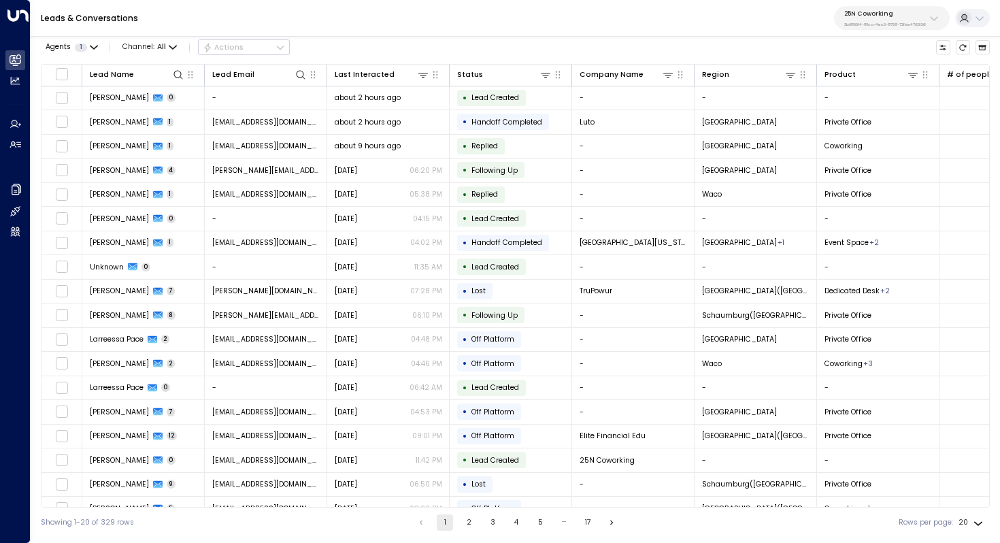
click at [899, 14] on p "25N Coworking" at bounding box center [886, 14] width 82 height 8
type input "******"
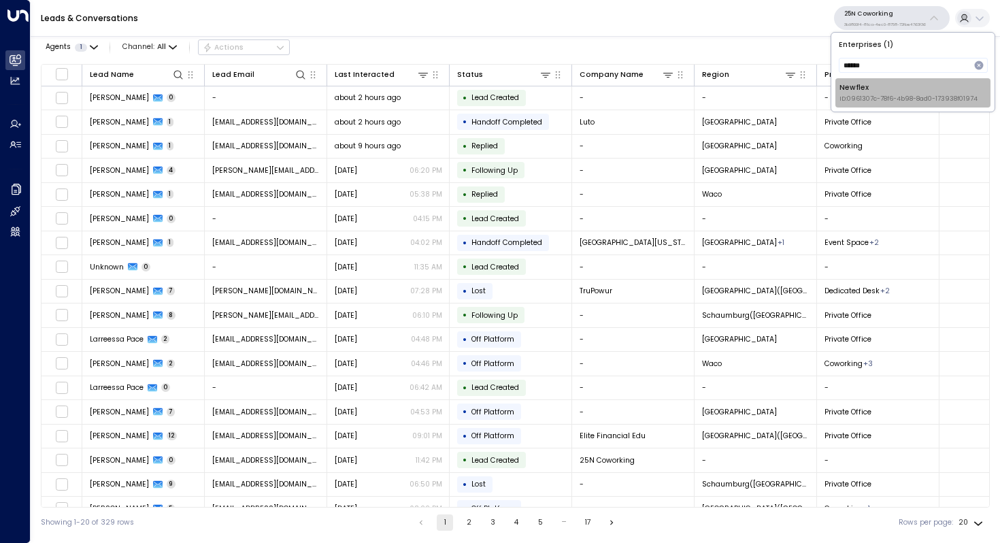
click at [865, 99] on span "ID: 0961307c-78f6-4b98-8ad0-173938f01974" at bounding box center [909, 100] width 138 height 10
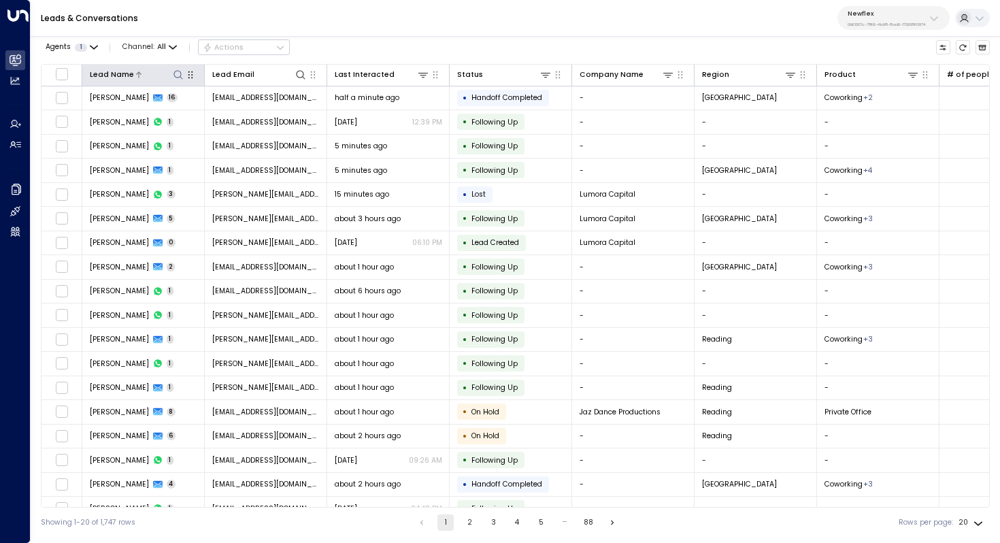
click at [180, 76] on icon at bounding box center [178, 74] width 11 height 11
type input "**********"
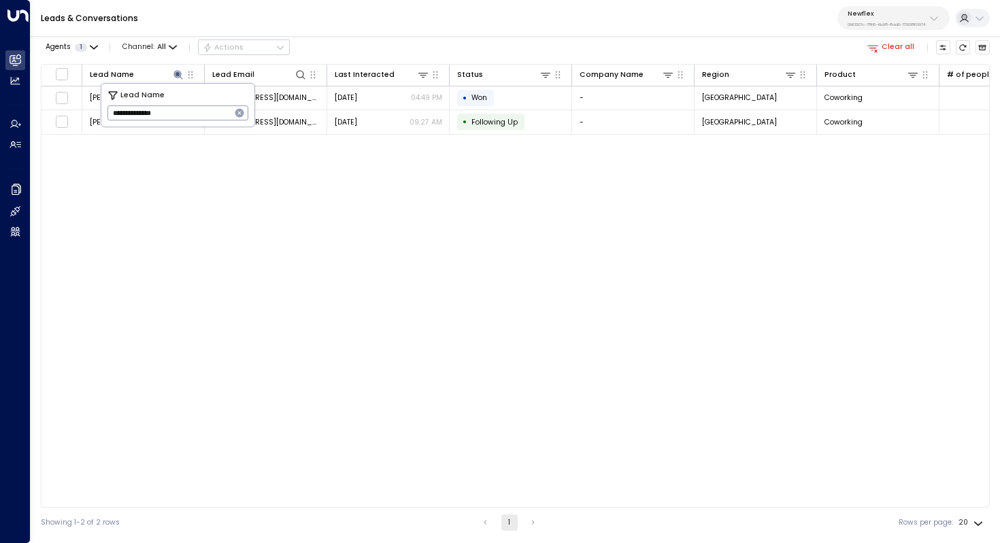
click at [318, 210] on div "Lead Name Lead Email Last Interacted Status Company Name Region Product # of pe…" at bounding box center [515, 286] width 949 height 444
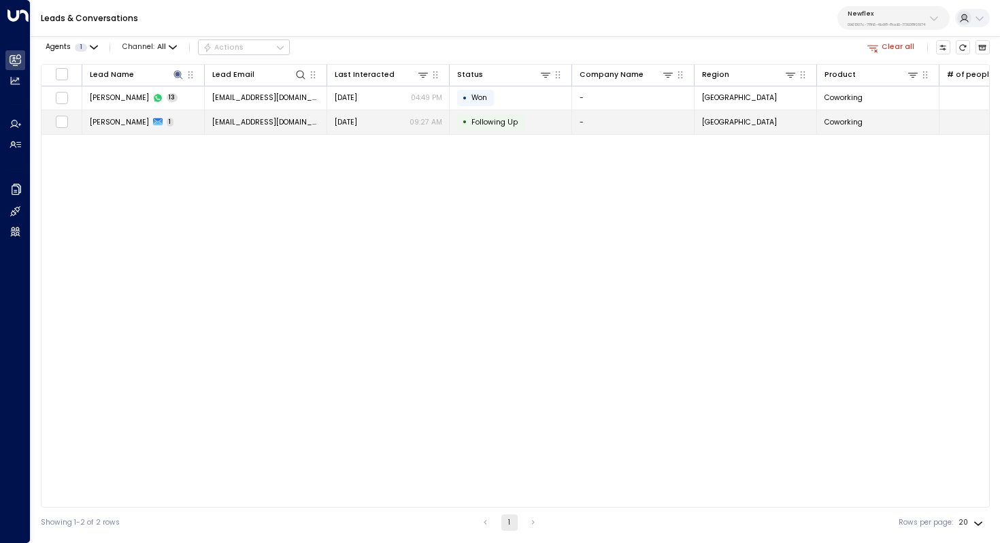
click at [147, 123] on div "Ryan Heathcote 1" at bounding box center [132, 122] width 84 height 10
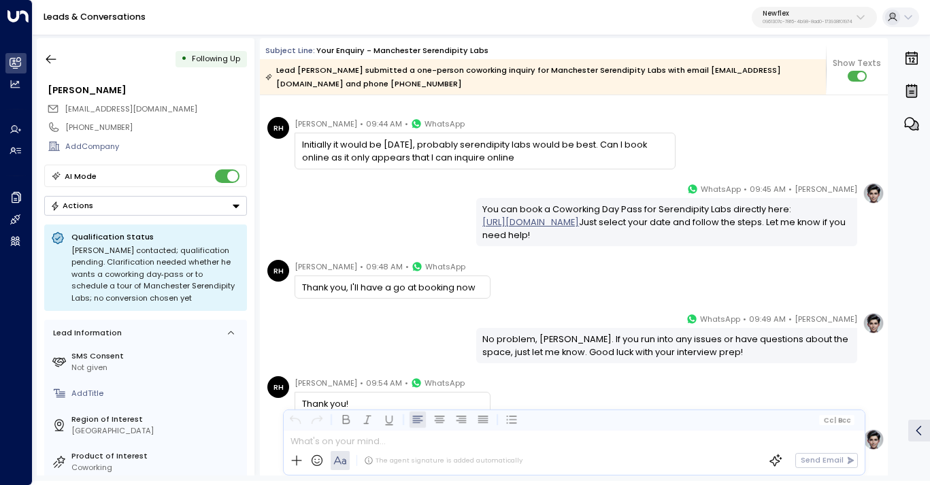
scroll to position [1132, 0]
